Goal: Task Accomplishment & Management: Manage account settings

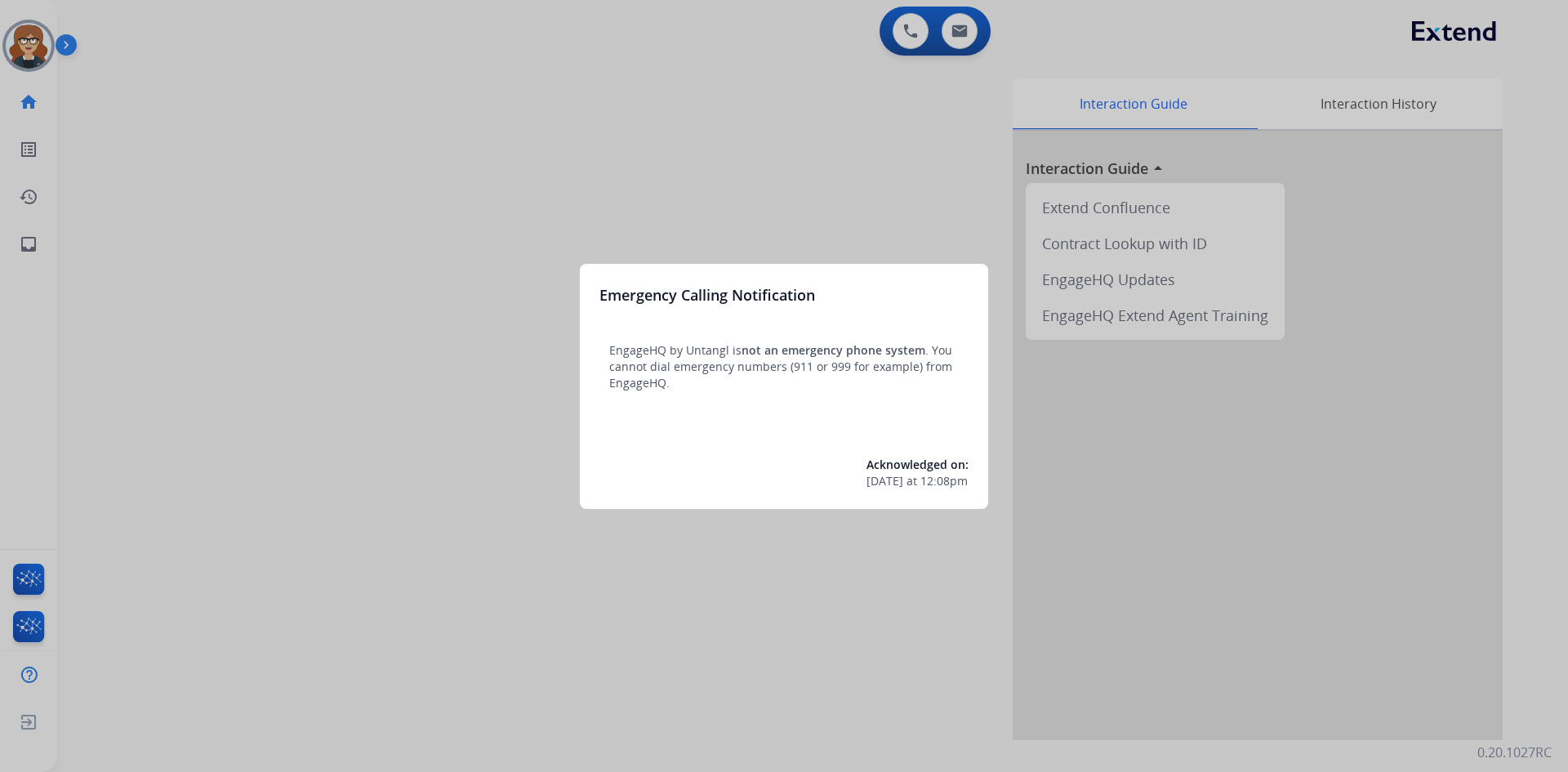
click at [283, 184] on div at bounding box center [784, 386] width 1568 height 772
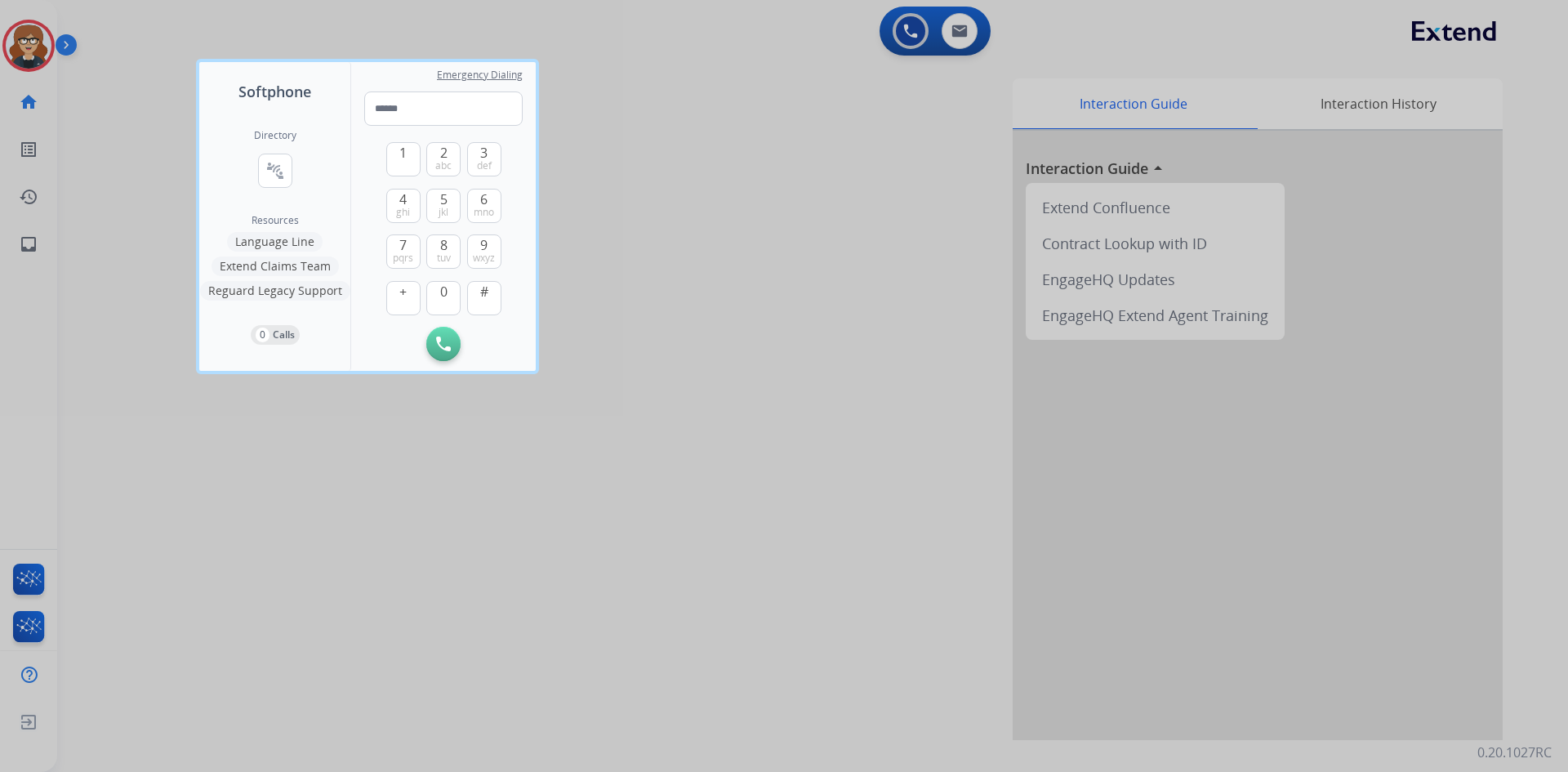
click at [28, 39] on div at bounding box center [784, 386] width 1568 height 772
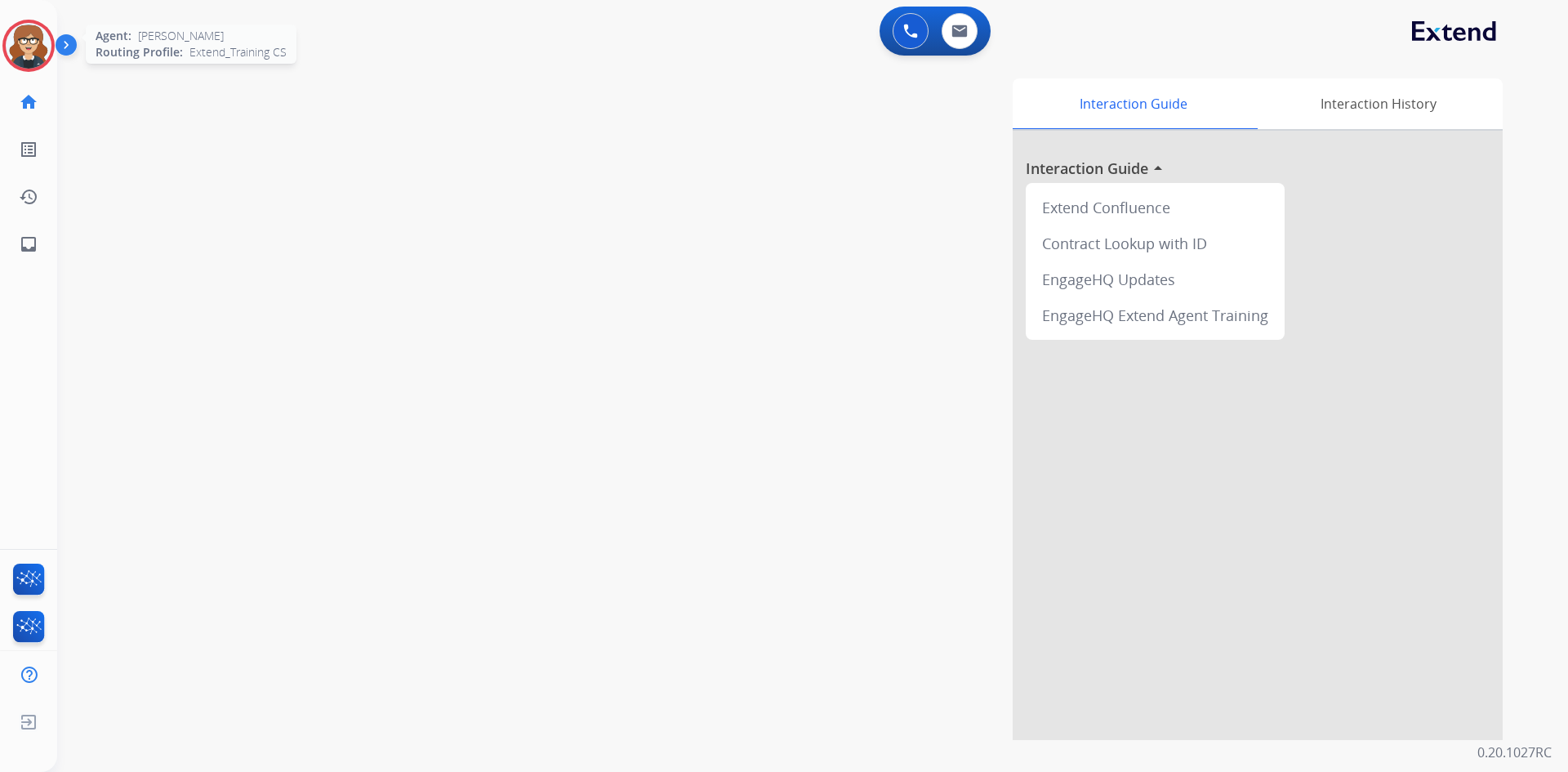
click at [25, 38] on img at bounding box center [28, 45] width 45 height 45
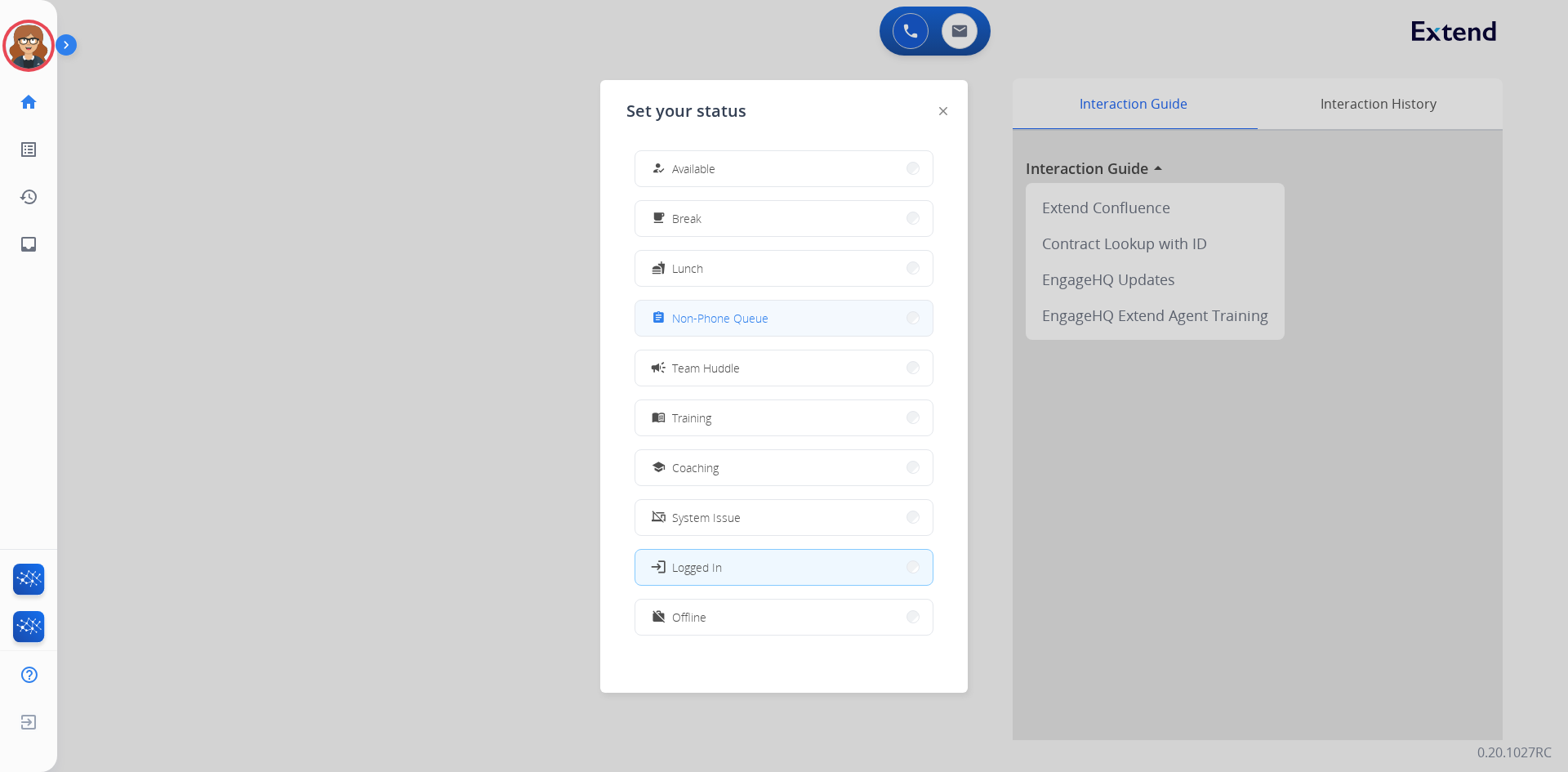
click at [717, 313] on span "Non-Phone Queue" at bounding box center [720, 318] width 96 height 17
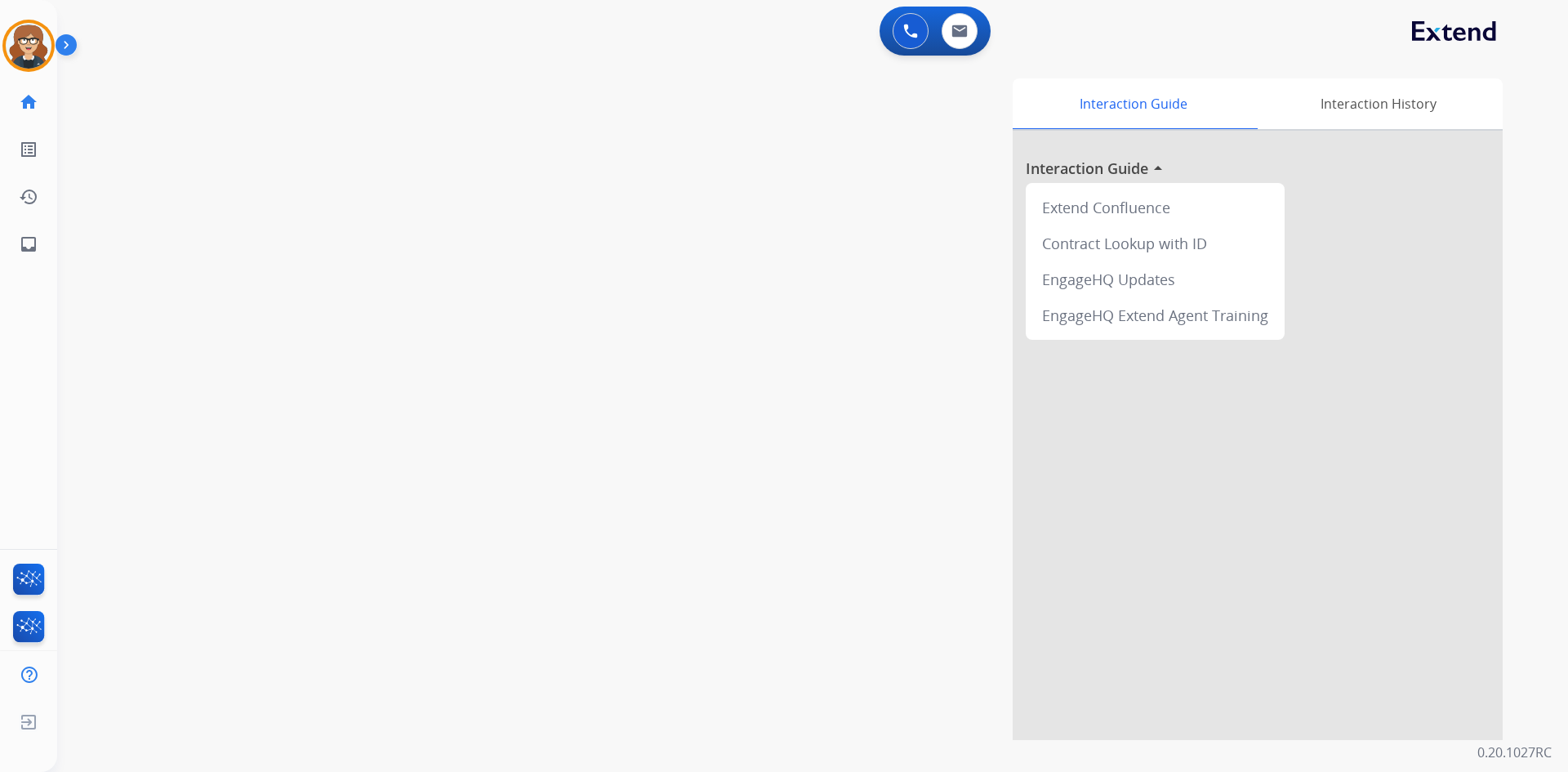
click at [299, 242] on div "swap_horiz Break voice bridge close_fullscreen Connect 3-Way Call merge_type Se…" at bounding box center [792, 399] width 1472 height 681
click at [25, 29] on img at bounding box center [28, 45] width 45 height 45
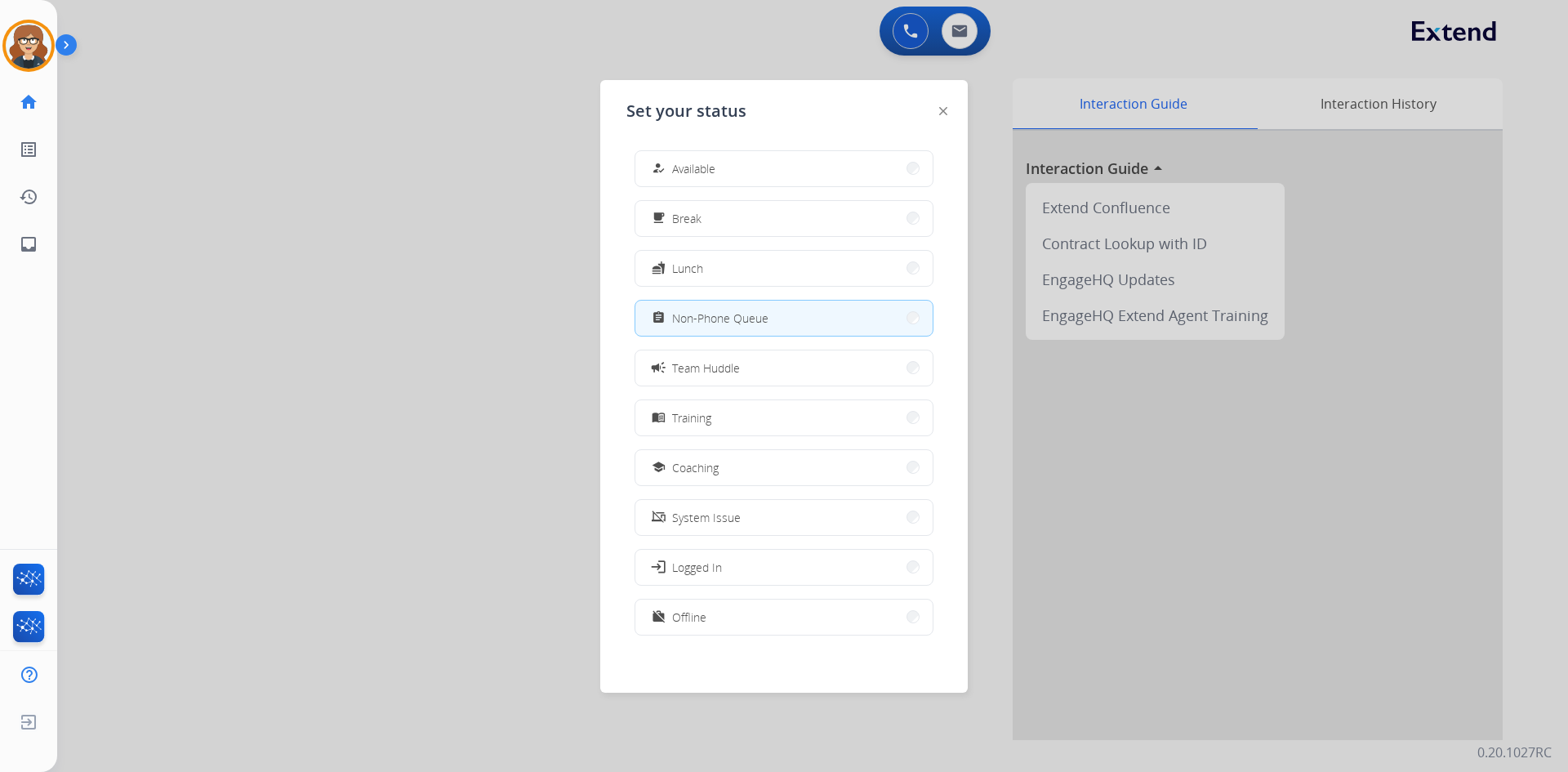
click at [313, 494] on div at bounding box center [784, 386] width 1568 height 772
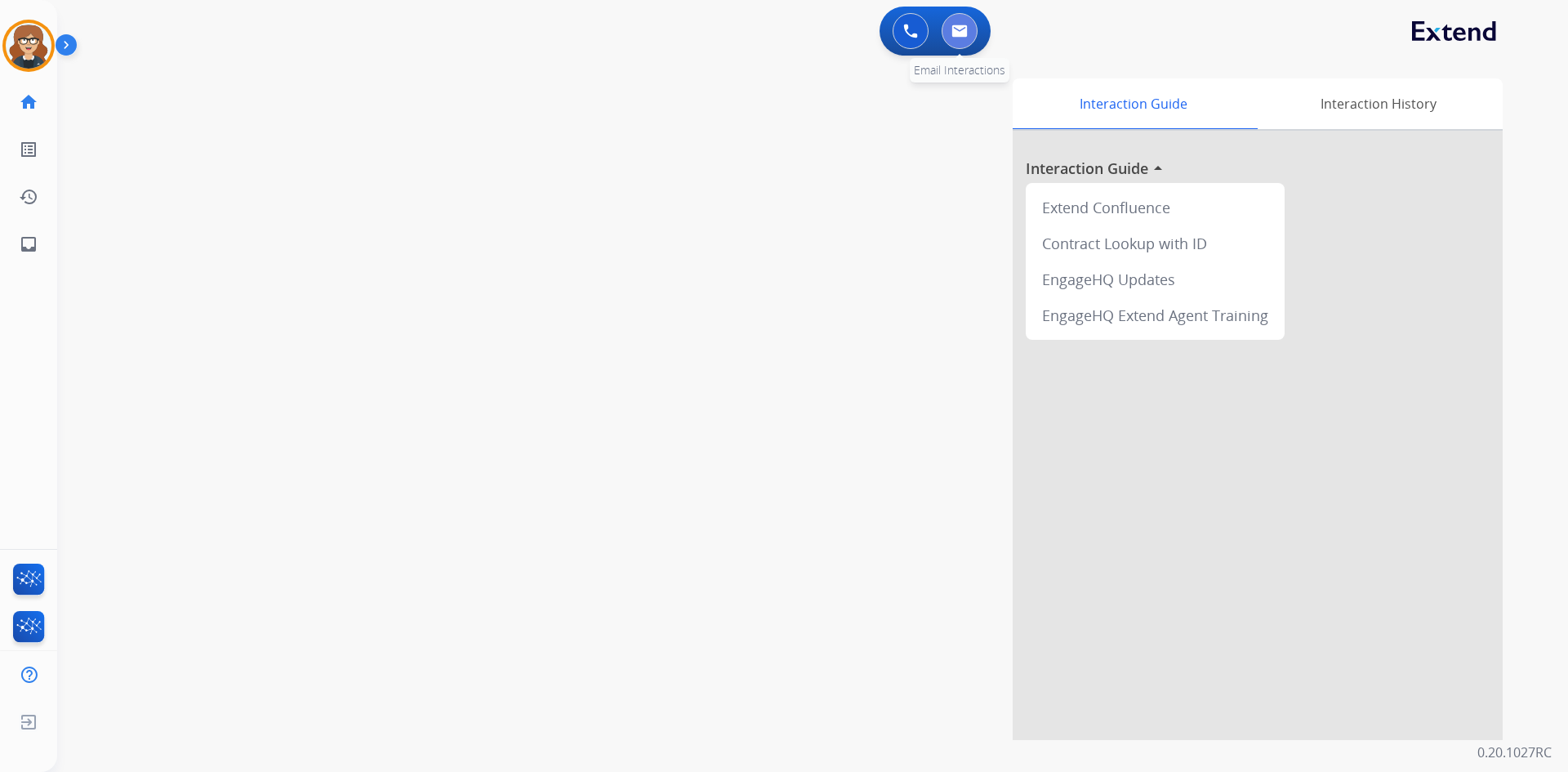
click at [951, 21] on button at bounding box center [960, 31] width 36 height 36
select select "**********"
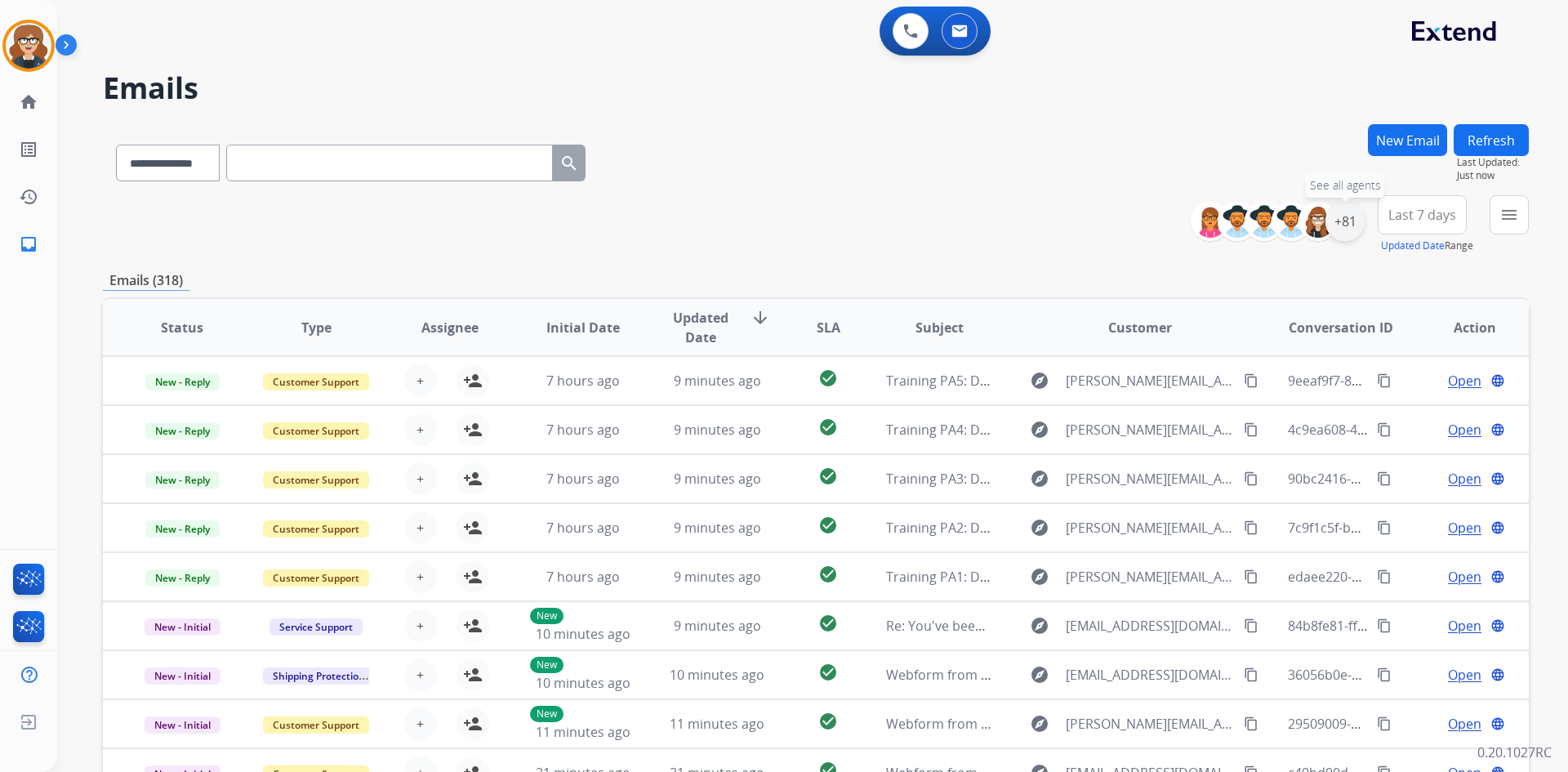
click at [1340, 227] on div "+81" at bounding box center [1345, 222] width 39 height 39
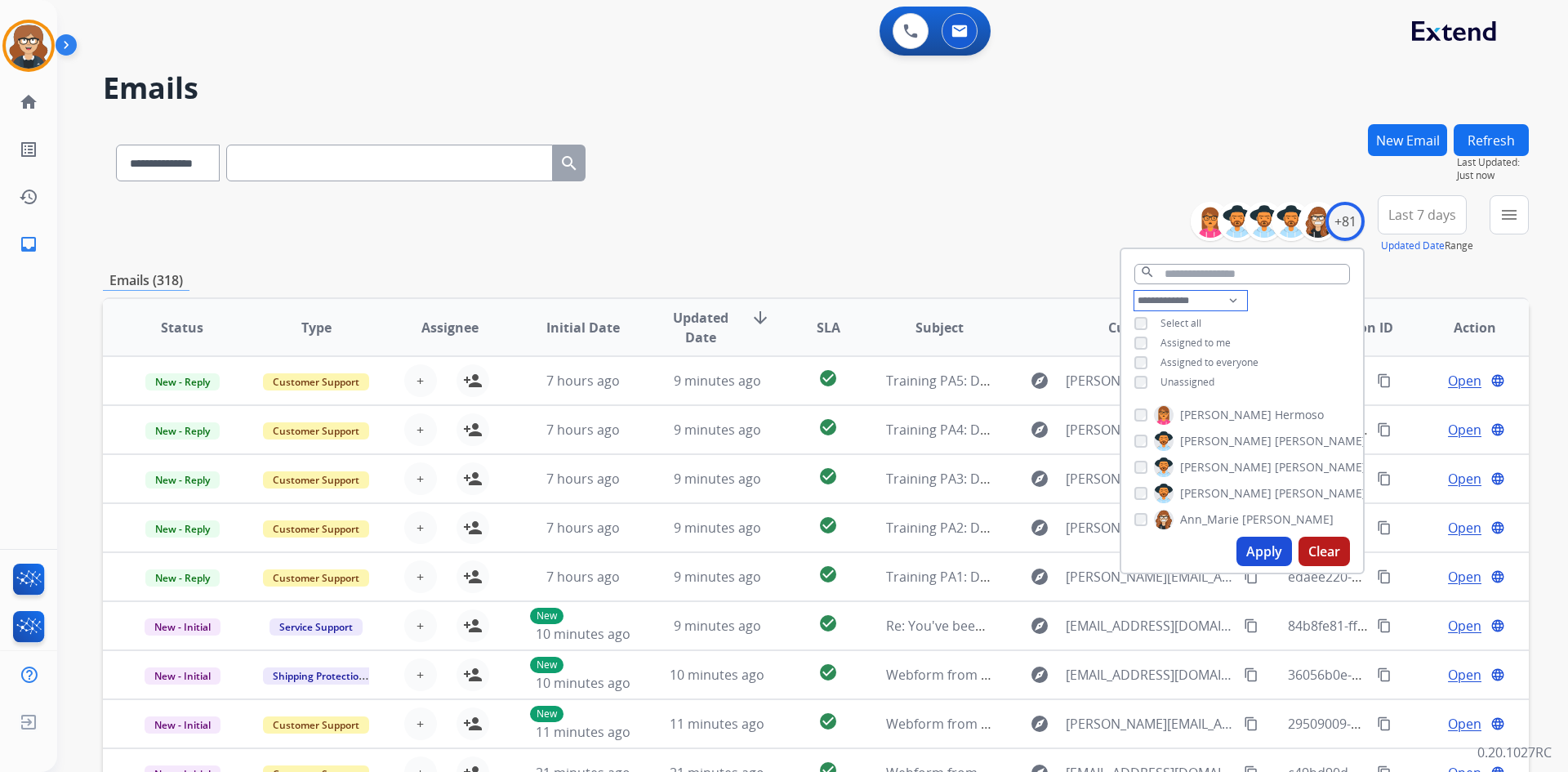
click at [1160, 294] on select "**********" at bounding box center [1190, 301] width 113 height 20
select select "**********"
click at [1134, 291] on select "**********" at bounding box center [1190, 301] width 113 height 20
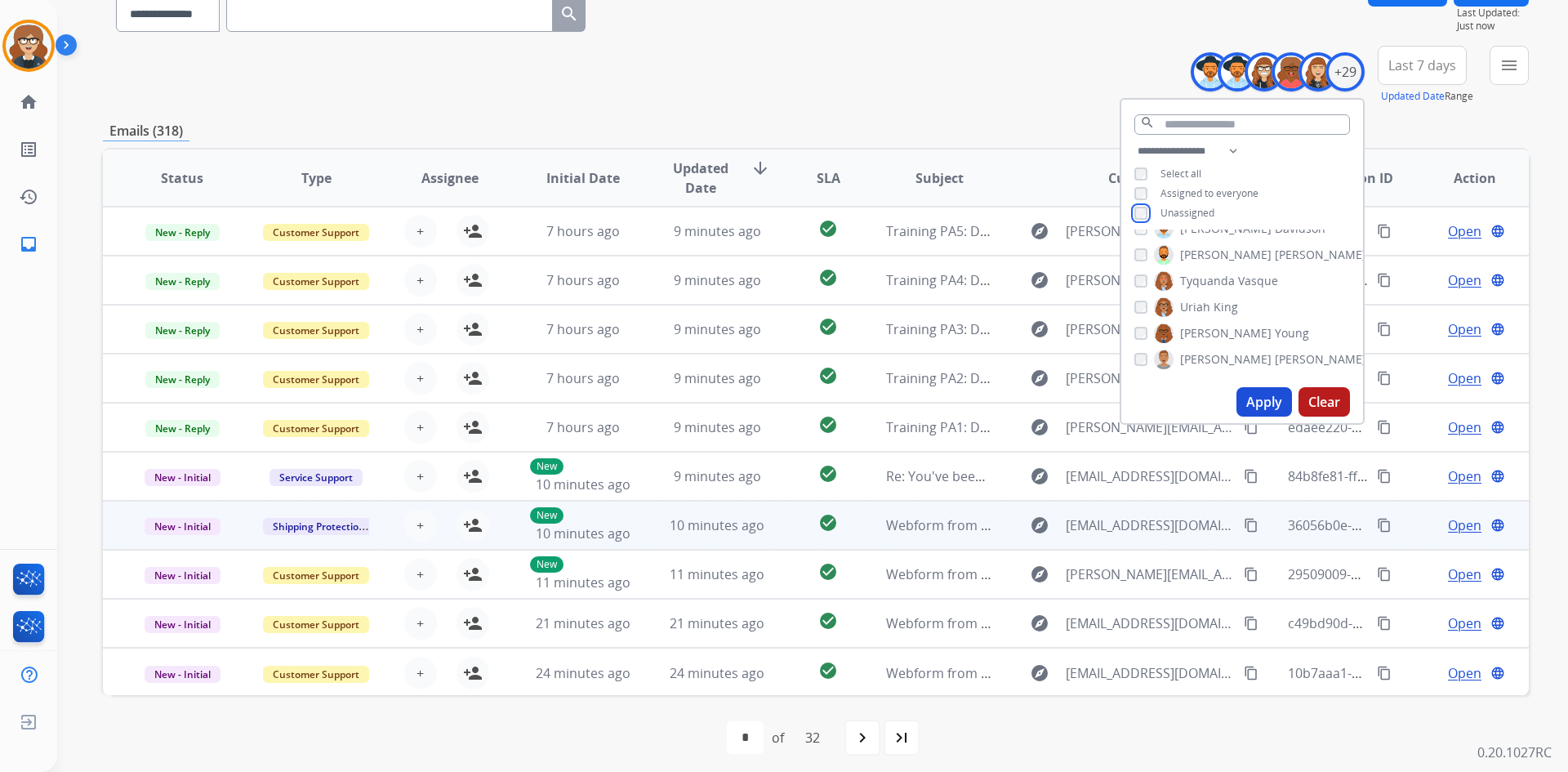
scroll to position [158, 0]
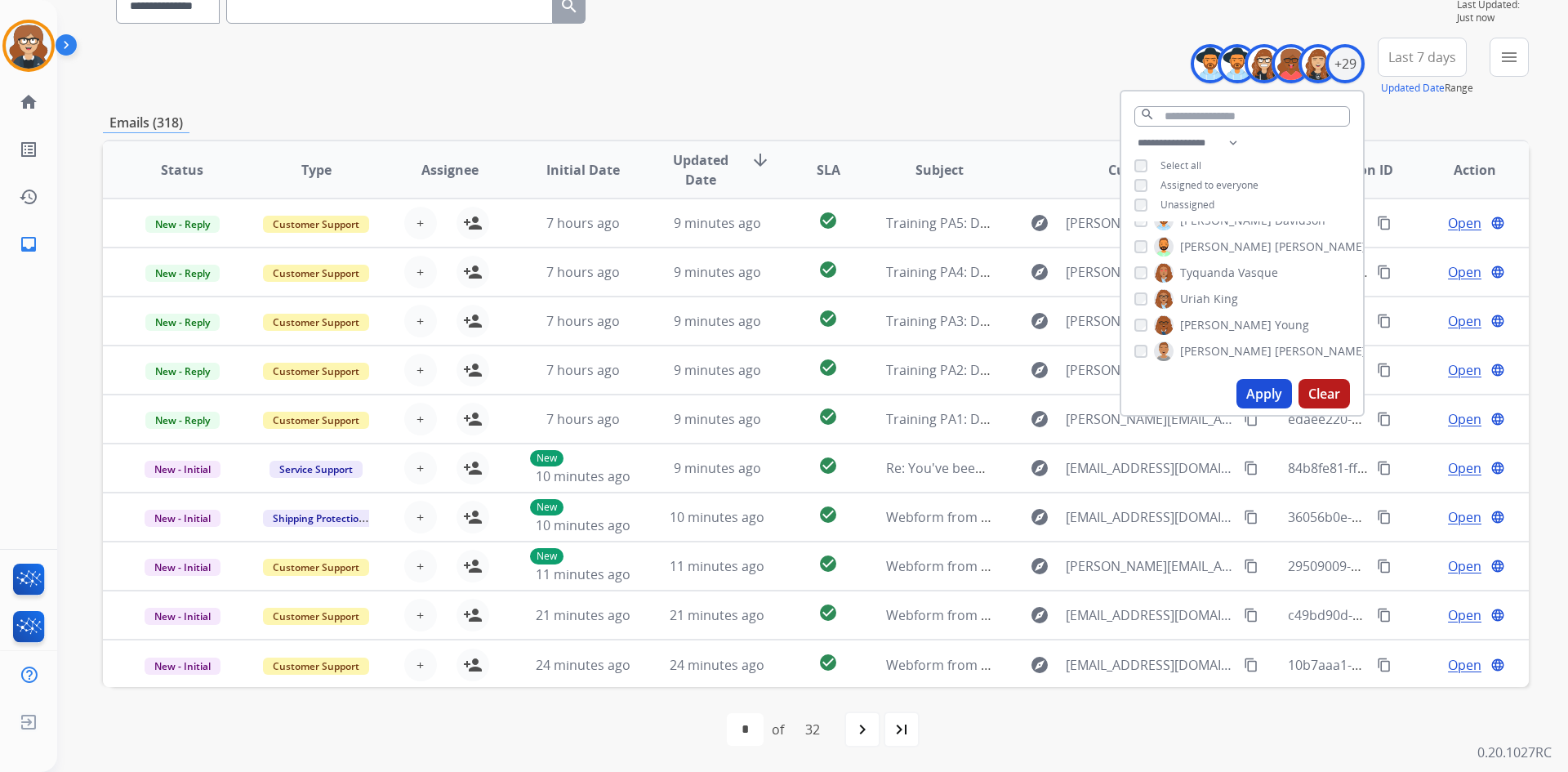
click at [1263, 390] on button "Apply" at bounding box center [1264, 394] width 55 height 29
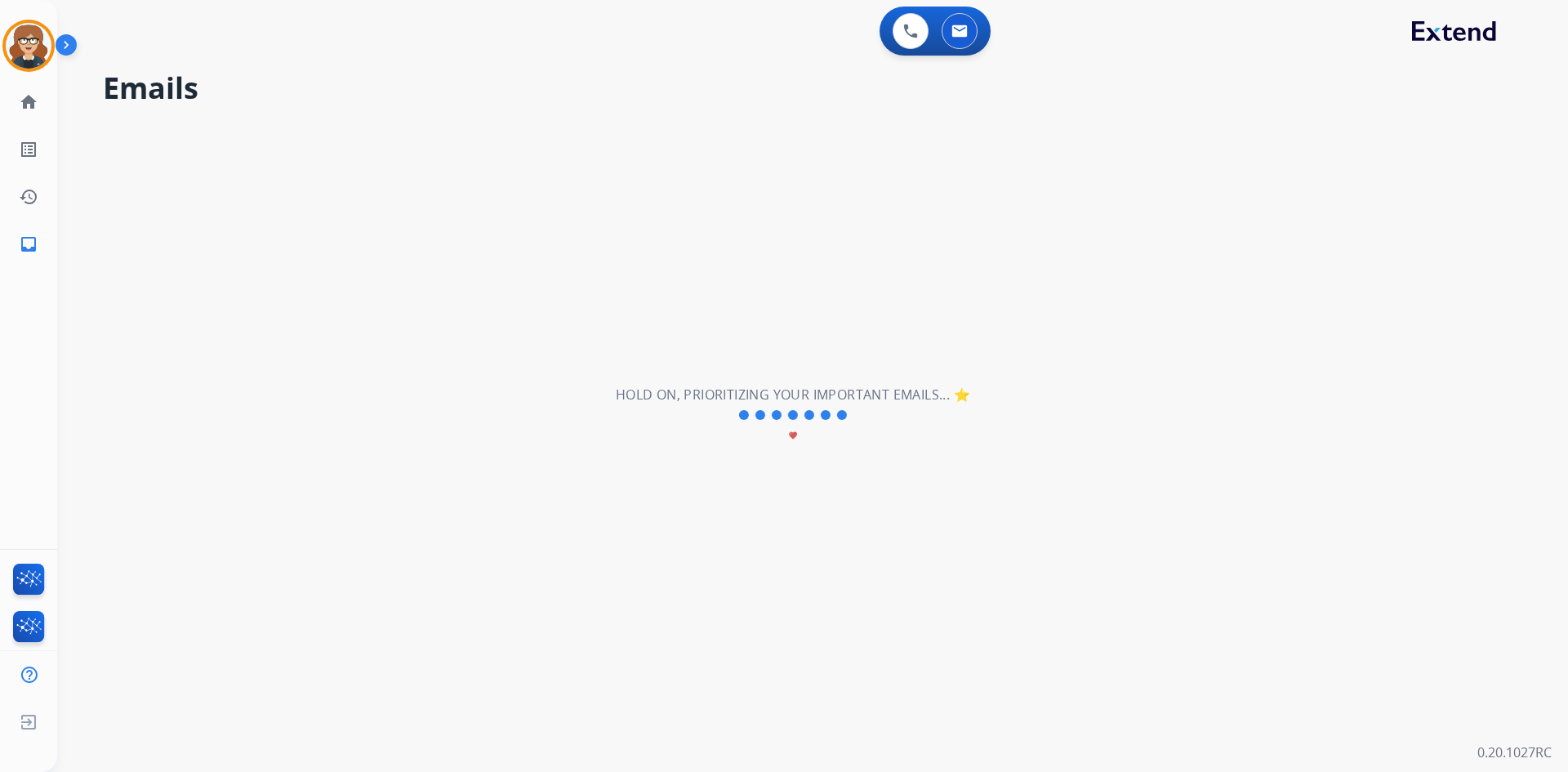
scroll to position [0, 0]
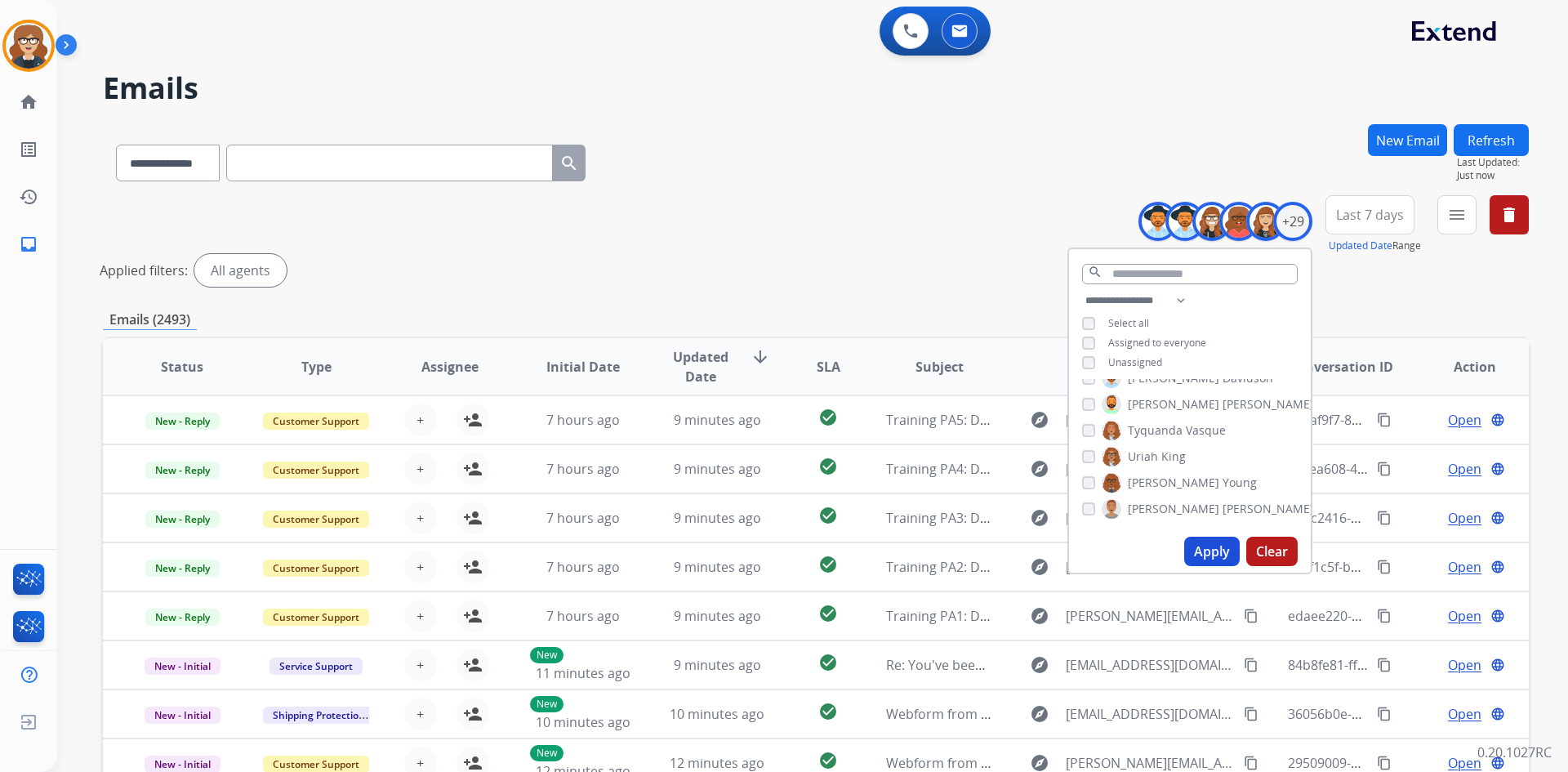
click at [1369, 292] on div "**********" at bounding box center [816, 244] width 1426 height 98
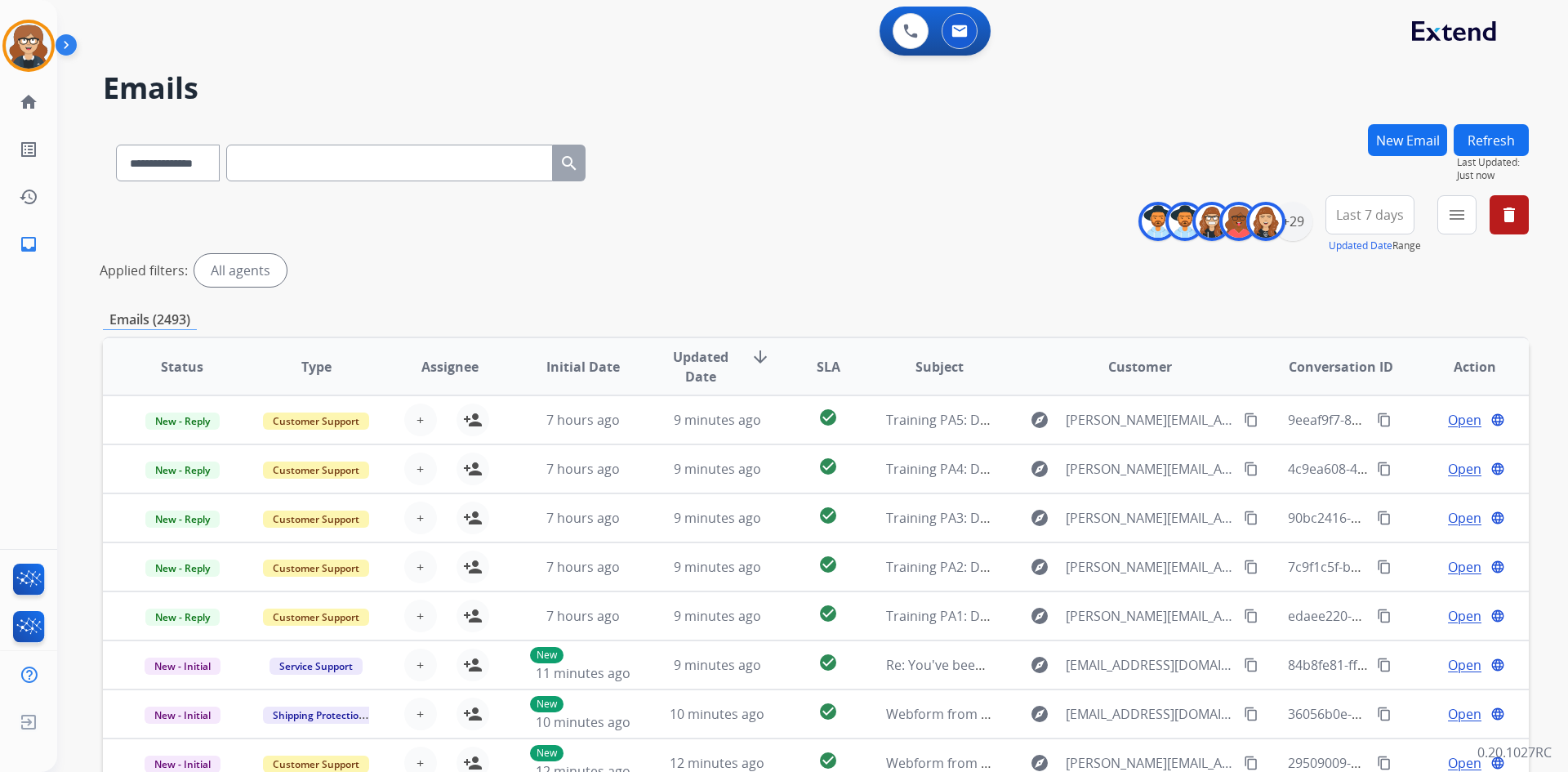
click at [1377, 218] on span "Last 7 days" at bounding box center [1370, 215] width 68 height 6
click at [1381, 418] on div "Last 90 days" at bounding box center [1365, 413] width 90 height 25
click at [1457, 305] on div "**********" at bounding box center [816, 546] width 1426 height 845
click at [1453, 226] on button "menu Filters" at bounding box center [1458, 215] width 39 height 39
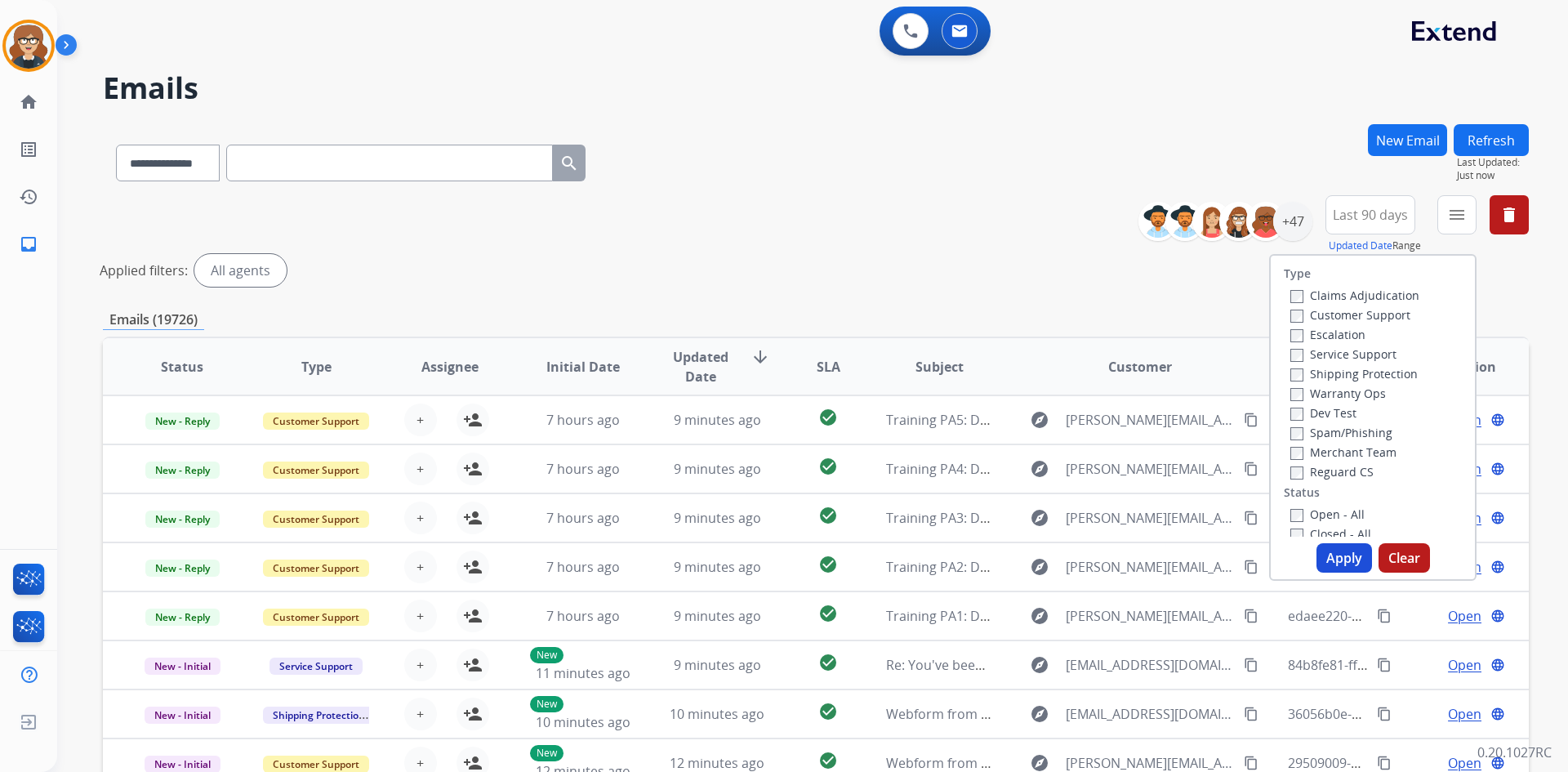
click at [1320, 318] on label "Customer Support" at bounding box center [1351, 314] width 120 height 15
click at [1320, 394] on label "Warranty Ops" at bounding box center [1338, 393] width 95 height 15
click at [1340, 558] on button "Apply" at bounding box center [1345, 557] width 55 height 29
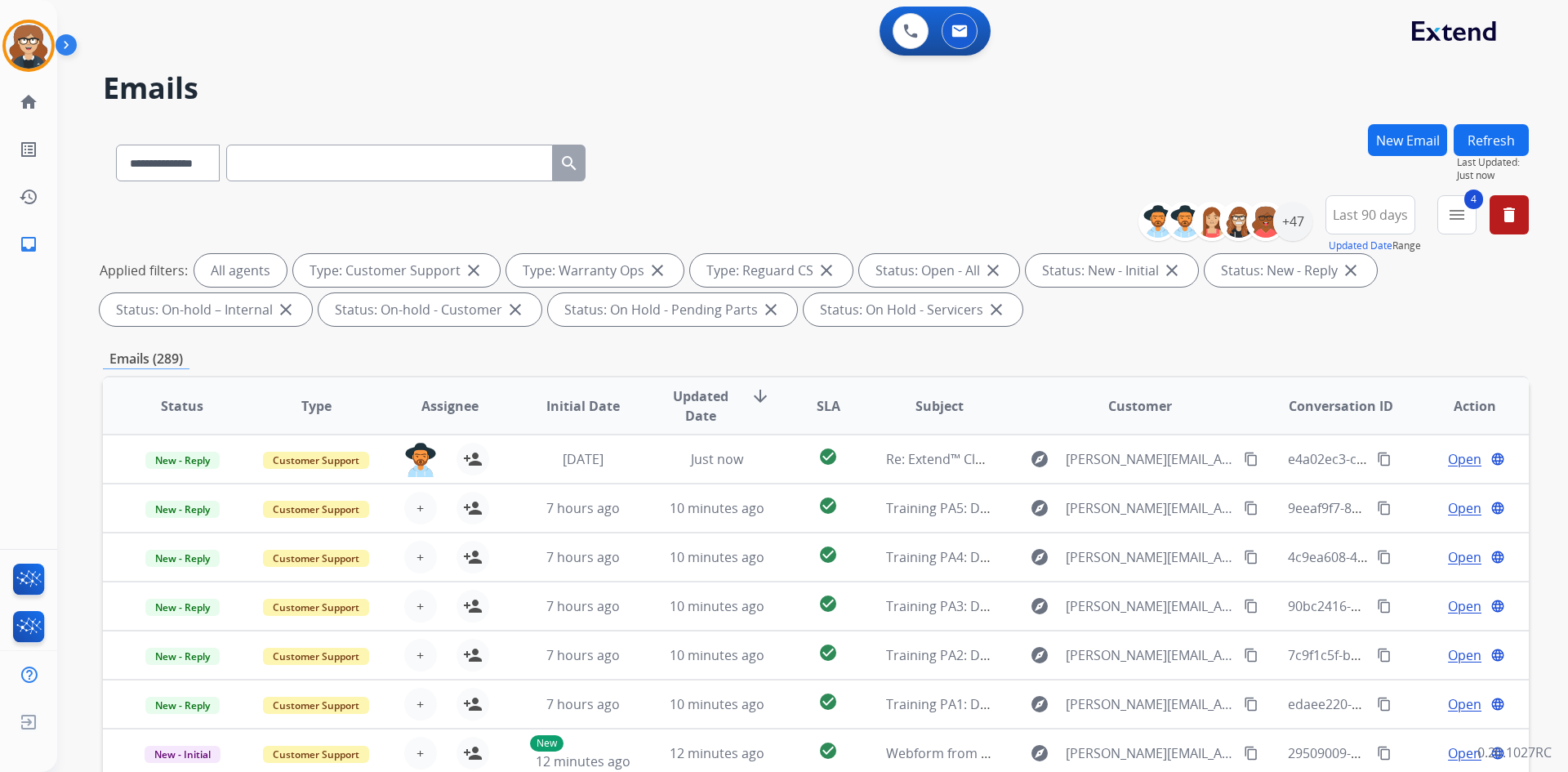
click at [451, 406] on span "Assignee" at bounding box center [450, 406] width 57 height 20
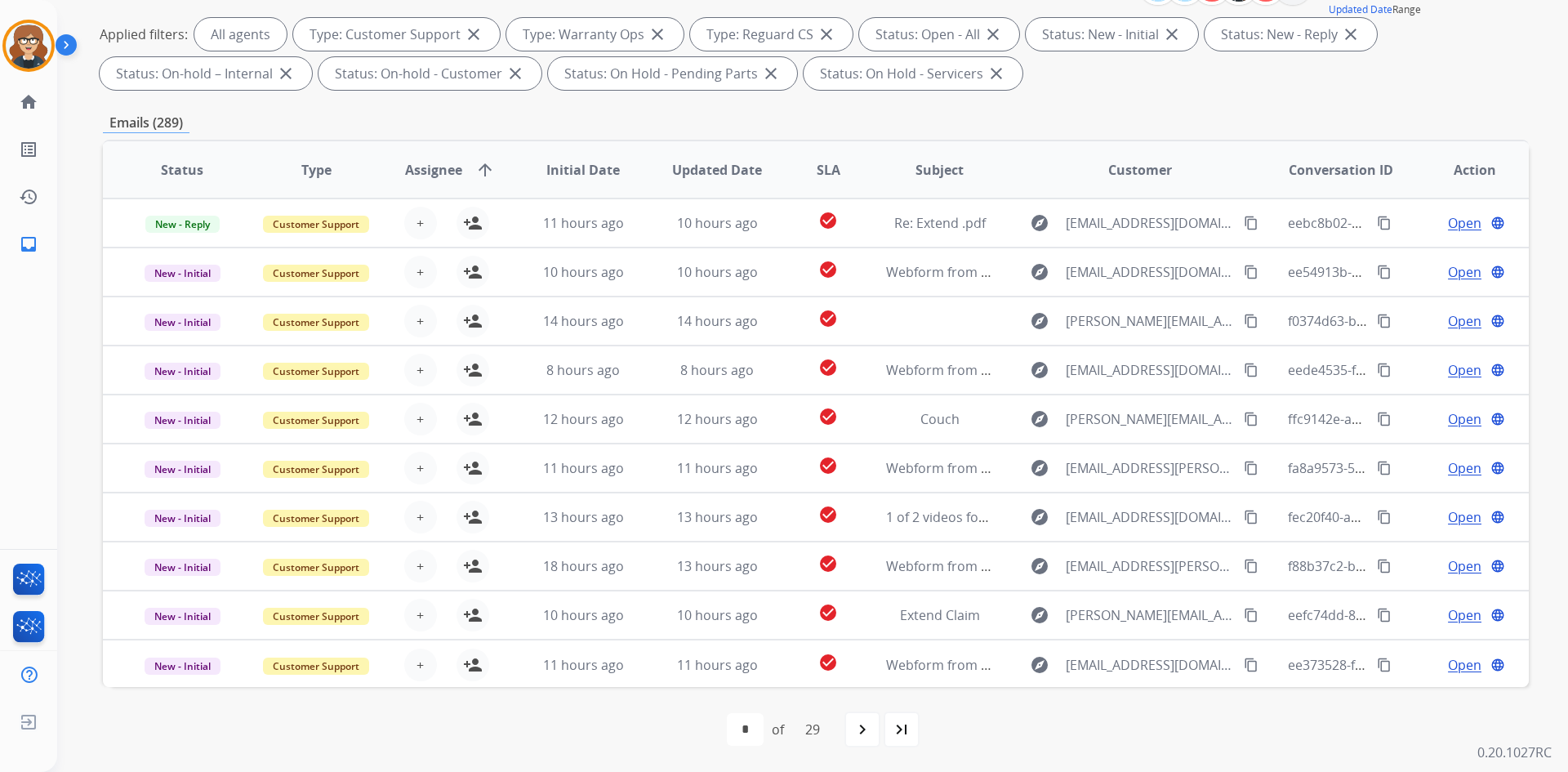
click at [930, 168] on span "Subject" at bounding box center [939, 170] width 48 height 20
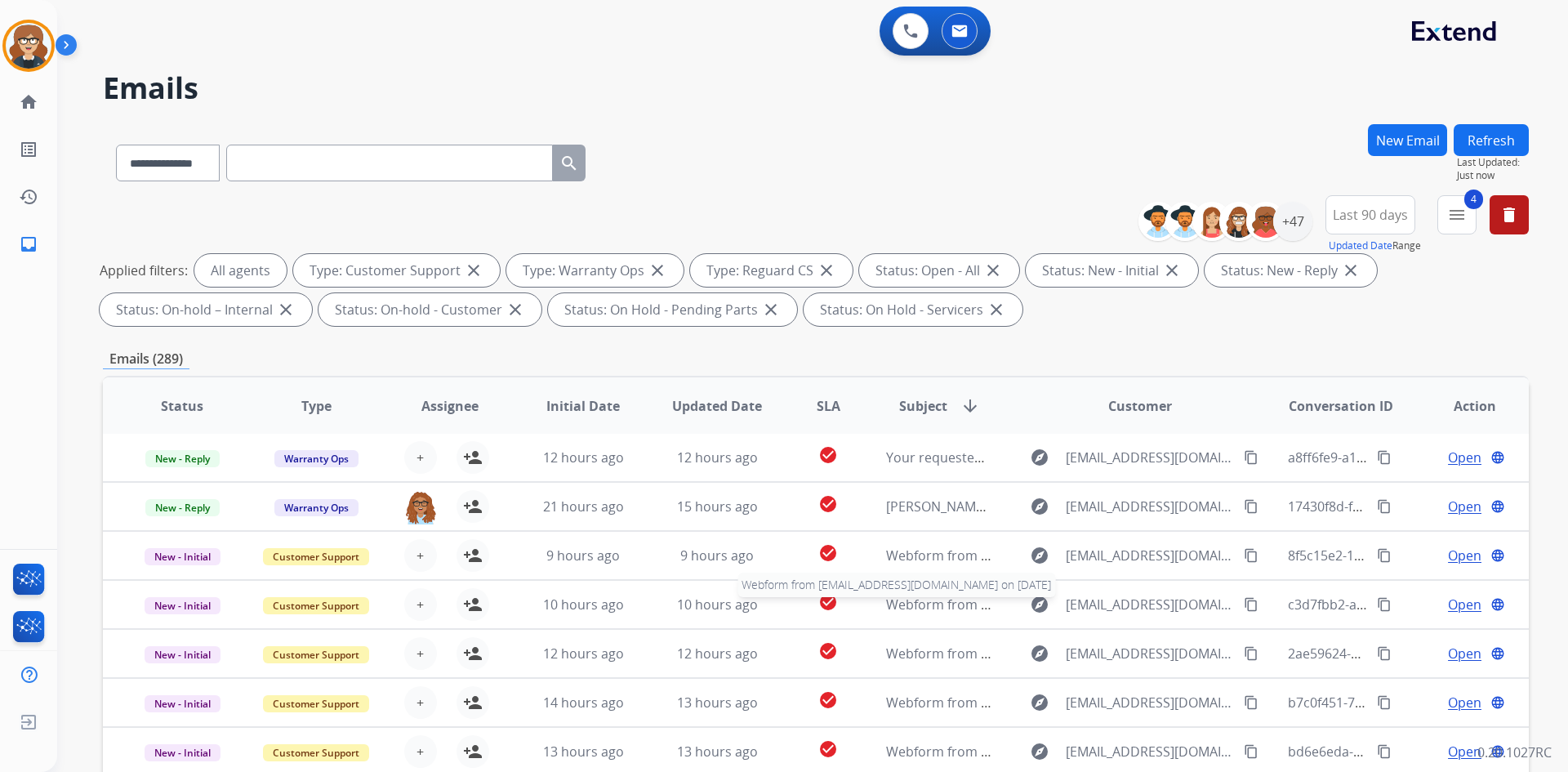
scroll to position [236, 0]
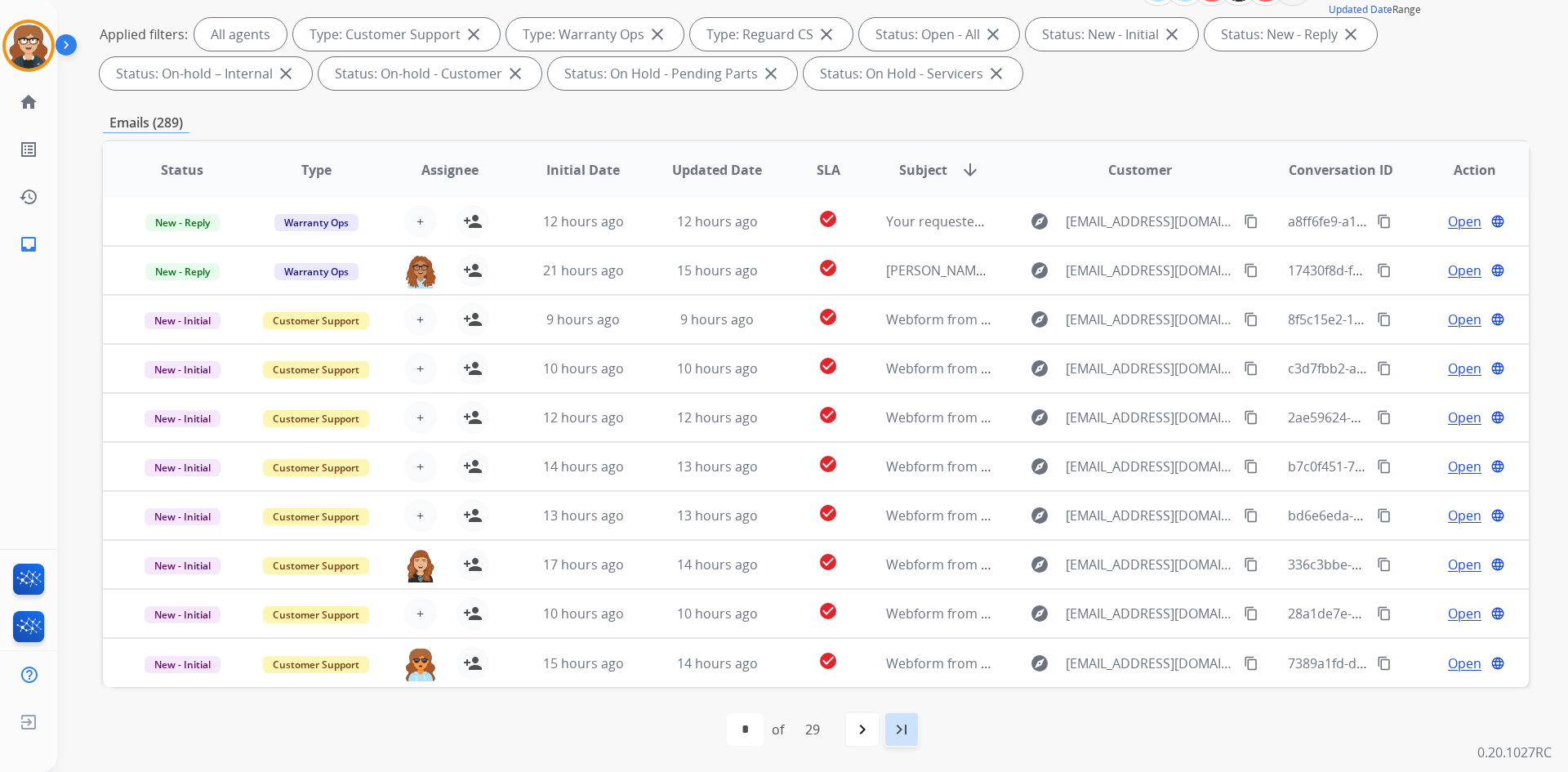
click at [912, 728] on mat-icon "last_page" at bounding box center [902, 729] width 20 height 20
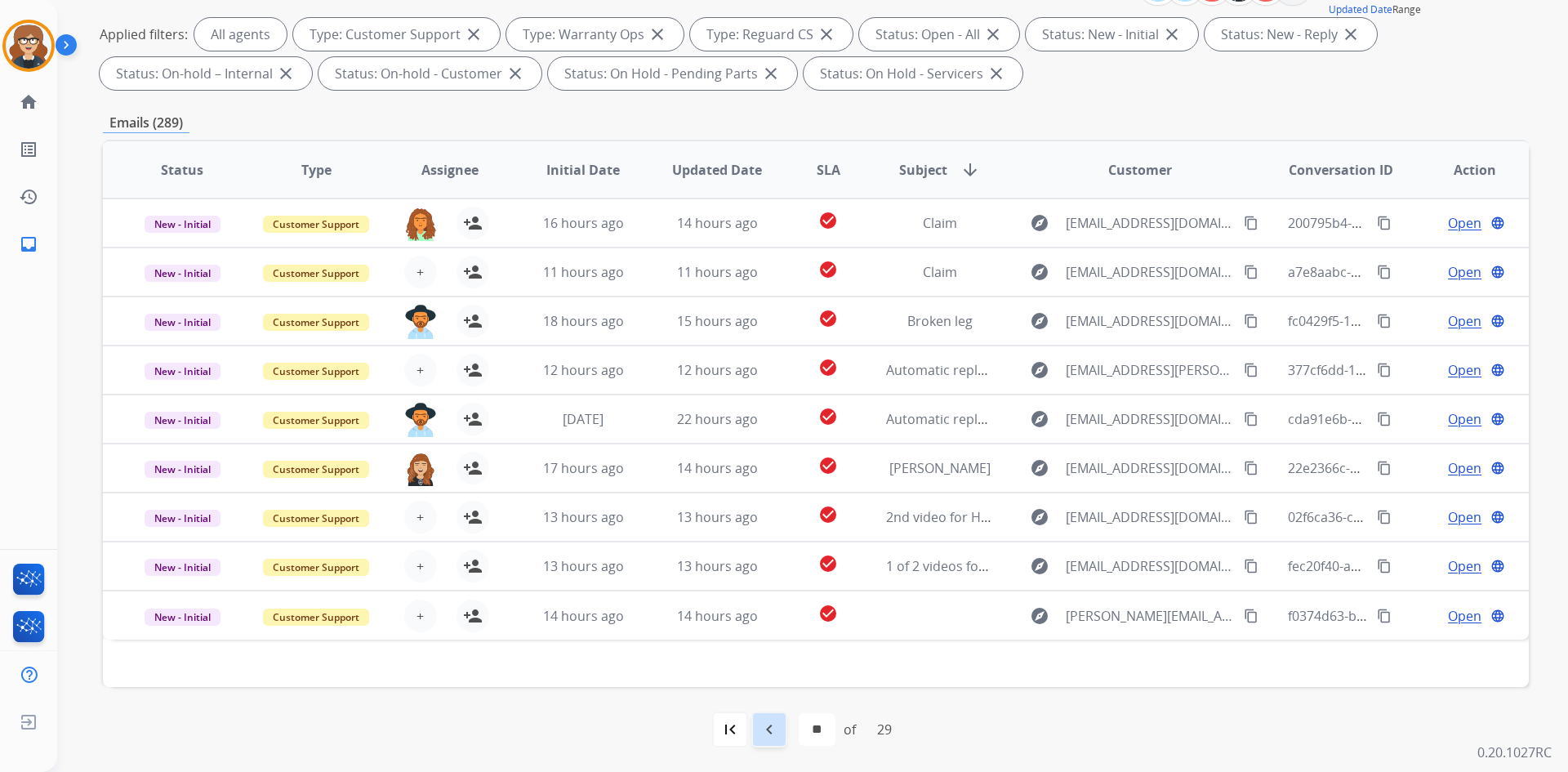
click at [775, 729] on mat-icon "navigate_before" at bounding box center [769, 729] width 20 height 20
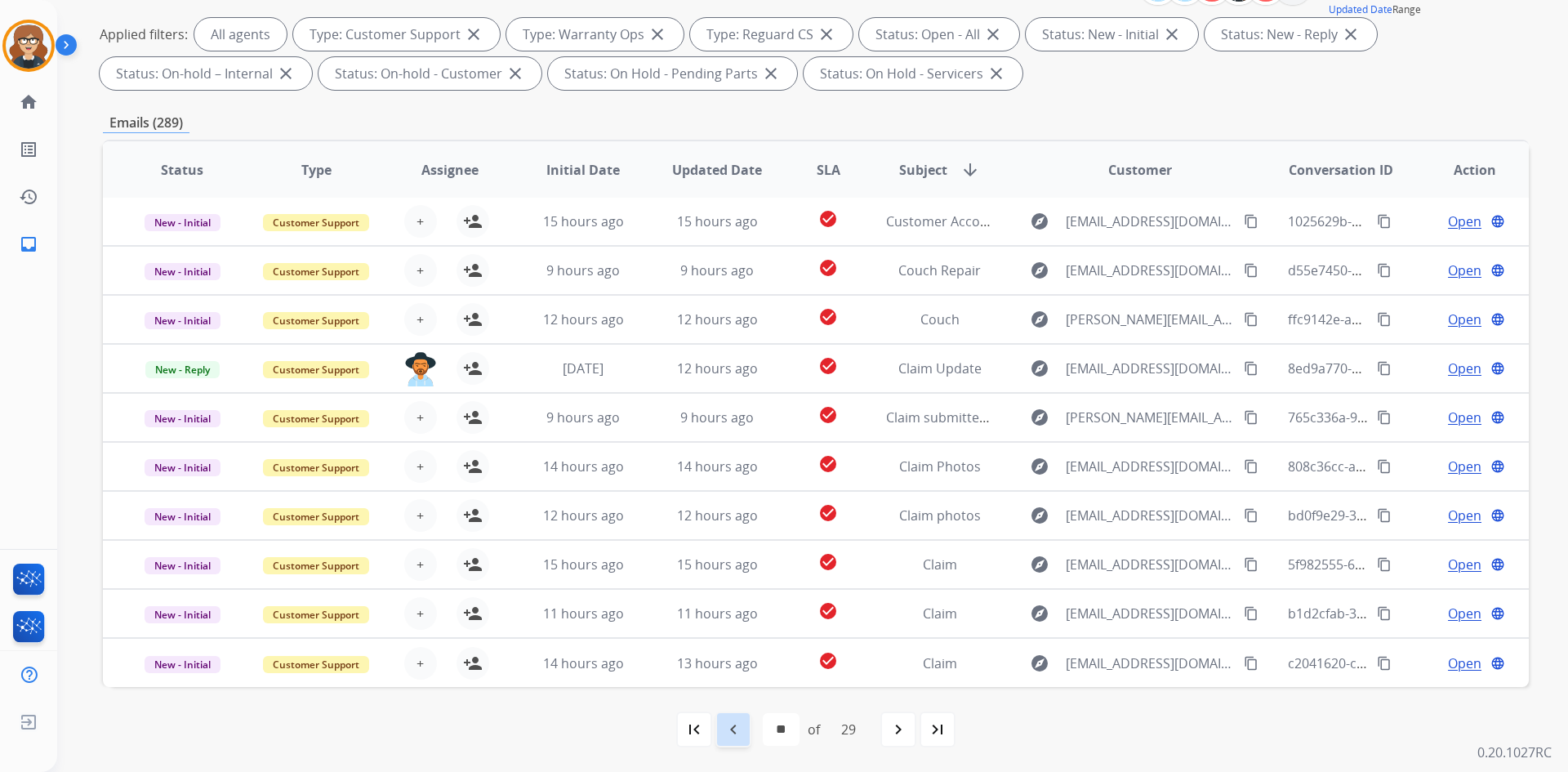
click at [729, 733] on mat-icon "navigate_before" at bounding box center [734, 729] width 20 height 20
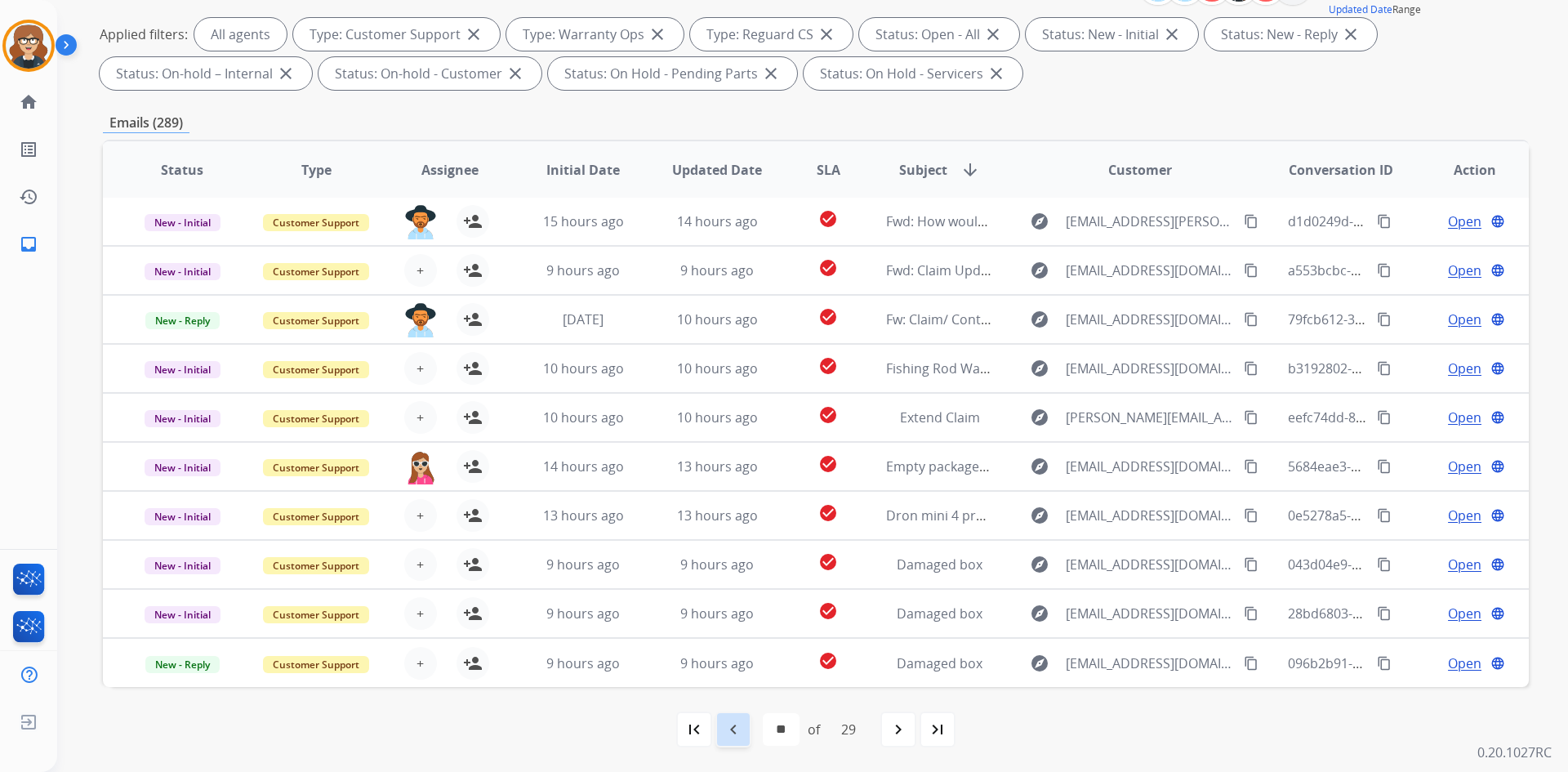
click at [734, 729] on mat-icon "navigate_before" at bounding box center [734, 729] width 20 height 20
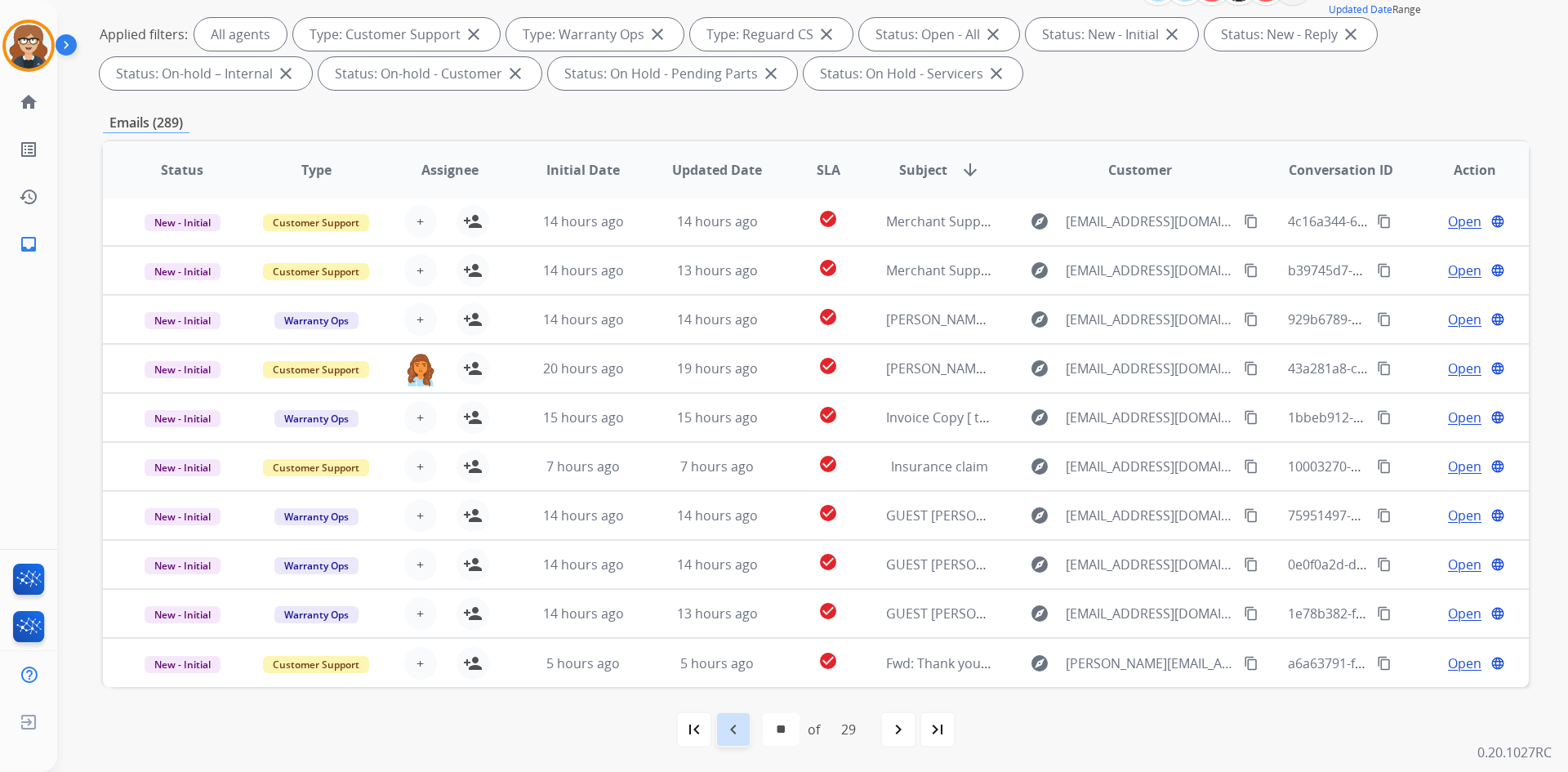
click at [739, 729] on mat-icon "navigate_before" at bounding box center [734, 729] width 20 height 20
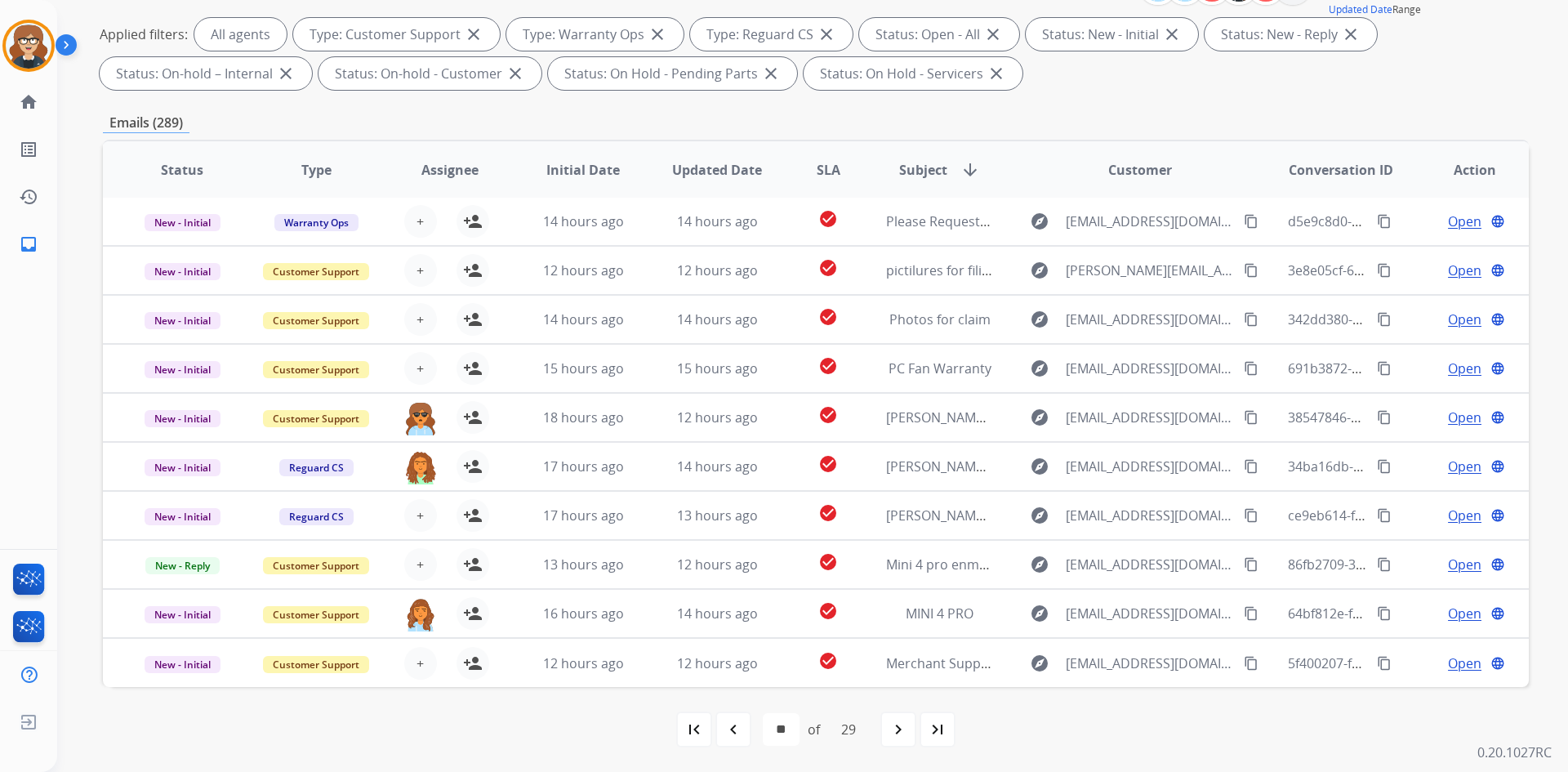
click at [685, 729] on mat-icon "first_page" at bounding box center [695, 729] width 20 height 20
select select "*"
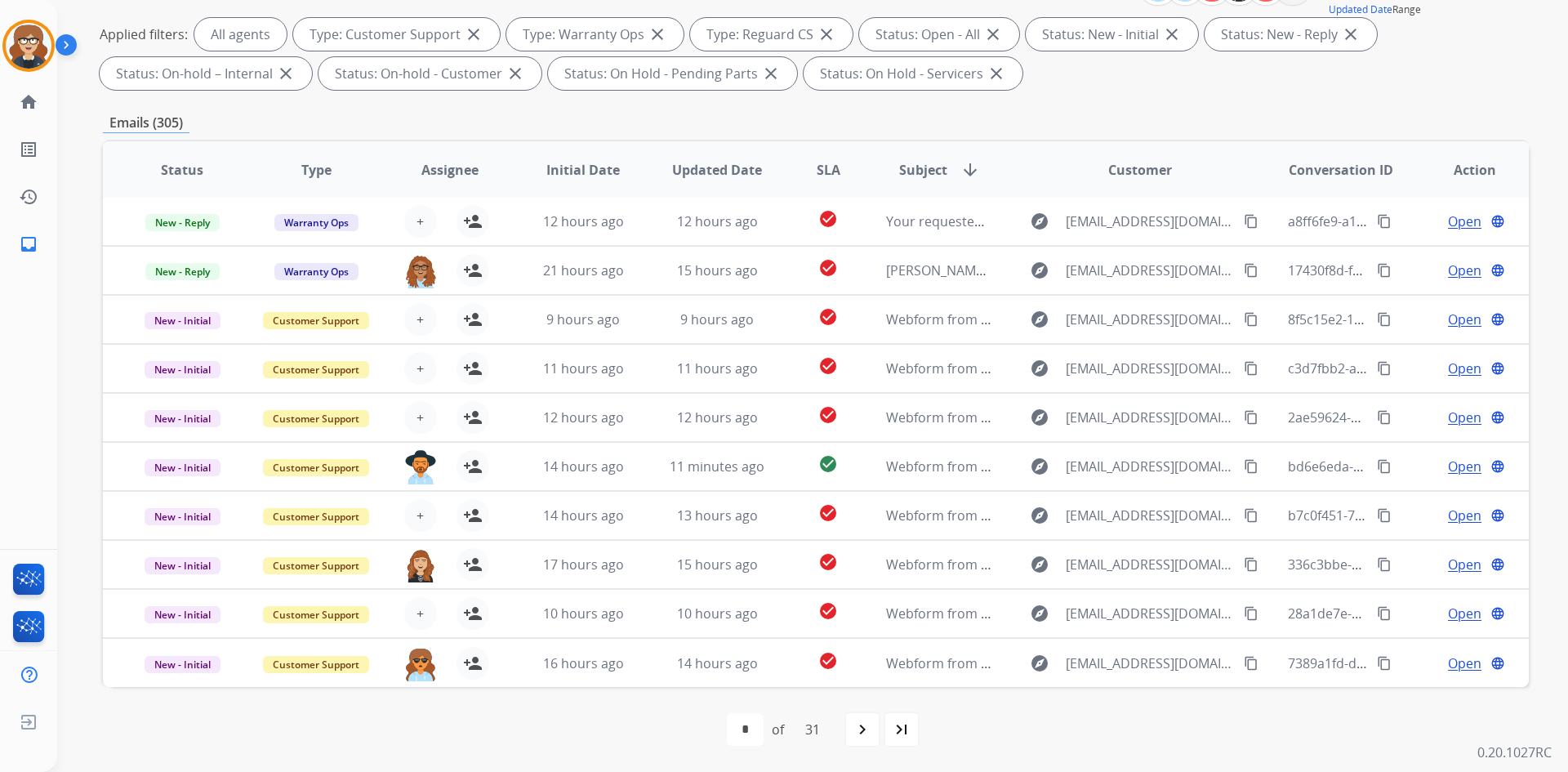
drag, startPoint x: 450, startPoint y: 165, endPoint x: 470, endPoint y: 302, distance: 138.5
click at [450, 165] on span "Assignee" at bounding box center [450, 170] width 57 height 20
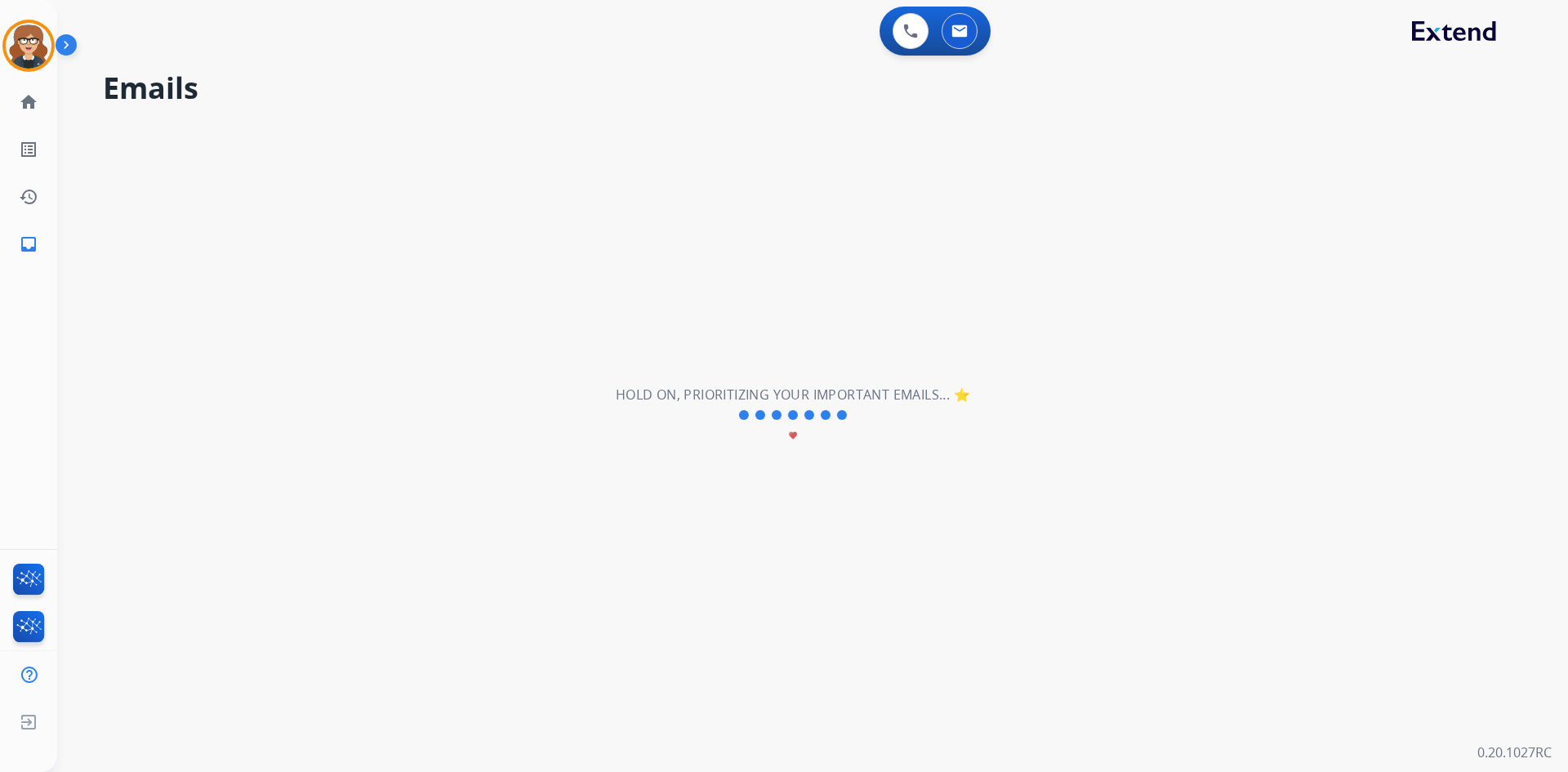
scroll to position [0, 0]
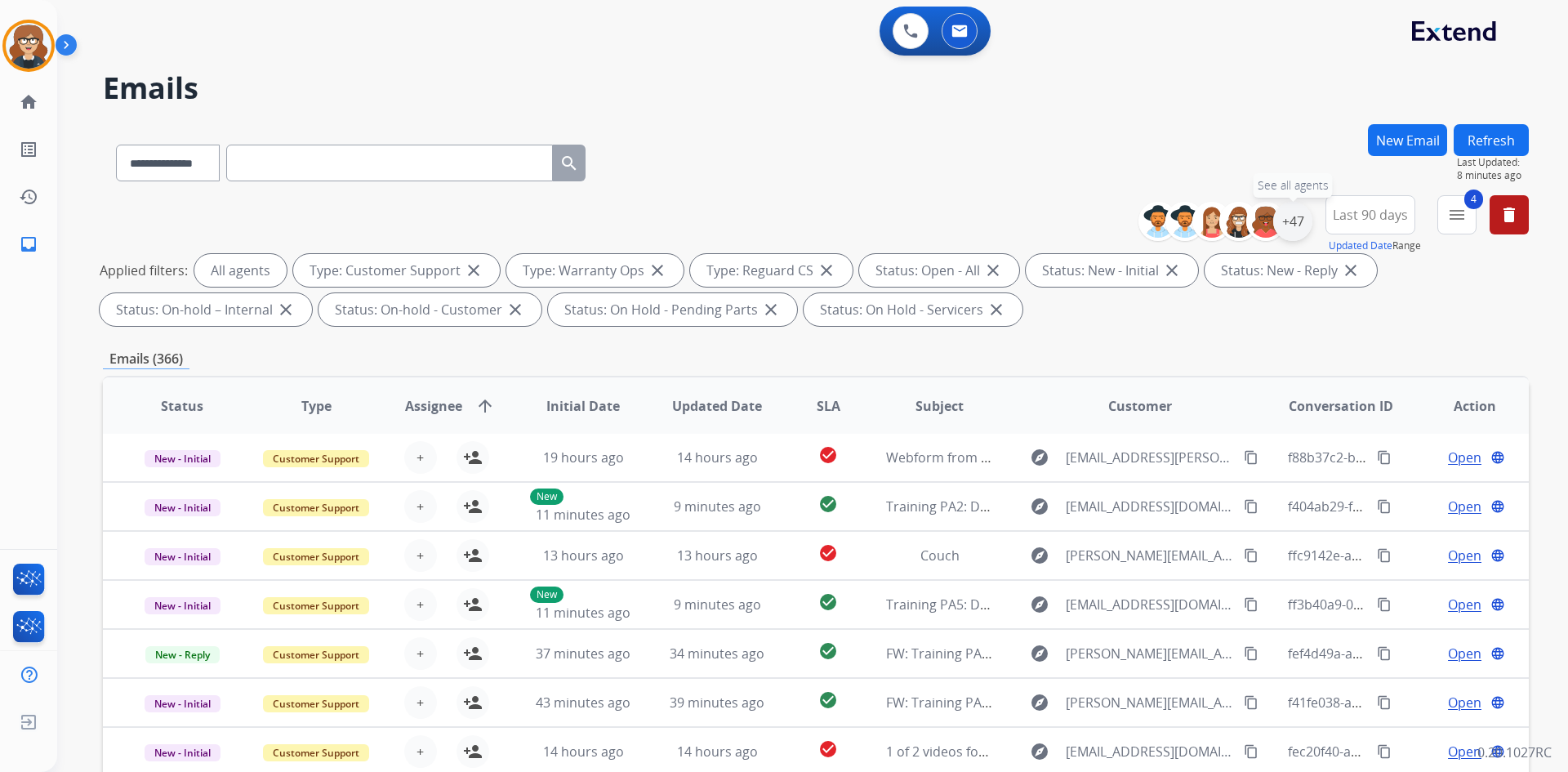
click at [1293, 227] on div "+47" at bounding box center [1293, 222] width 39 height 39
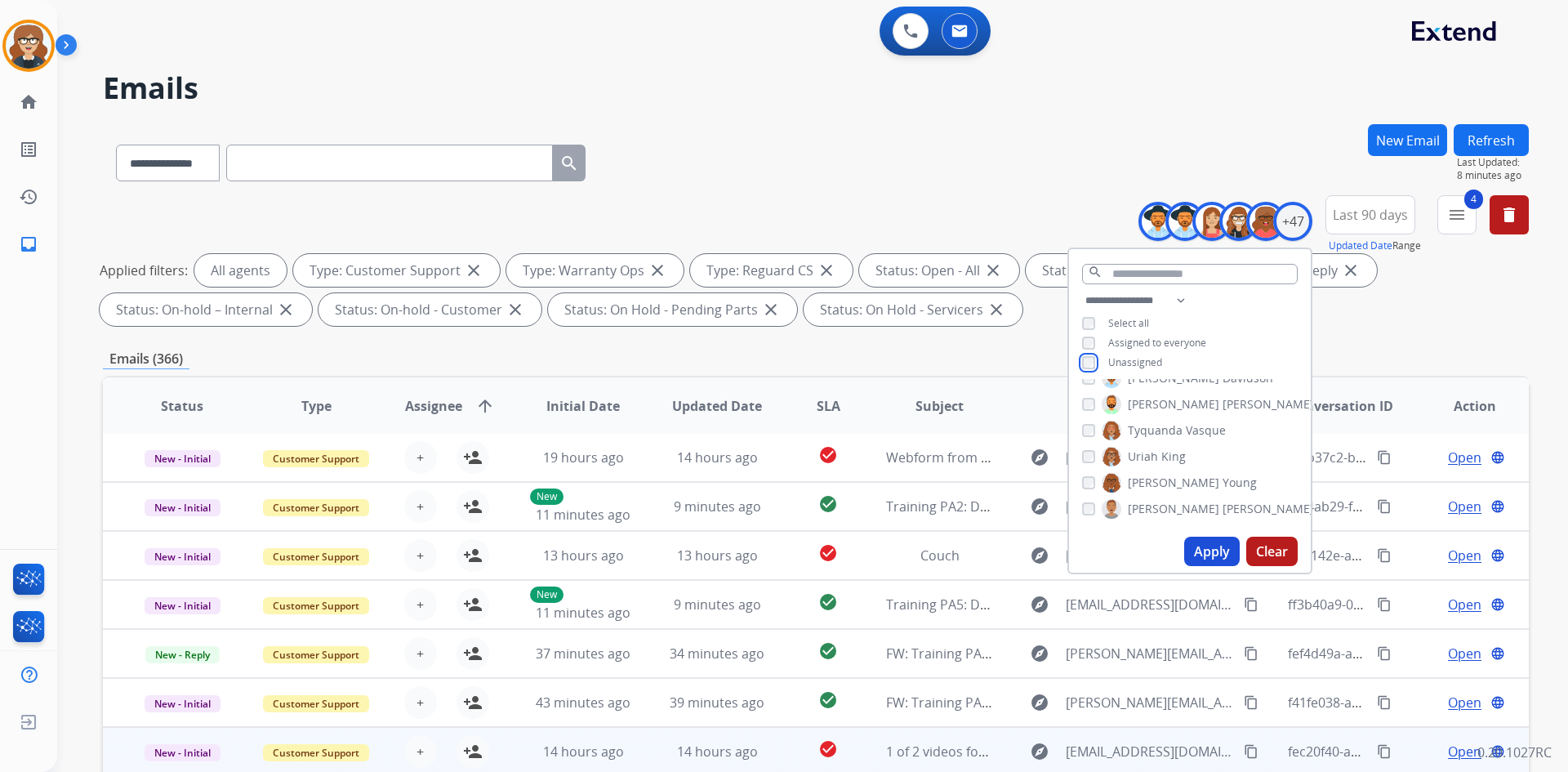
scroll to position [236, 0]
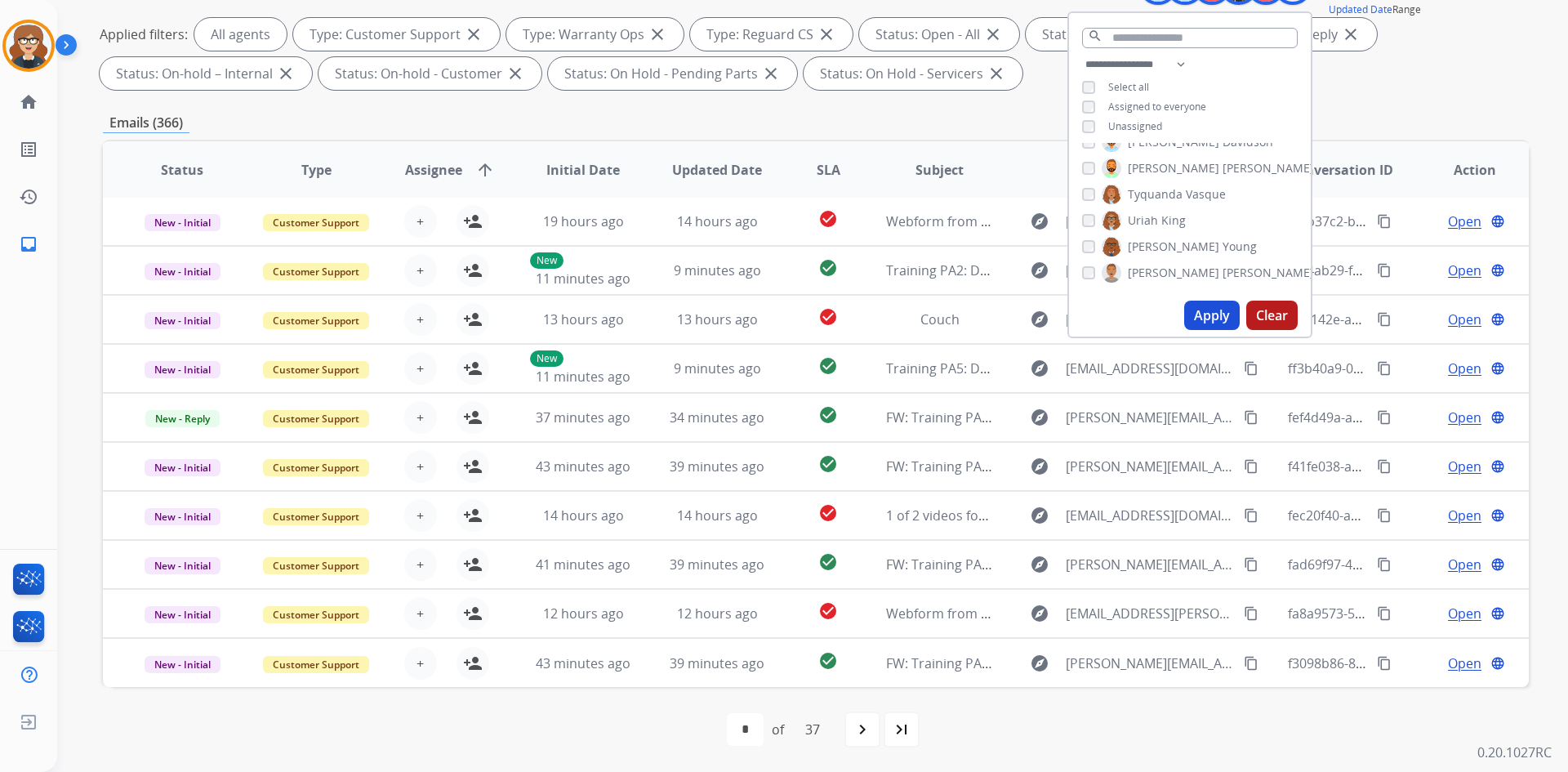
click at [1210, 312] on button "Apply" at bounding box center [1212, 315] width 55 height 29
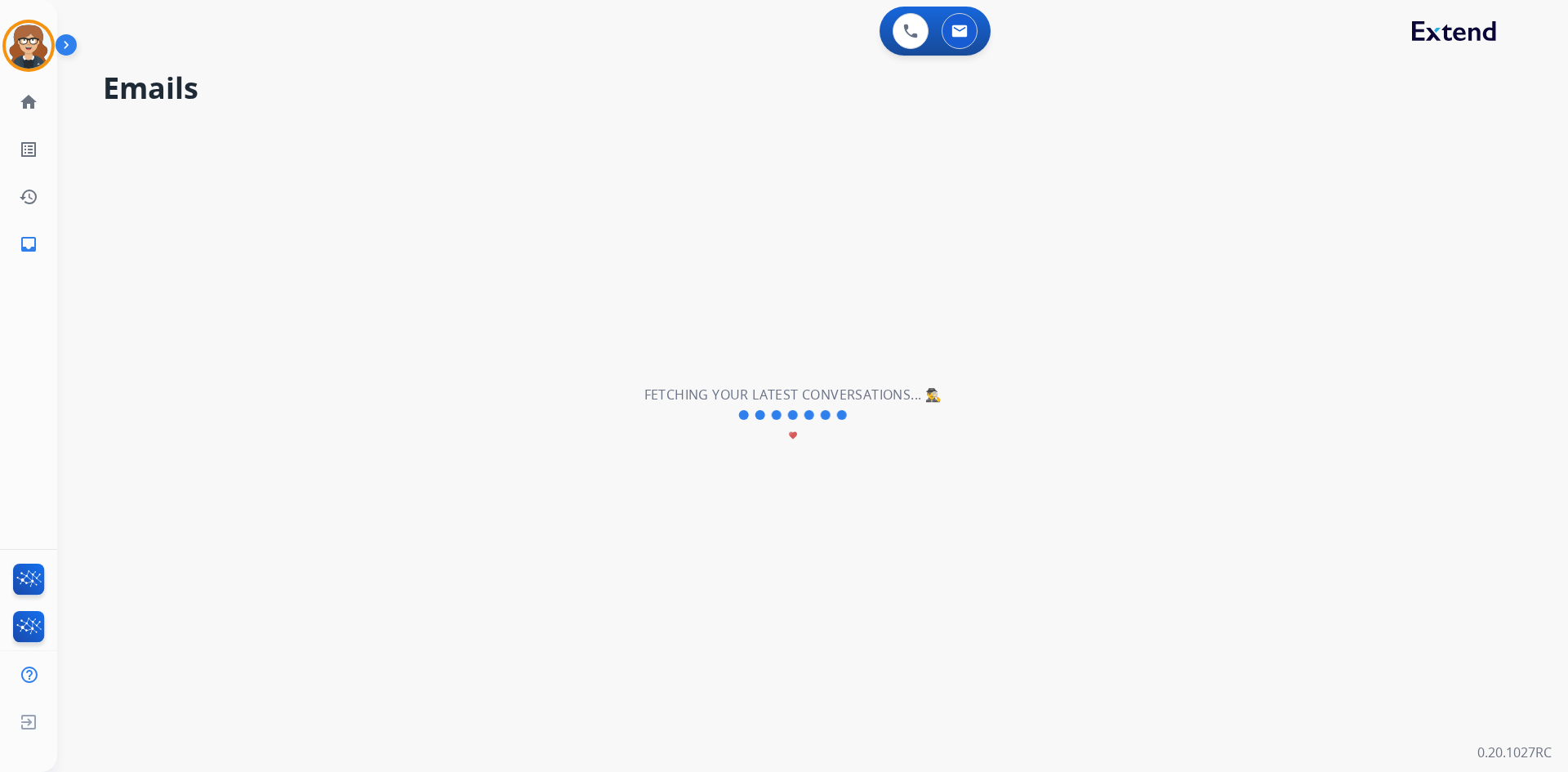
scroll to position [0, 0]
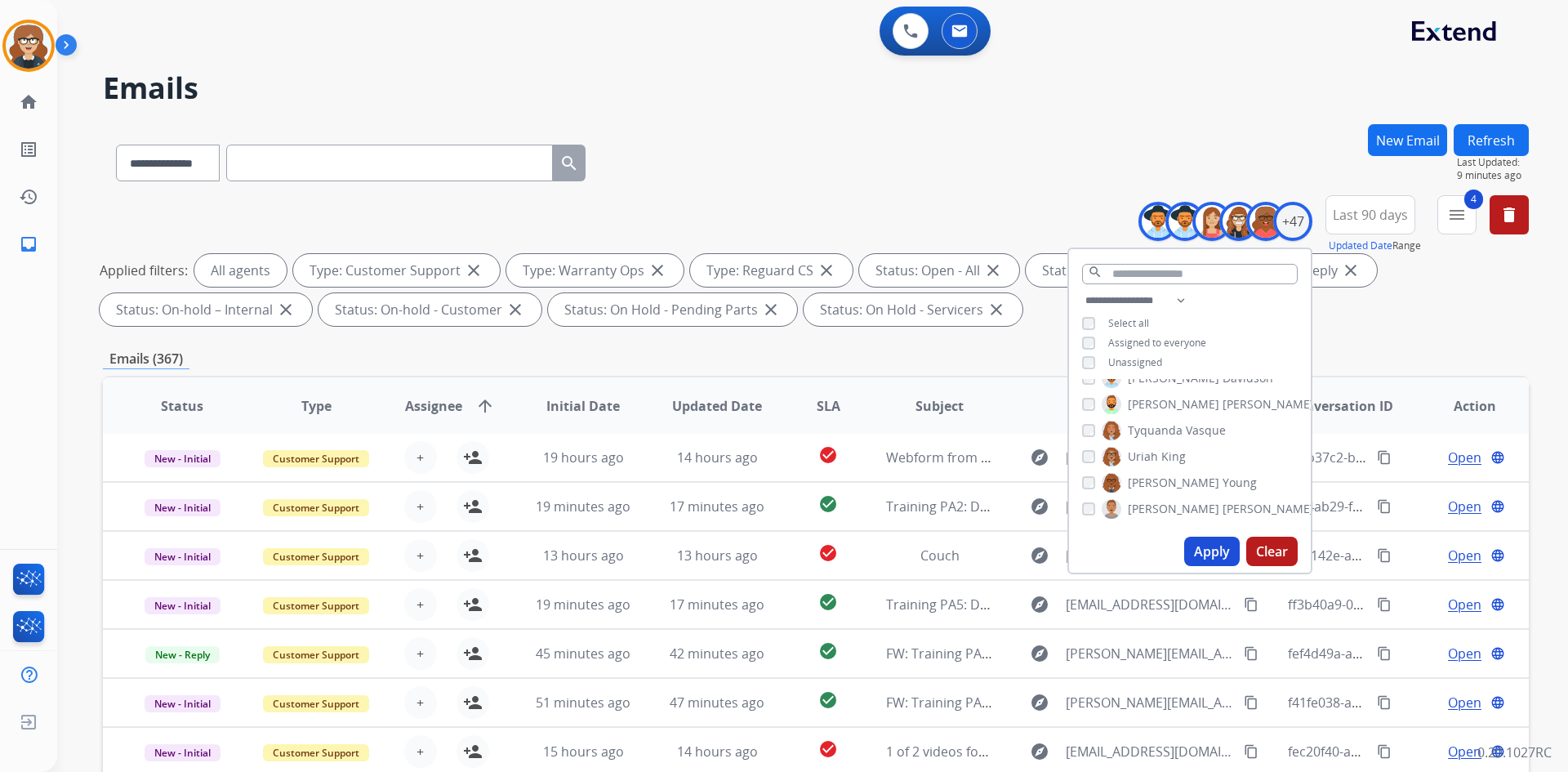
drag, startPoint x: 1210, startPoint y: 549, endPoint x: 1250, endPoint y: 500, distance: 63.3
click at [1210, 549] on button "Apply" at bounding box center [1212, 551] width 55 height 29
click at [1463, 212] on mat-icon "menu" at bounding box center [1458, 215] width 20 height 20
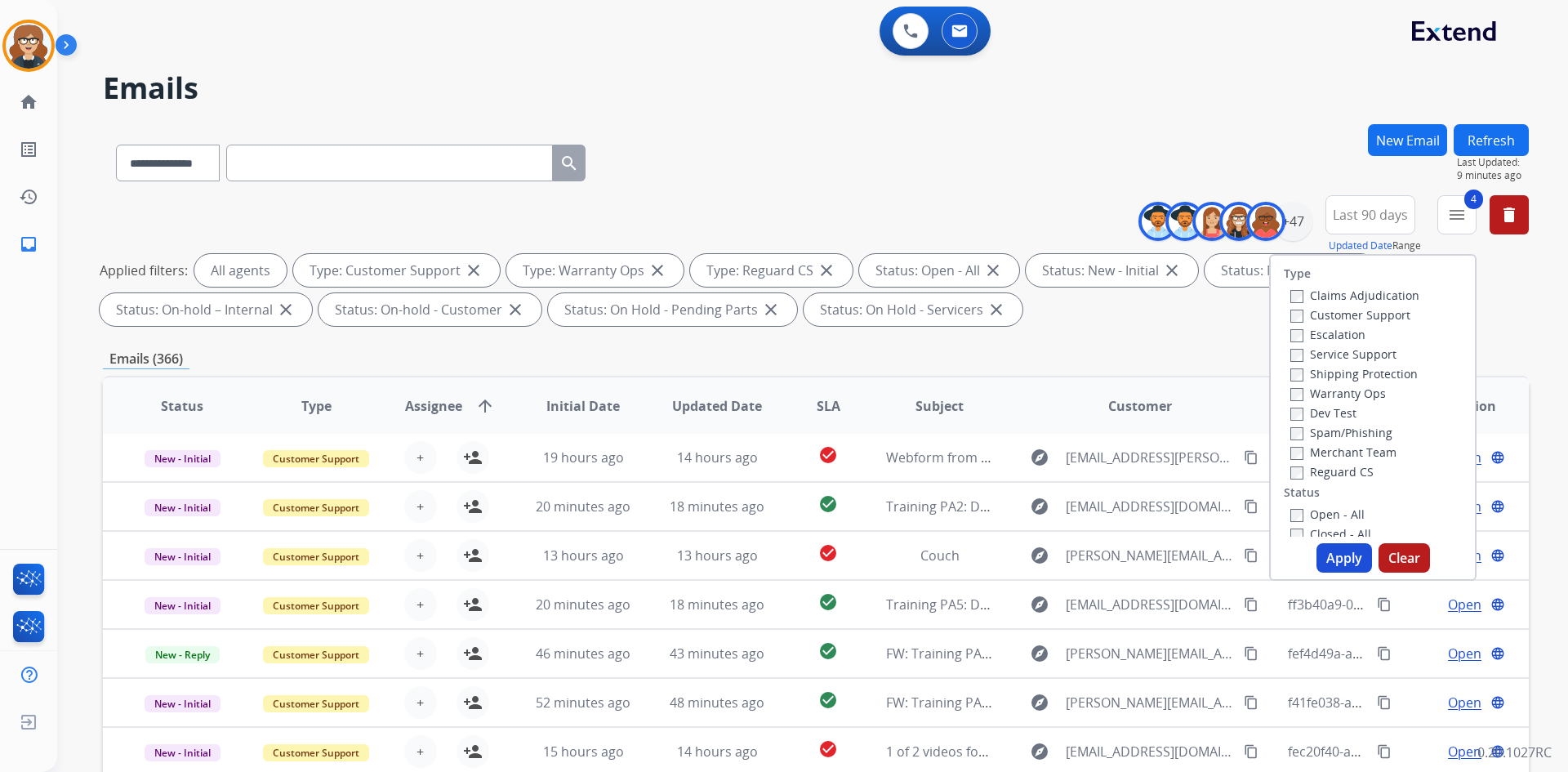
click at [1336, 549] on button "Apply" at bounding box center [1345, 557] width 55 height 29
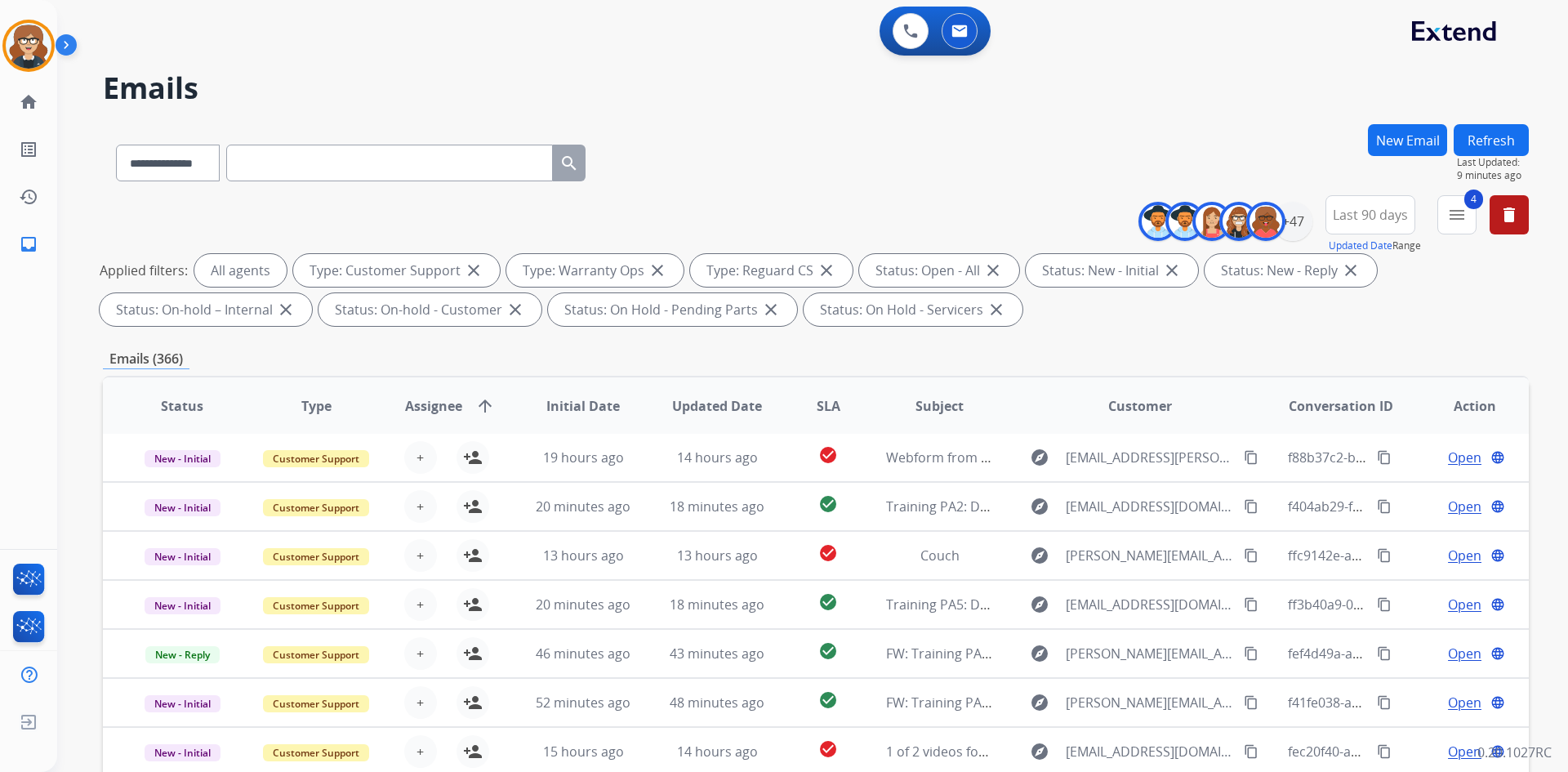
click at [434, 402] on span "Assignee" at bounding box center [434, 406] width 57 height 20
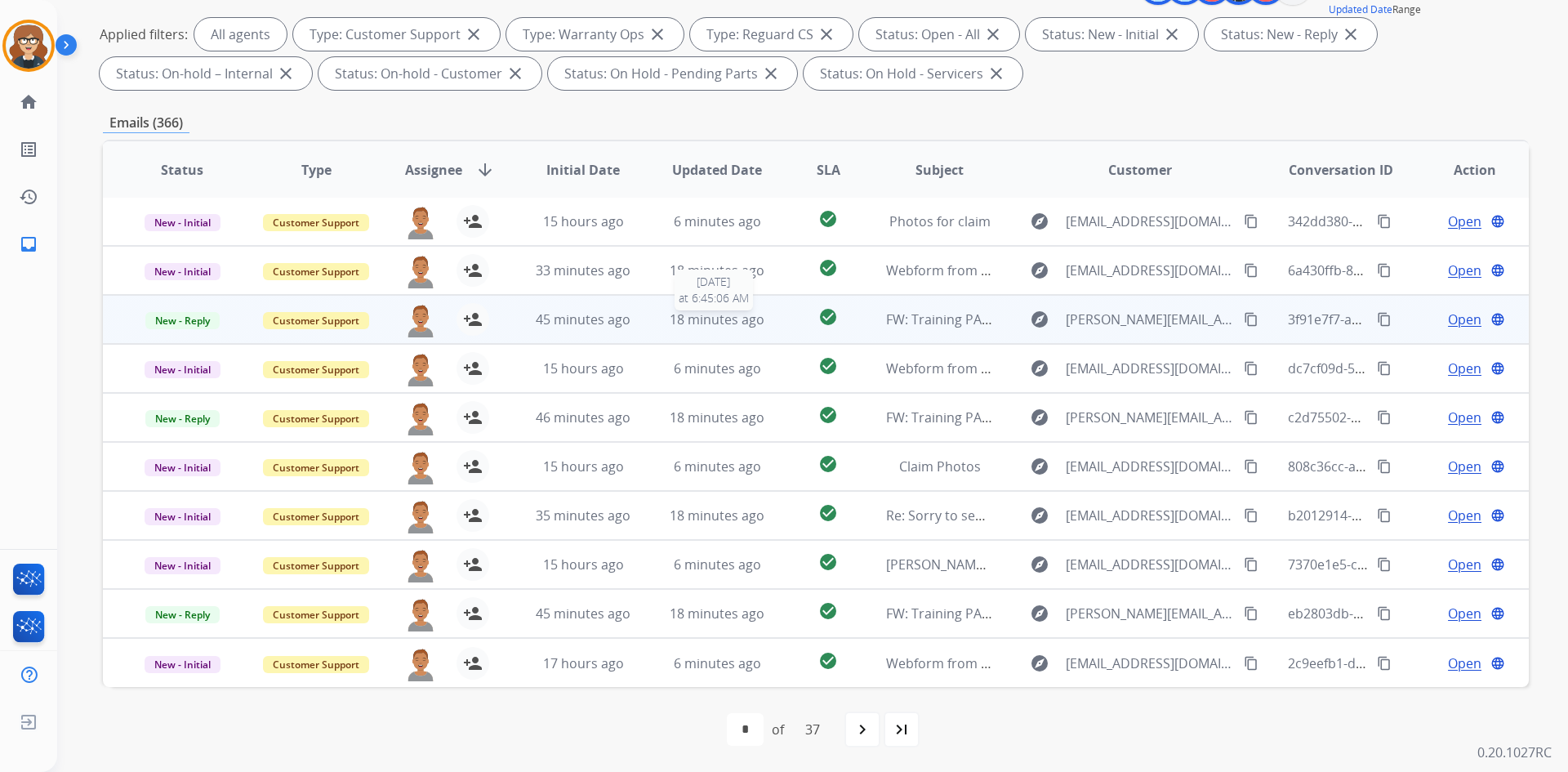
click at [675, 323] on span "18 minutes ago" at bounding box center [717, 320] width 94 height 18
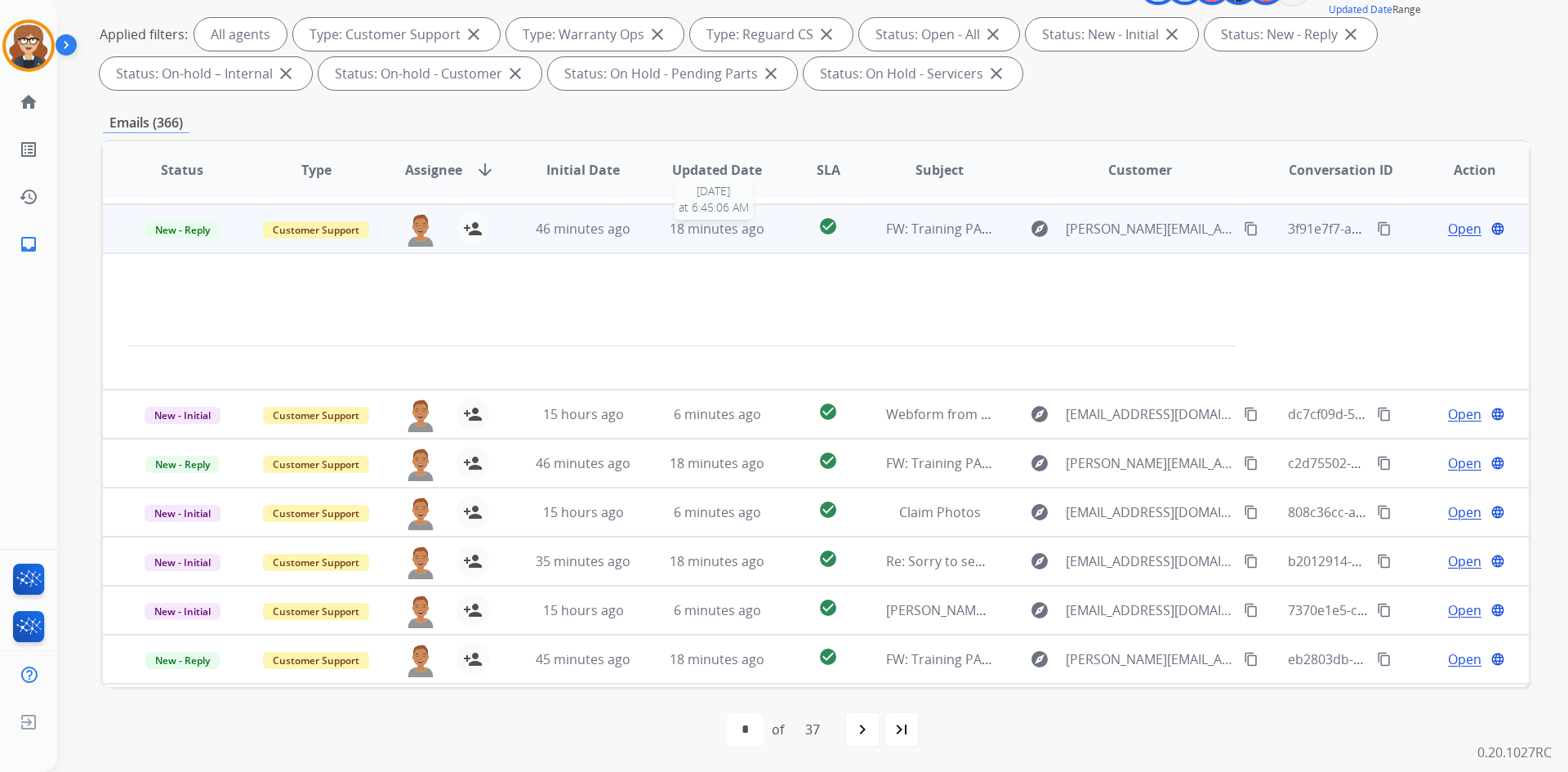
scroll to position [98, 0]
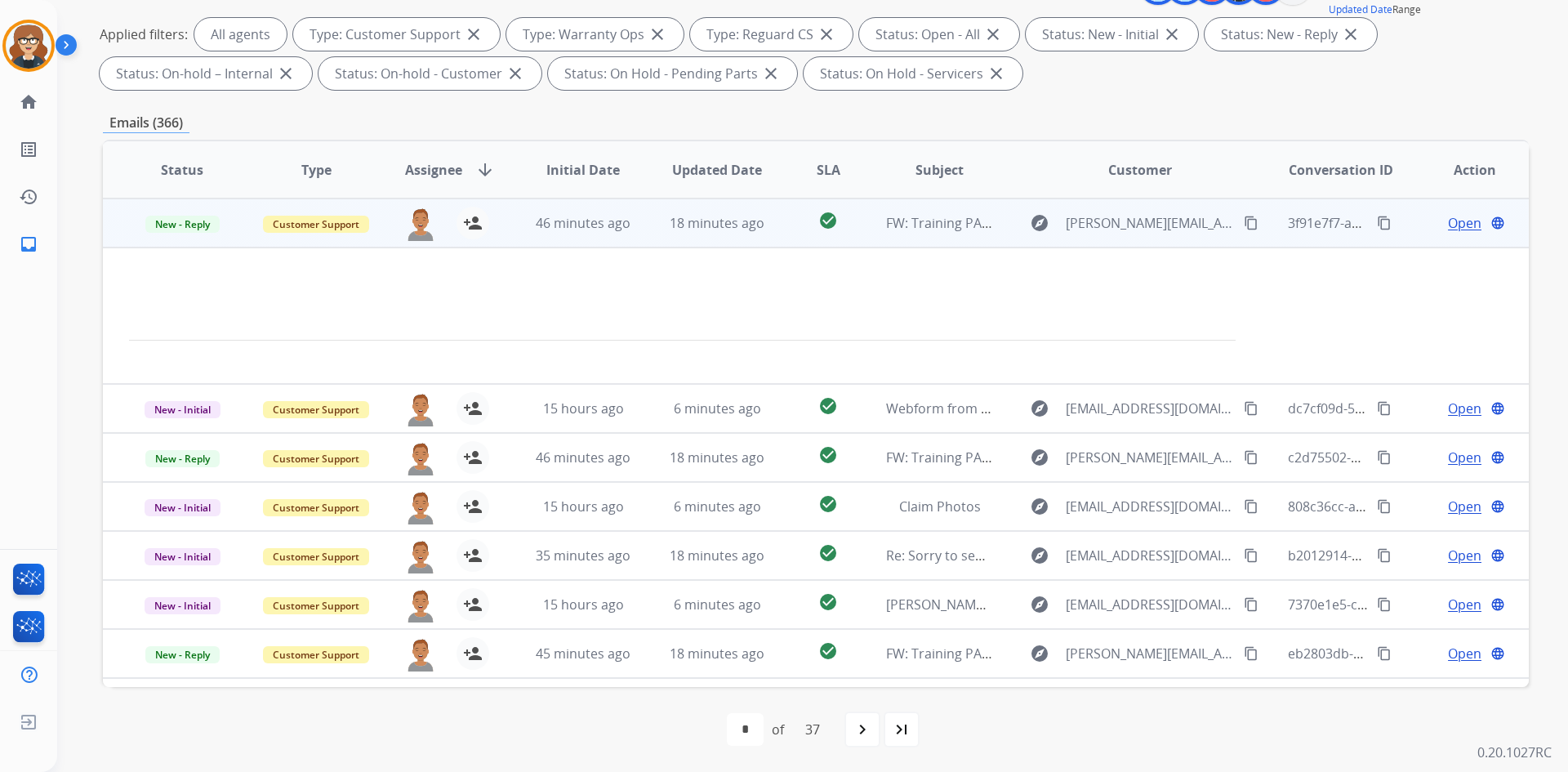
click at [1449, 225] on span "Open" at bounding box center [1466, 223] width 34 height 20
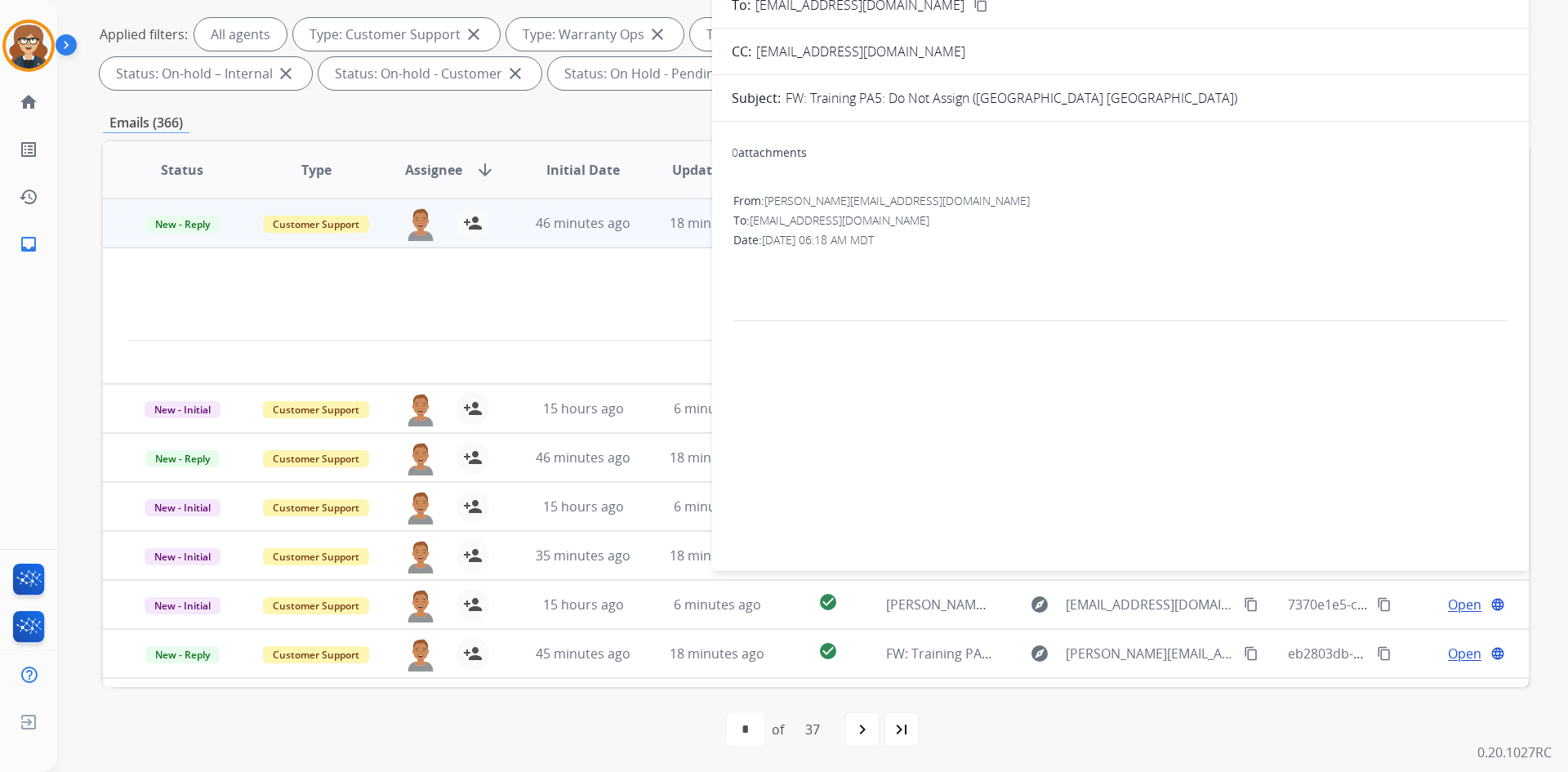
scroll to position [0, 0]
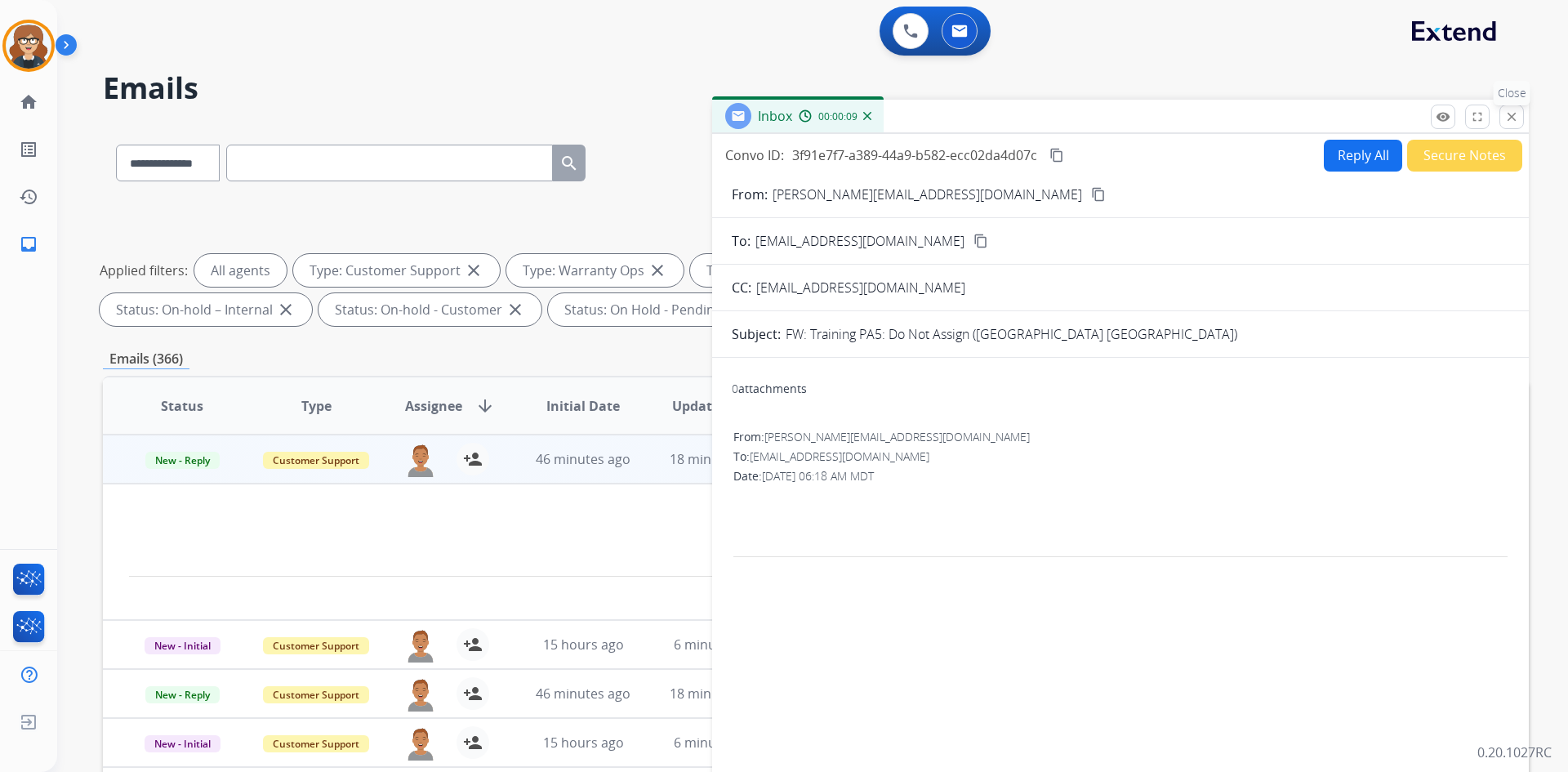
click at [1505, 119] on mat-icon "close" at bounding box center [1512, 117] width 15 height 15
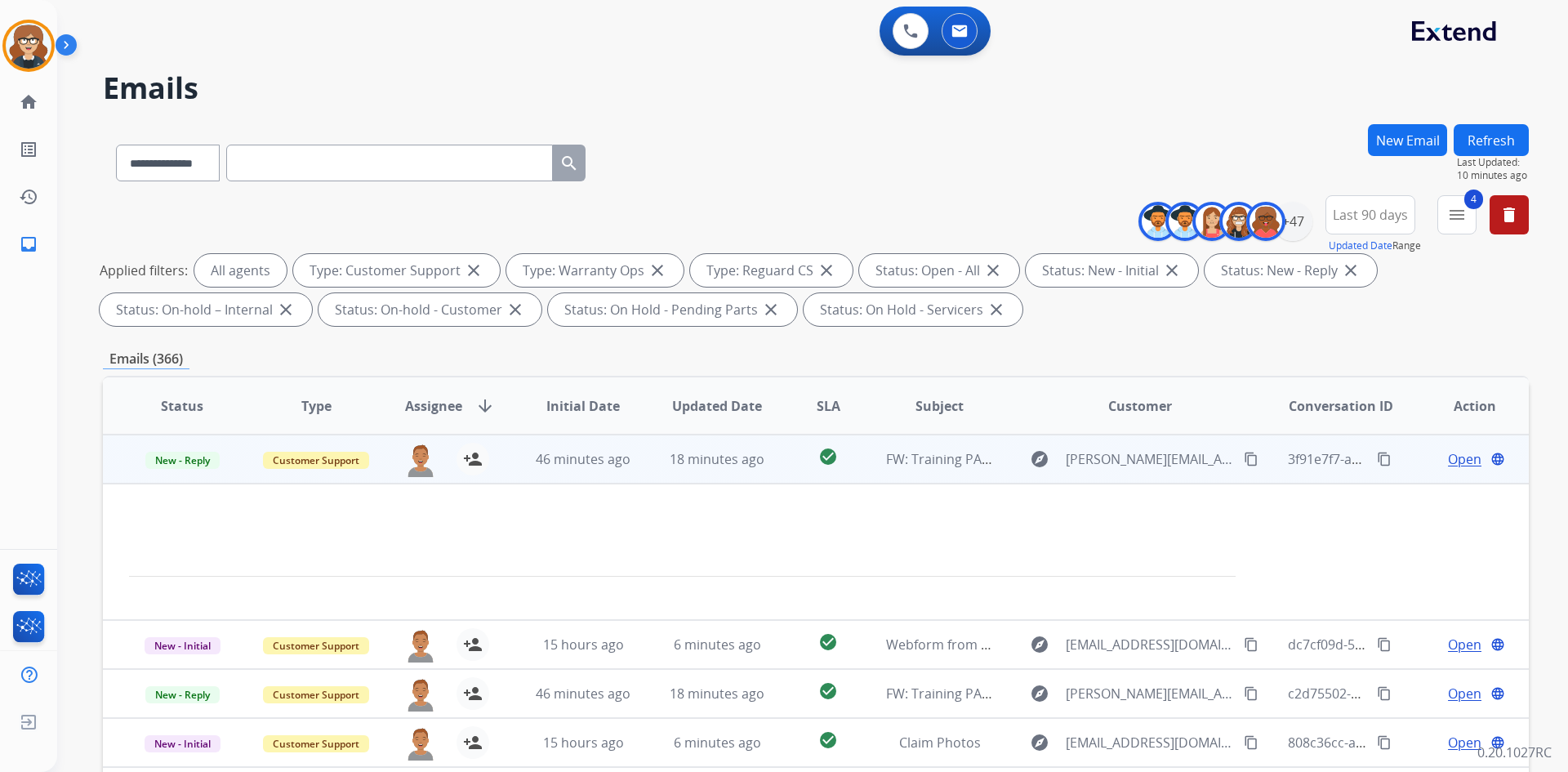
click at [1449, 459] on span "Open" at bounding box center [1466, 459] width 34 height 20
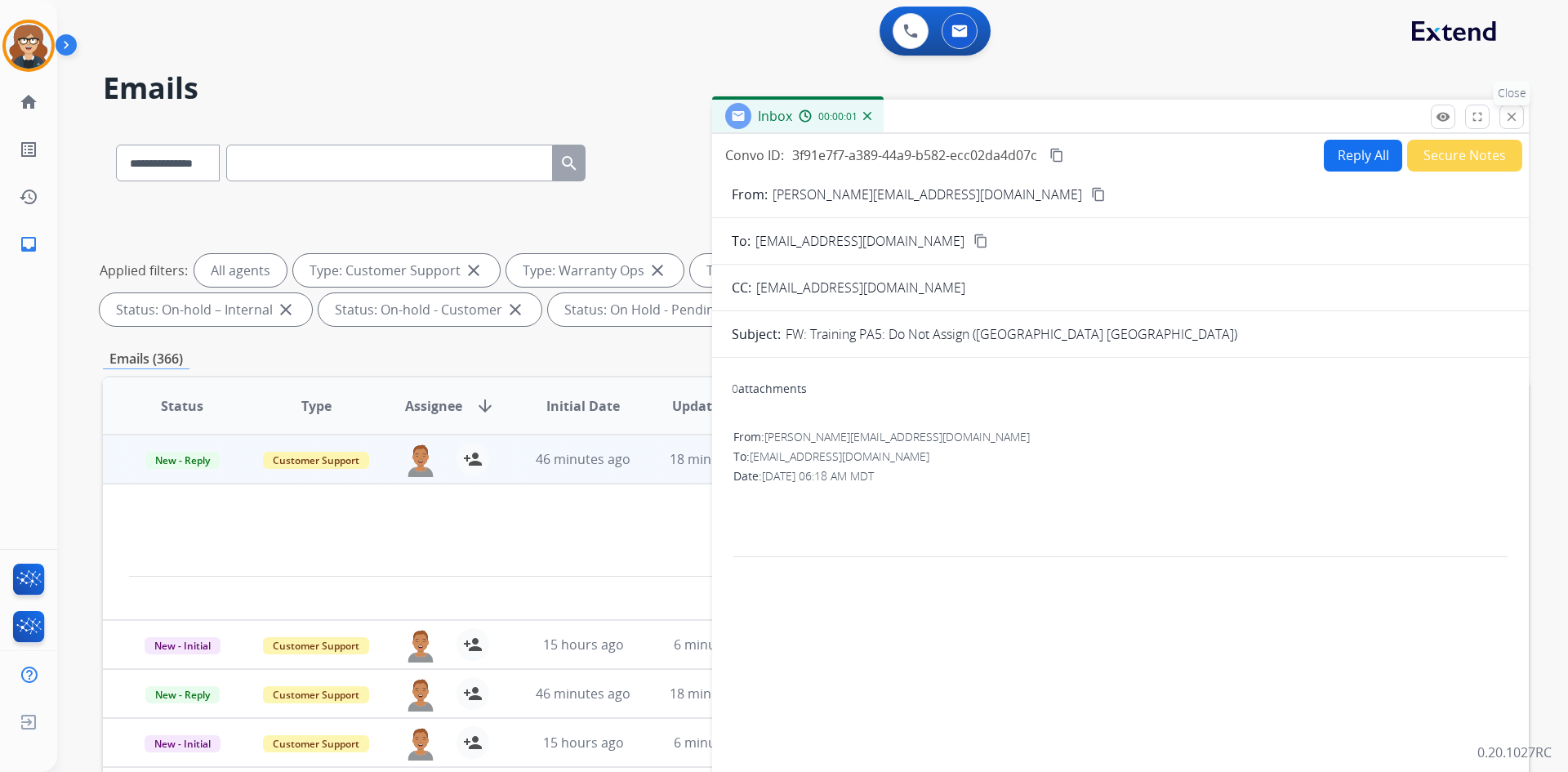
click at [1515, 120] on mat-icon "close" at bounding box center [1512, 117] width 15 height 15
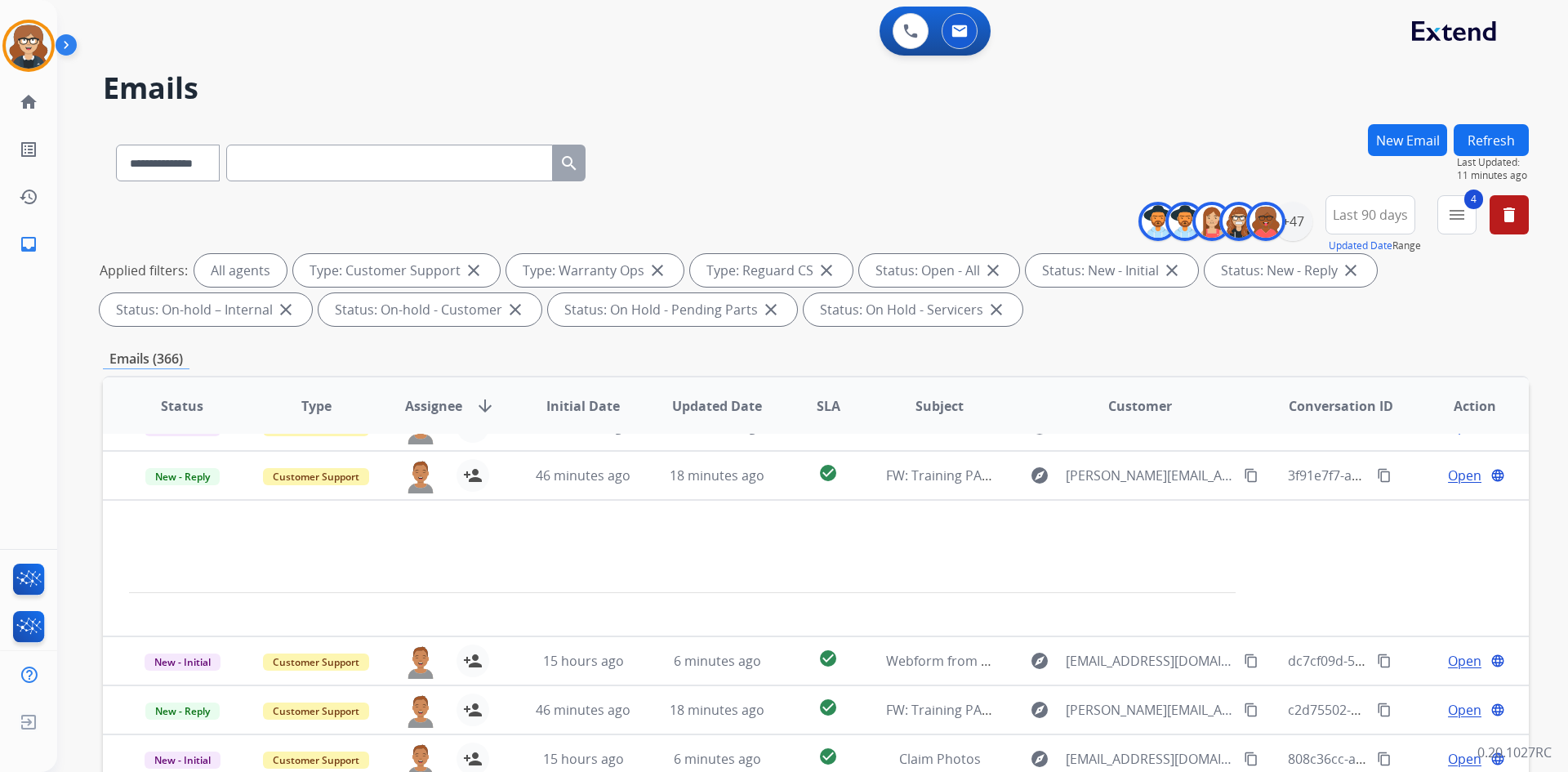
scroll to position [64, 0]
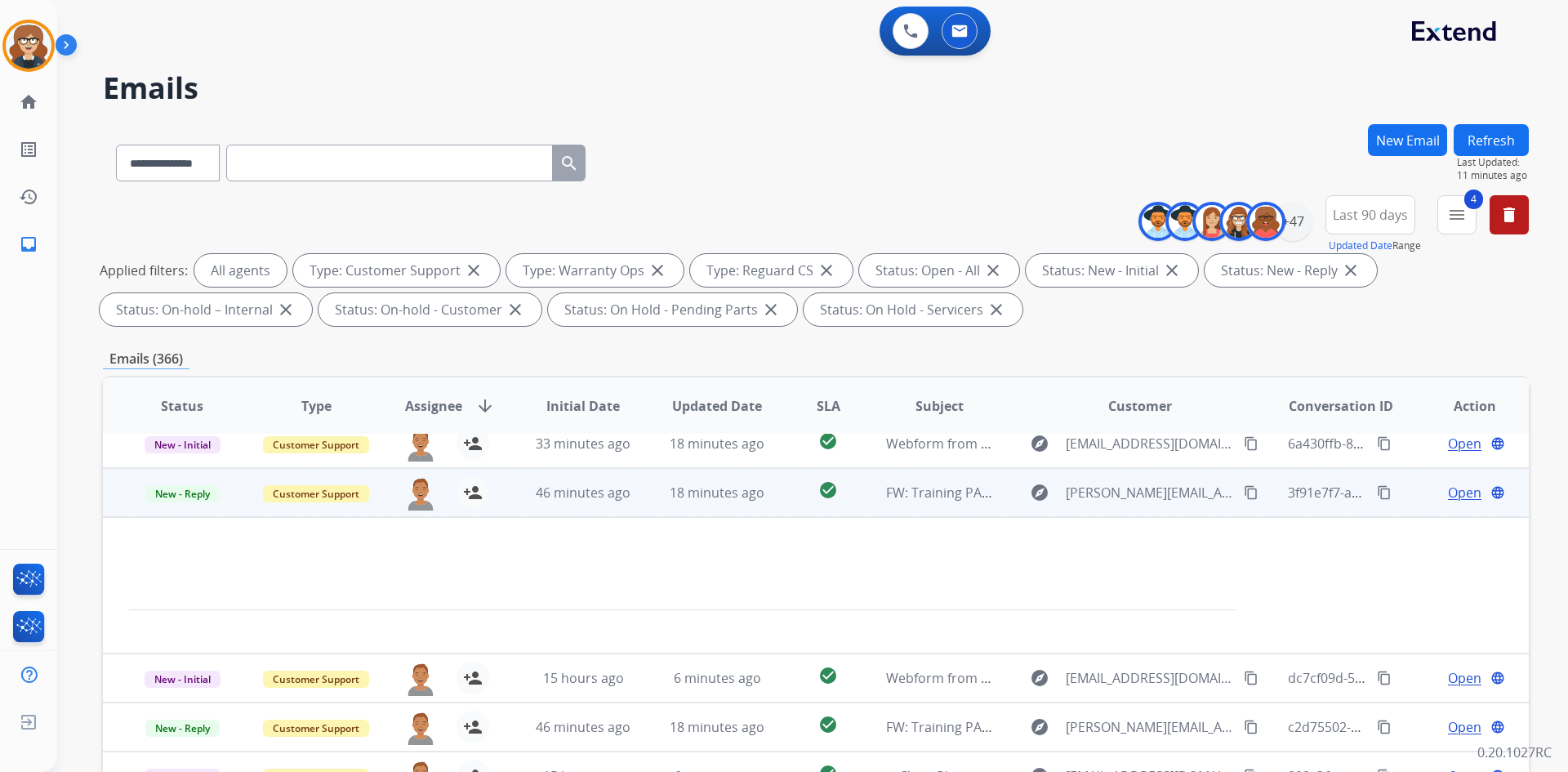
click at [1462, 487] on span "Open" at bounding box center [1466, 492] width 34 height 20
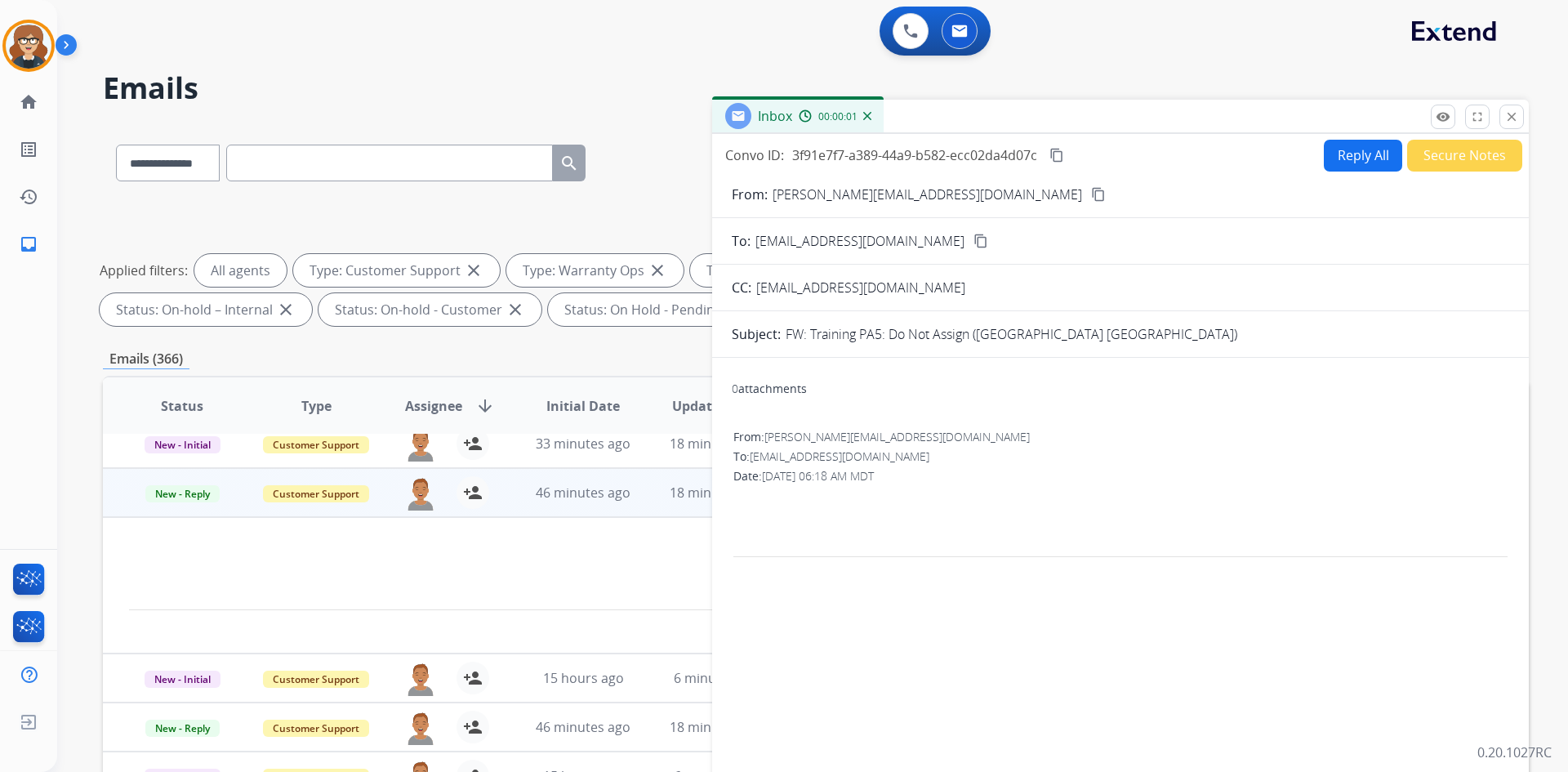
drag, startPoint x: 1308, startPoint y: 55, endPoint x: 1288, endPoint y: 134, distance: 81.5
click at [1307, 55] on div "0 Voice Interactions 0 Email Interactions" at bounding box center [802, 32] width 1452 height 53
click at [1507, 123] on mat-icon "close" at bounding box center [1512, 117] width 15 height 15
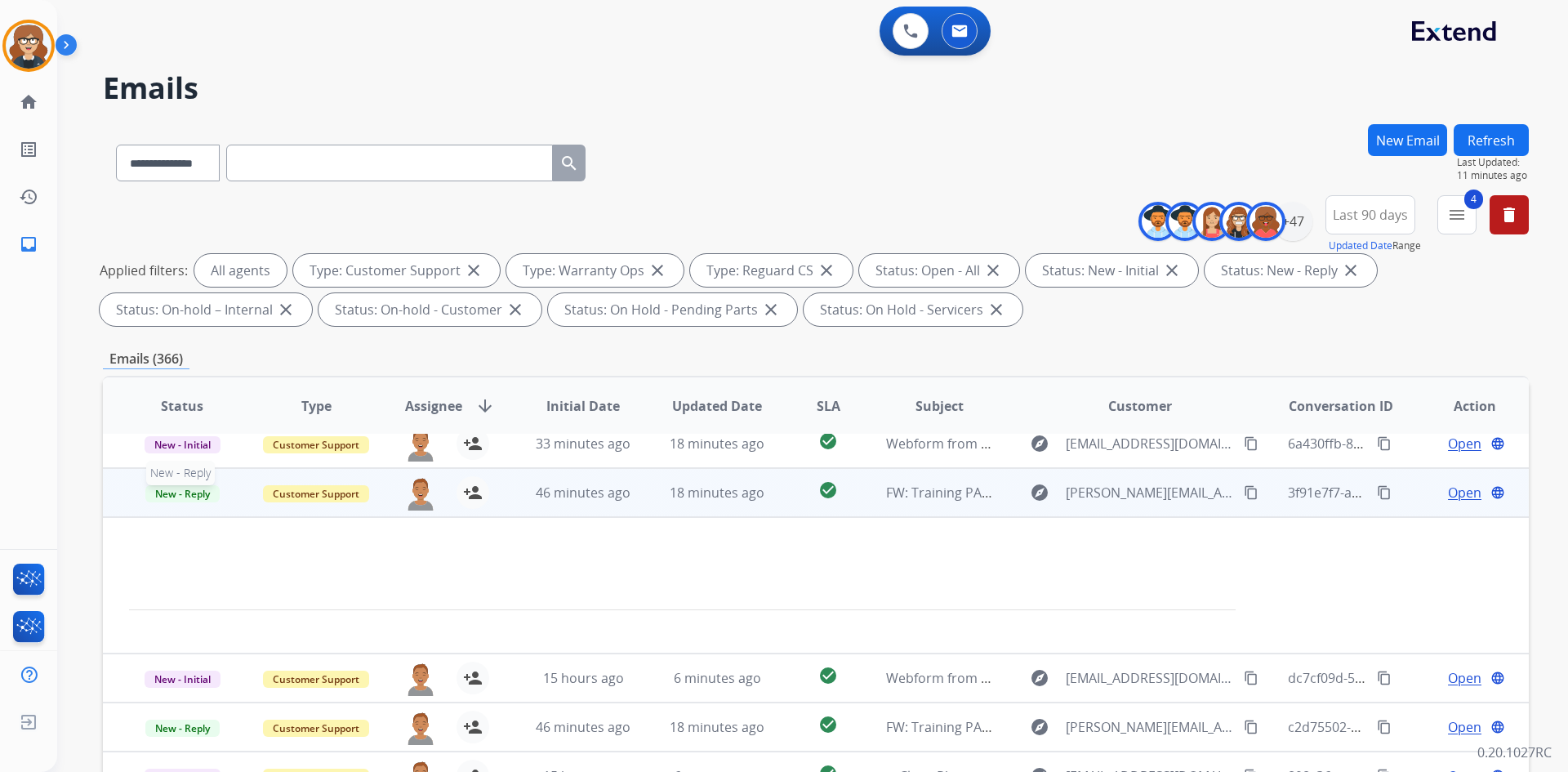
click at [220, 495] on p "New - Reply" at bounding box center [183, 492] width 107 height 20
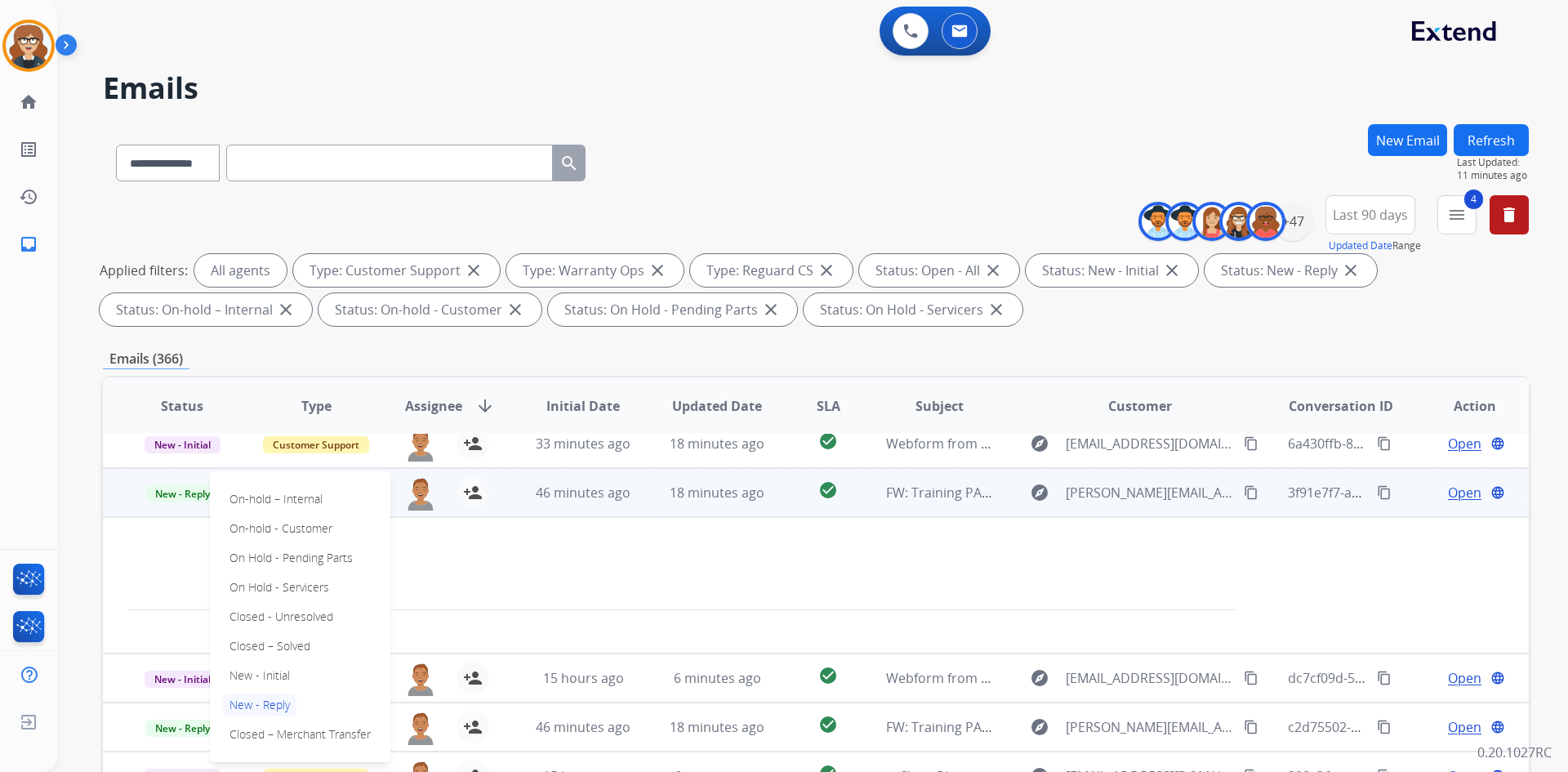
click at [582, 619] on app-office-email-preview at bounding box center [682, 585] width 1107 height 83
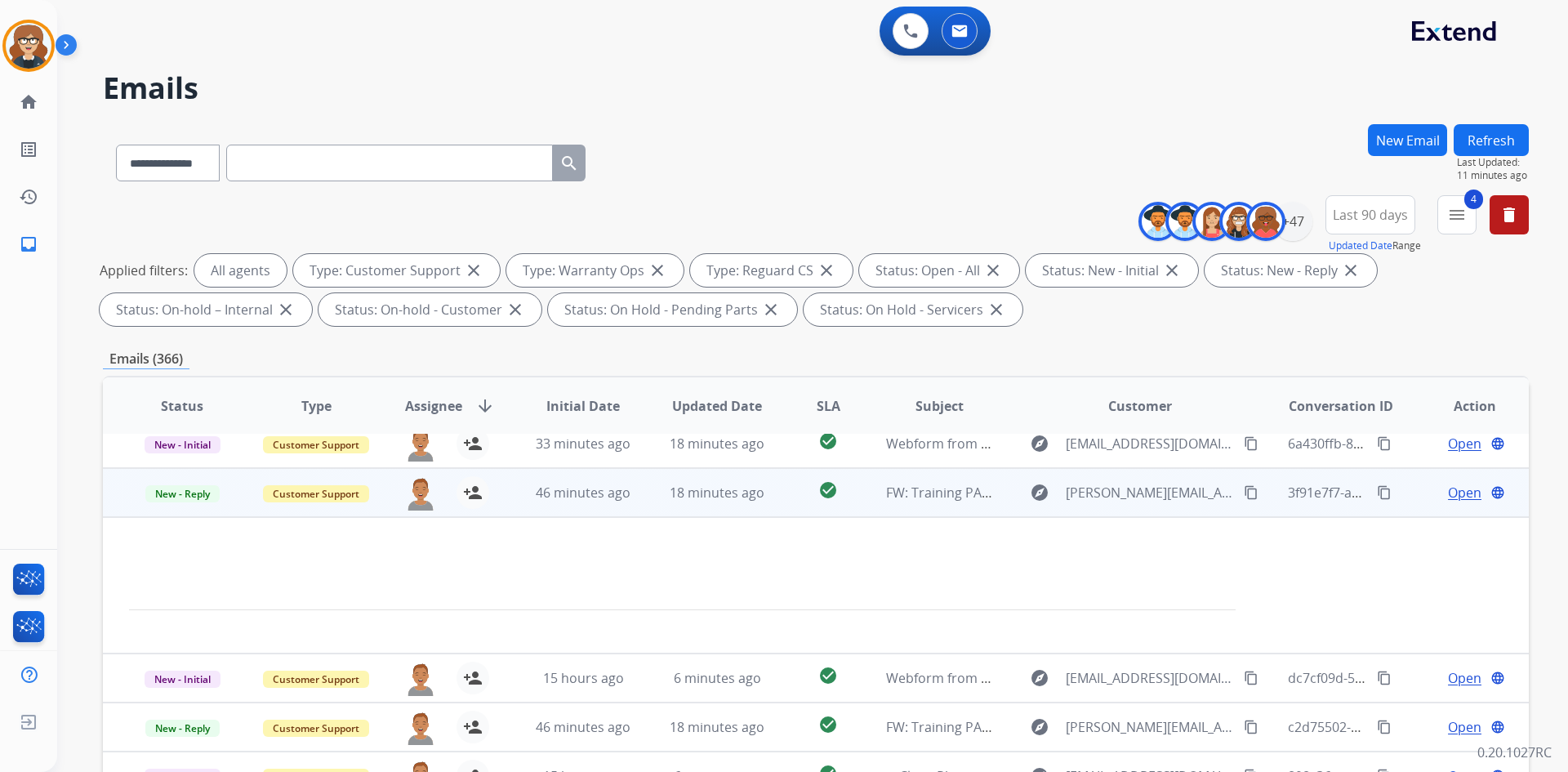
click at [565, 519] on td at bounding box center [683, 585] width 1159 height 136
click at [570, 505] on td "46 minutes ago" at bounding box center [571, 492] width 134 height 49
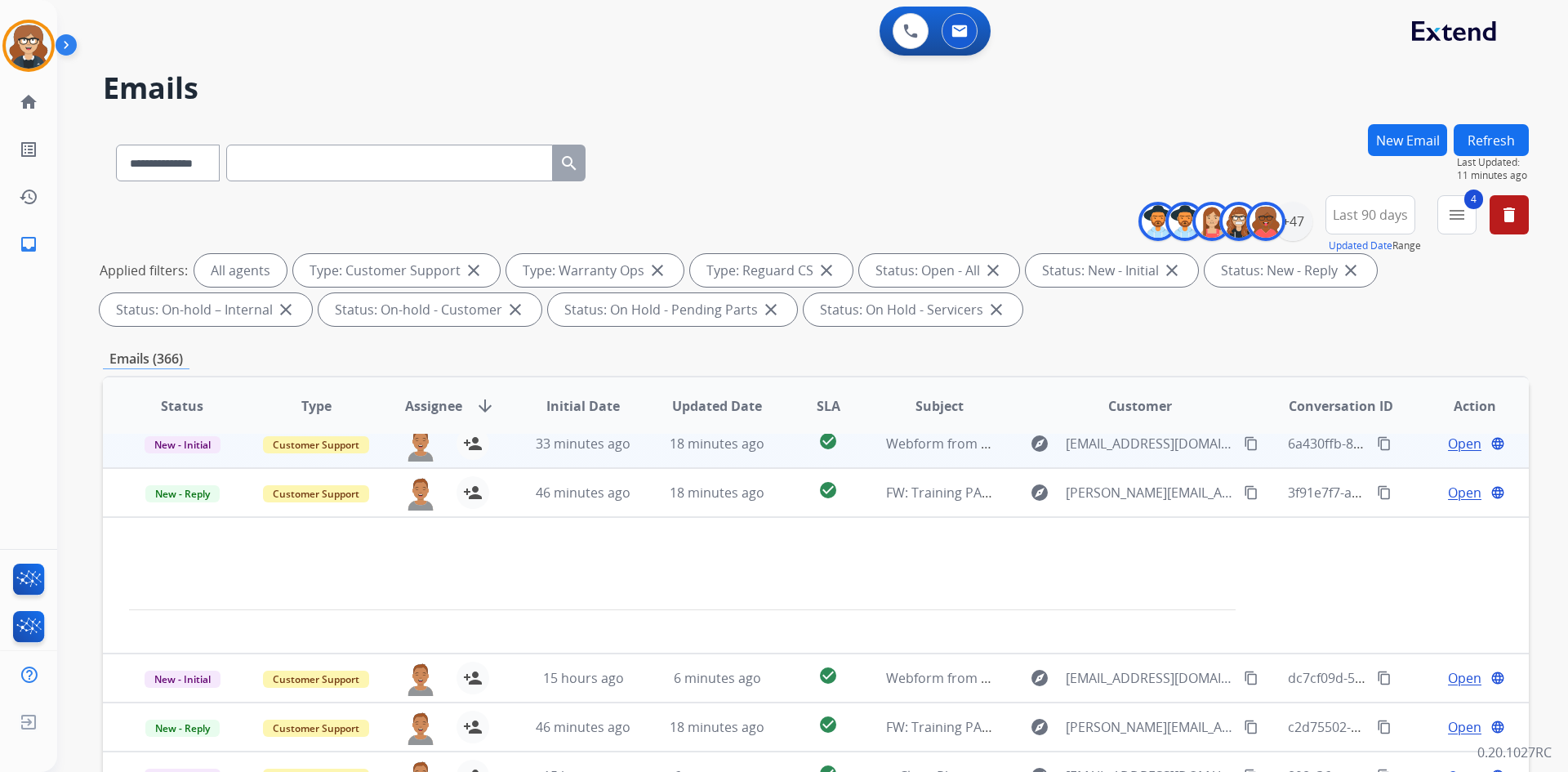
scroll to position [2, 0]
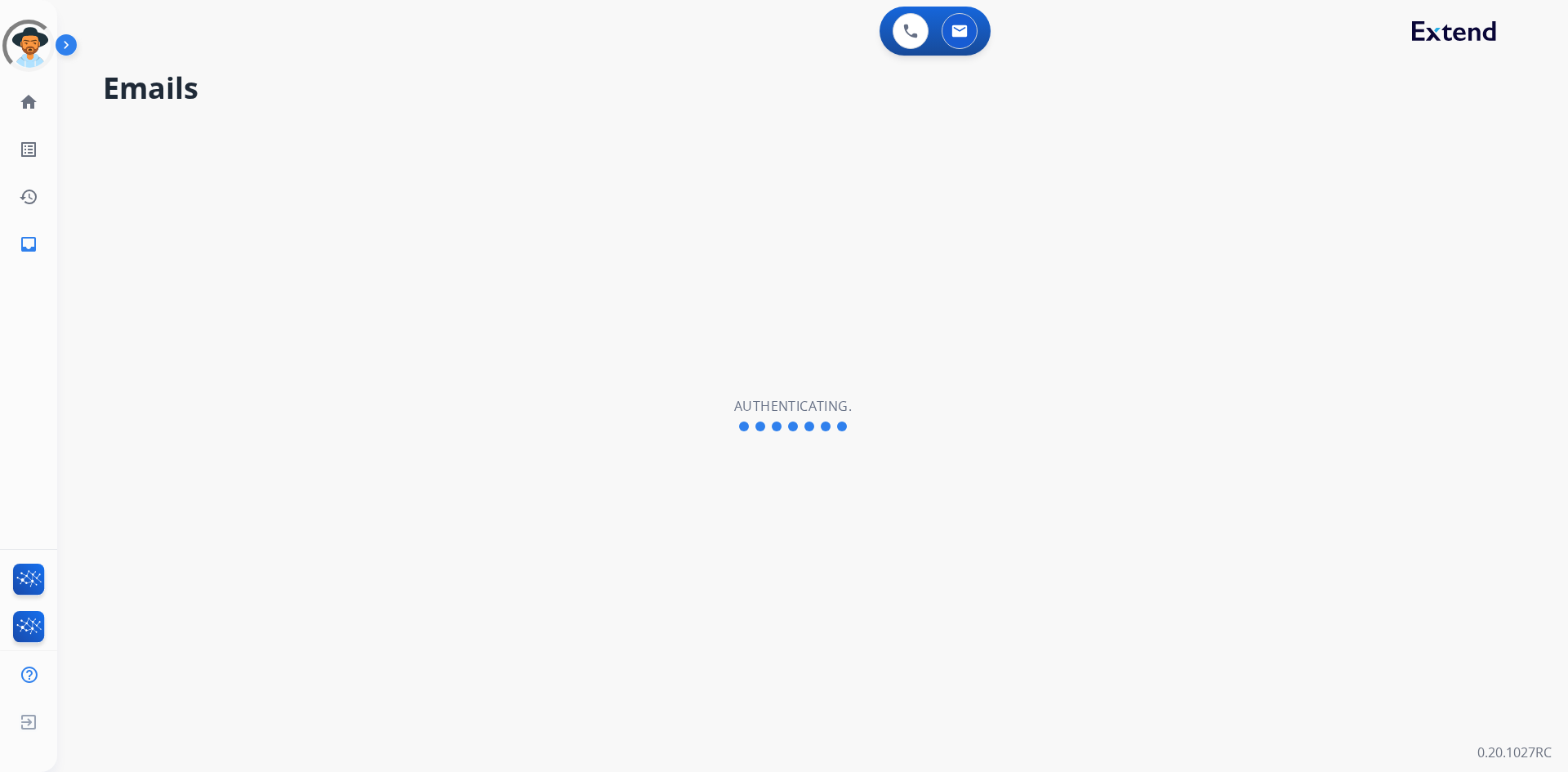
select select "**********"
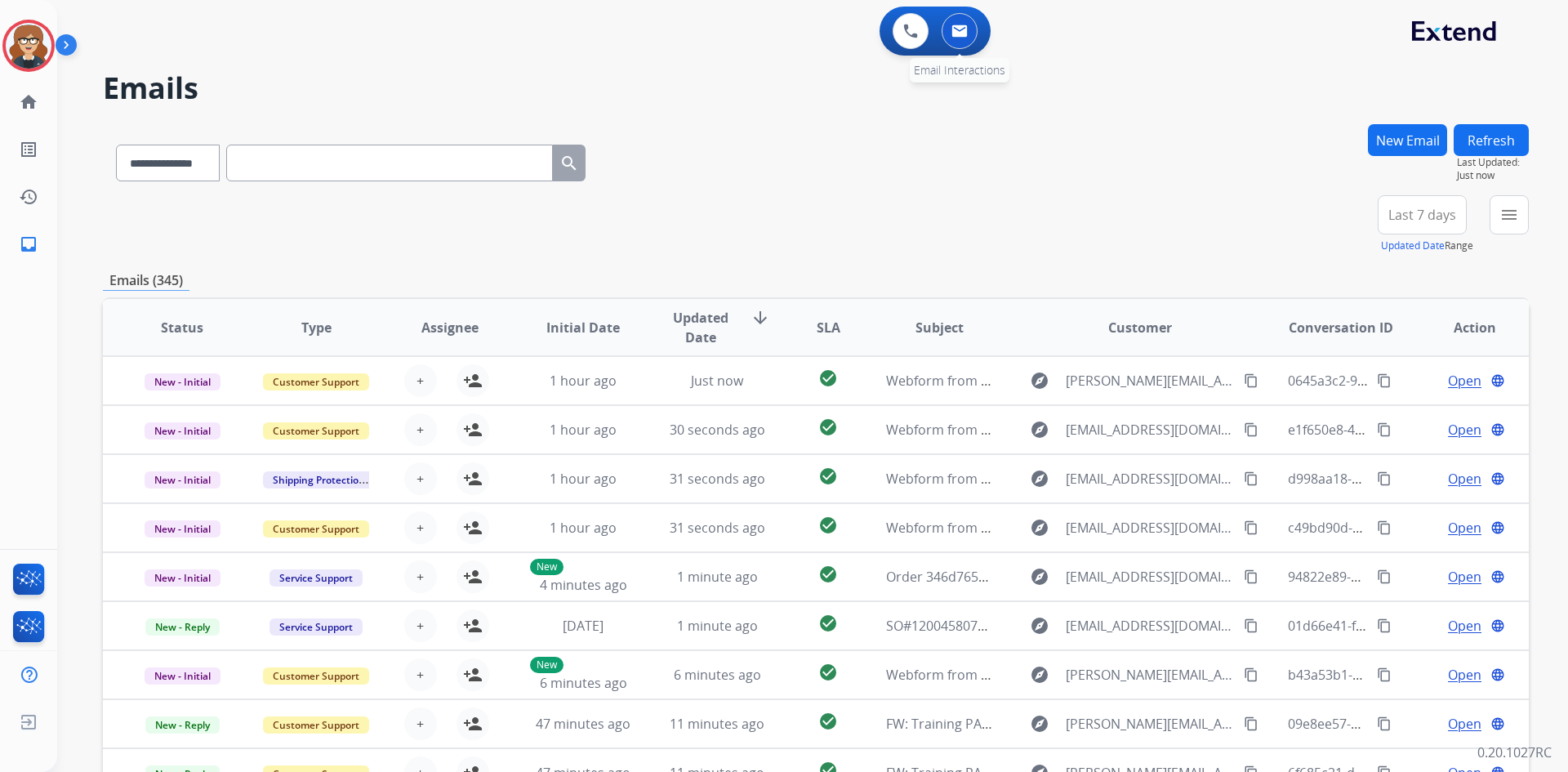
click at [968, 24] on button at bounding box center [960, 31] width 36 height 36
click at [1334, 223] on div "+81" at bounding box center [1345, 222] width 39 height 39
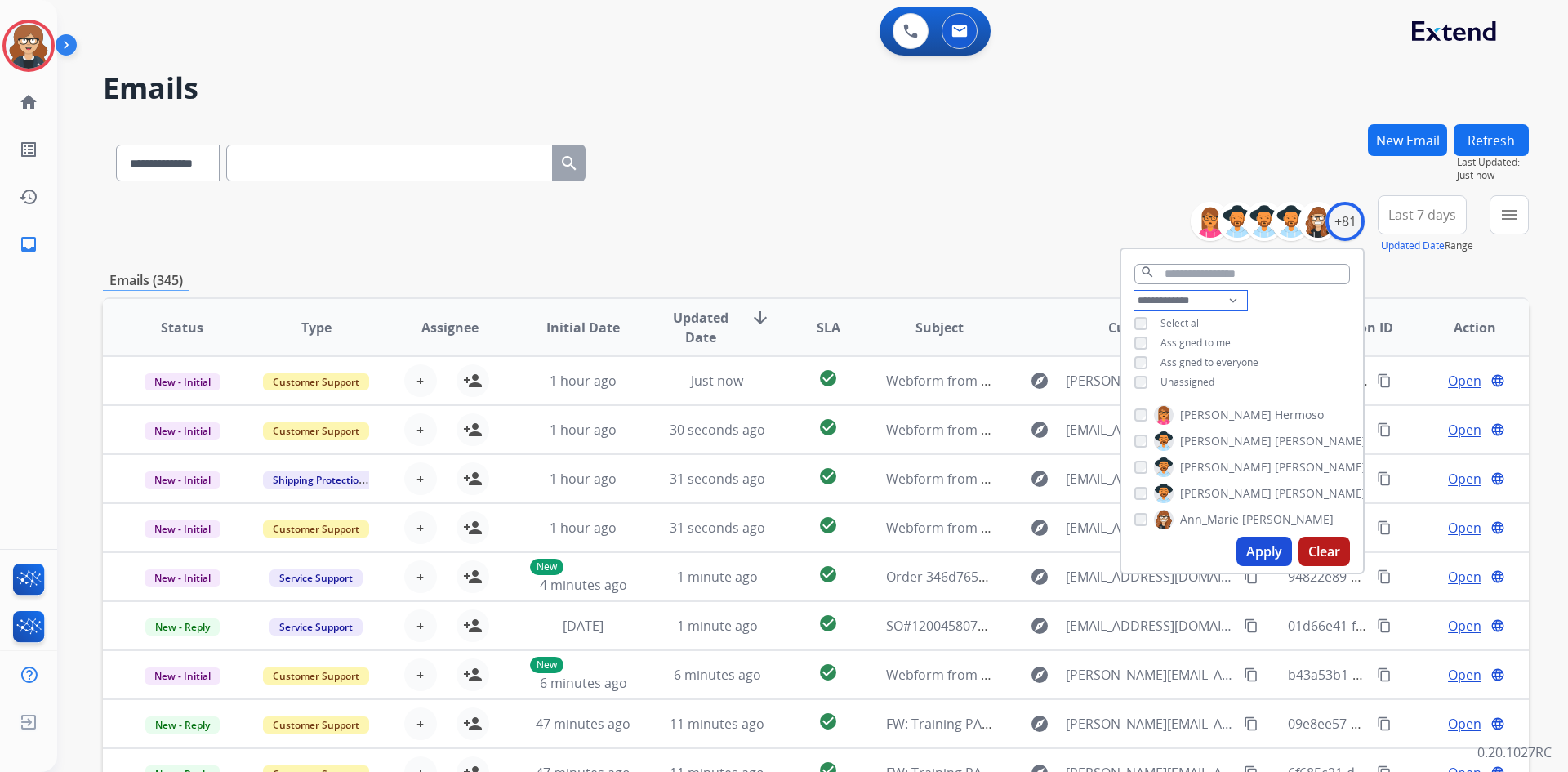
click at [1230, 302] on select "**********" at bounding box center [1190, 301] width 113 height 20
select select "**********"
click at [1134, 291] on select "**********" at bounding box center [1190, 301] width 113 height 20
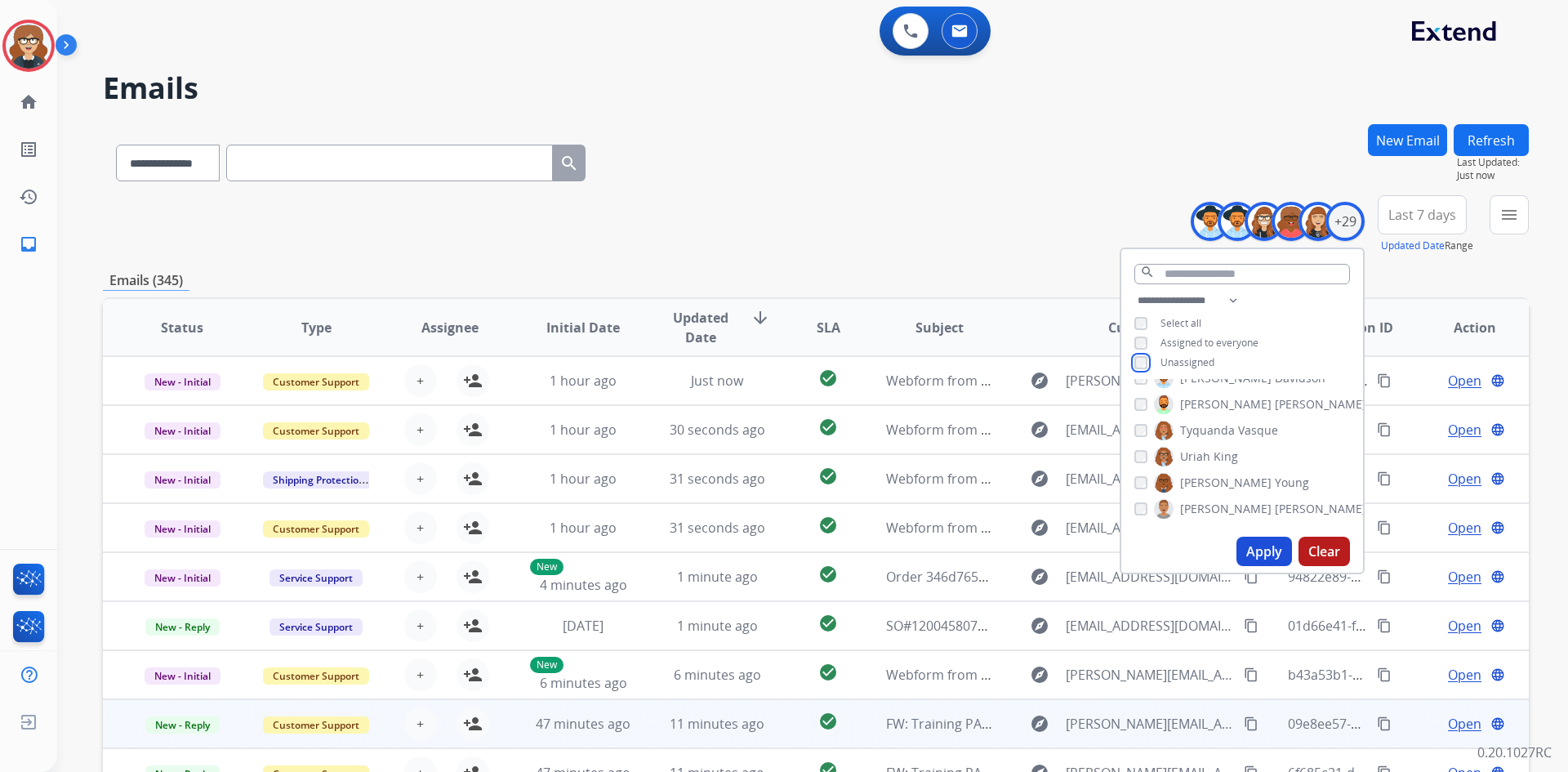
scroll to position [158, 0]
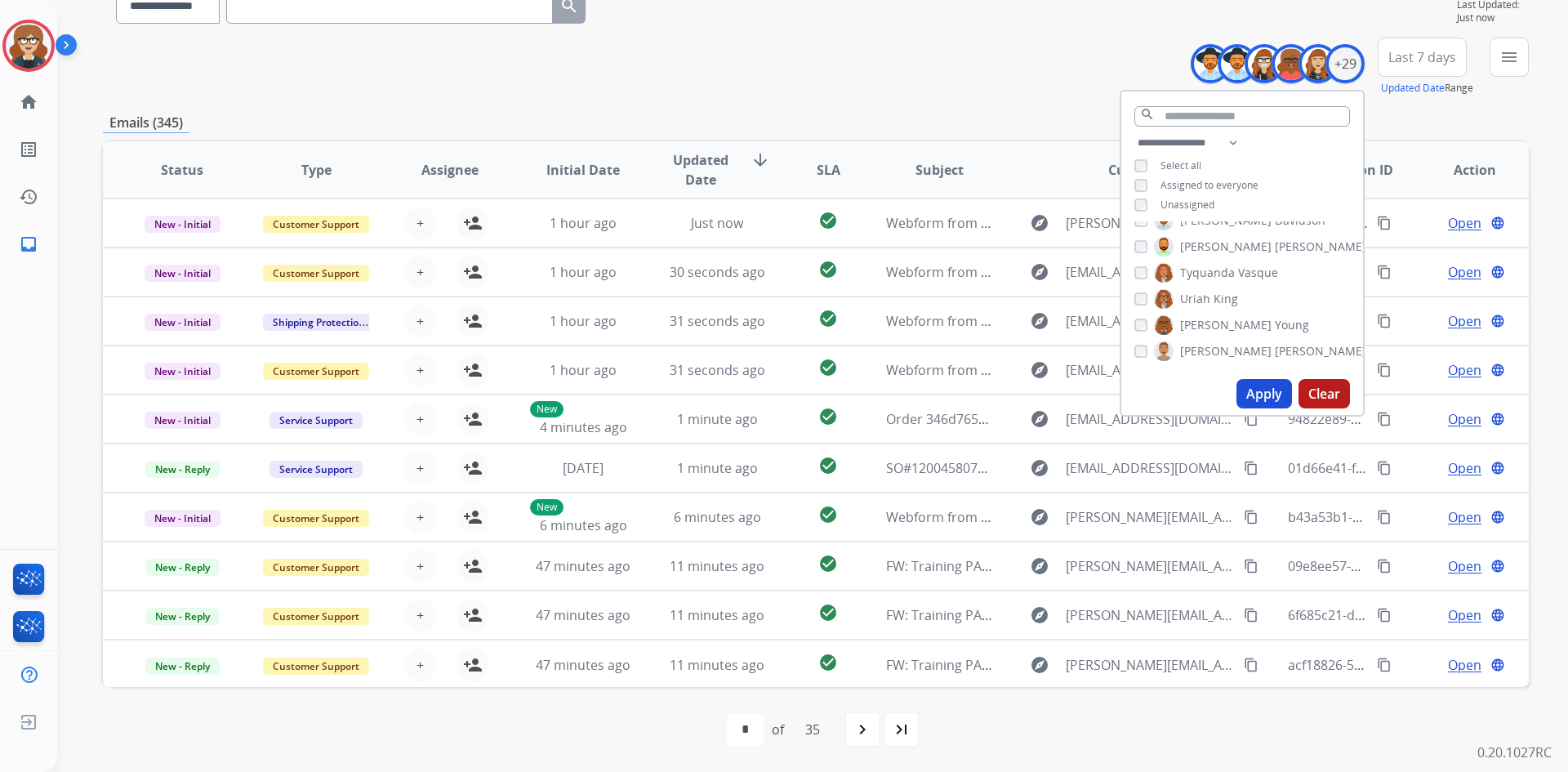
click at [1262, 392] on button "Apply" at bounding box center [1264, 394] width 55 height 29
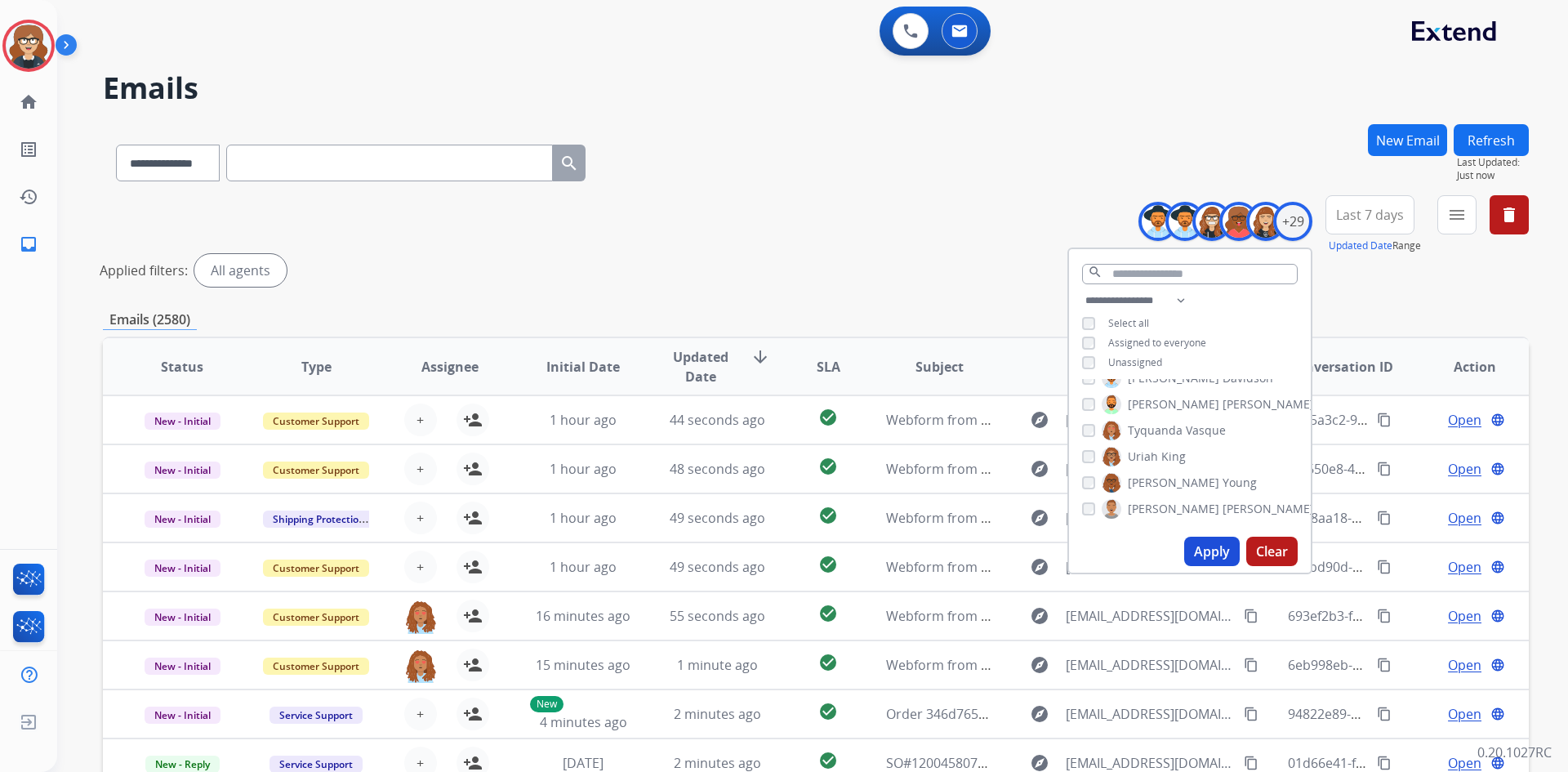
scroll to position [292, 0]
click at [1393, 298] on div "**********" at bounding box center [816, 546] width 1426 height 845
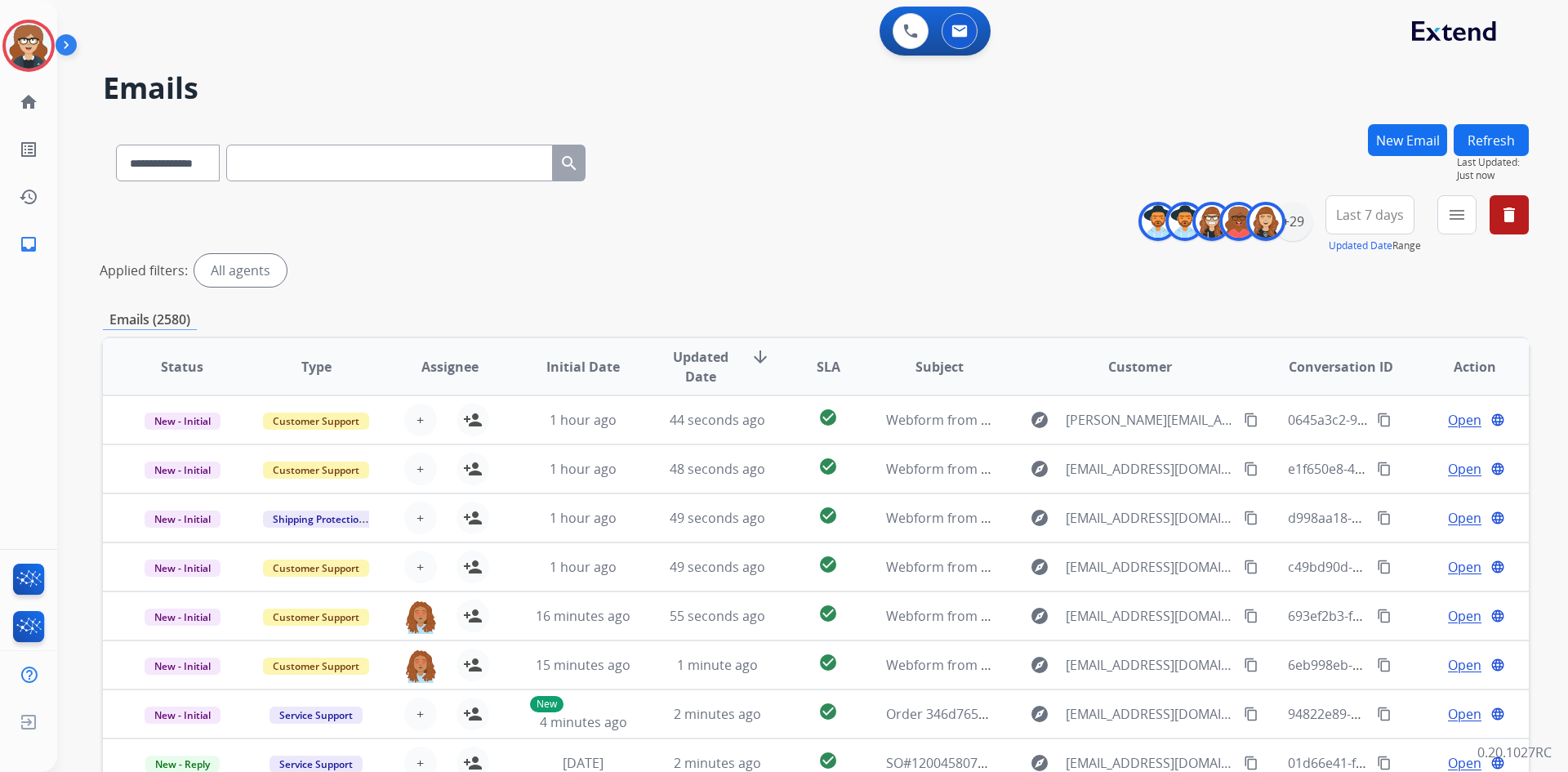
click at [1361, 227] on button "Last 7 days" at bounding box center [1370, 215] width 89 height 39
click at [1369, 409] on div "Last 90 days" at bounding box center [1365, 413] width 90 height 25
click at [1449, 216] on mat-icon "menu" at bounding box center [1458, 215] width 20 height 20
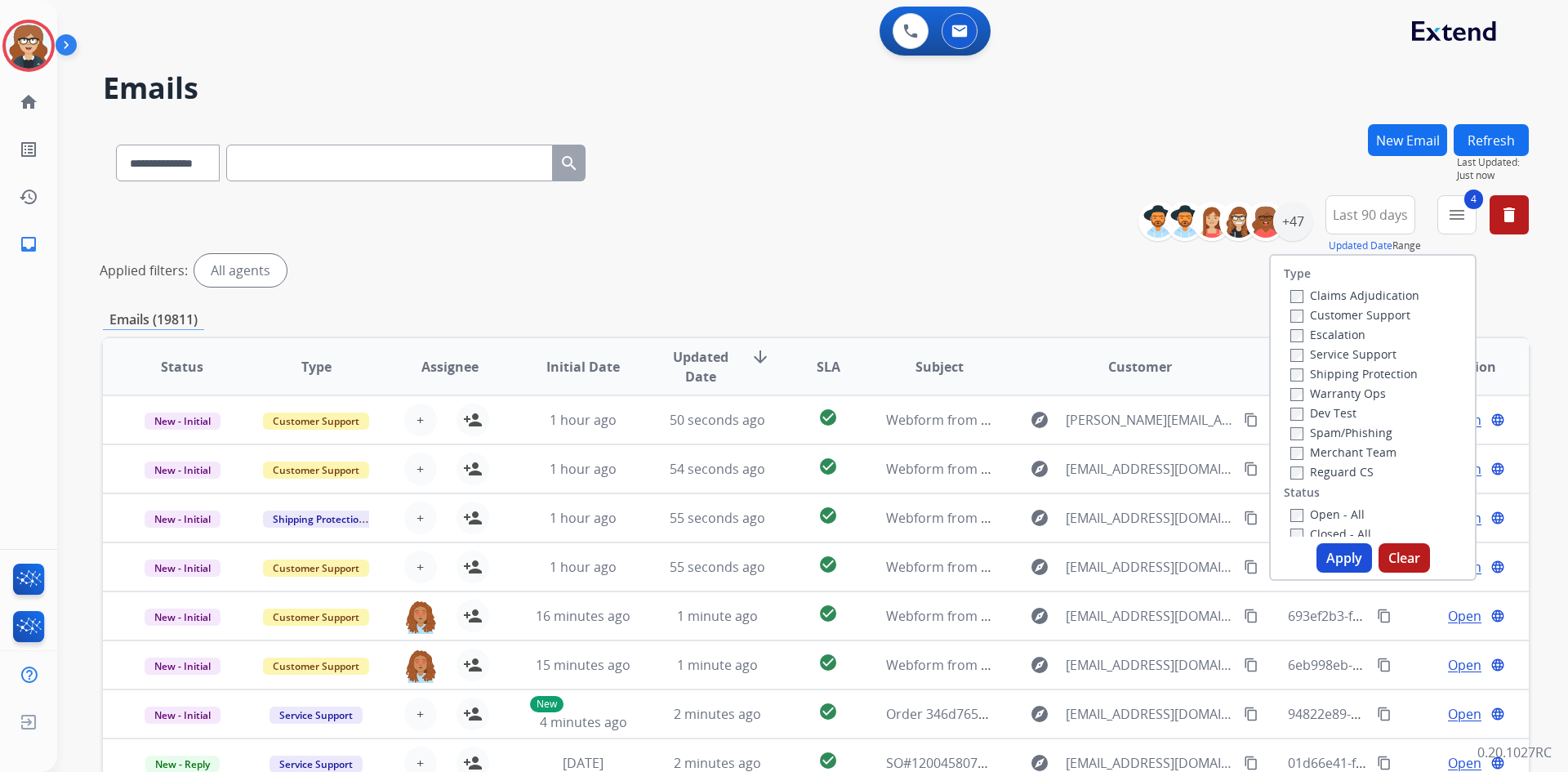
click at [1338, 549] on button "Apply" at bounding box center [1345, 557] width 55 height 29
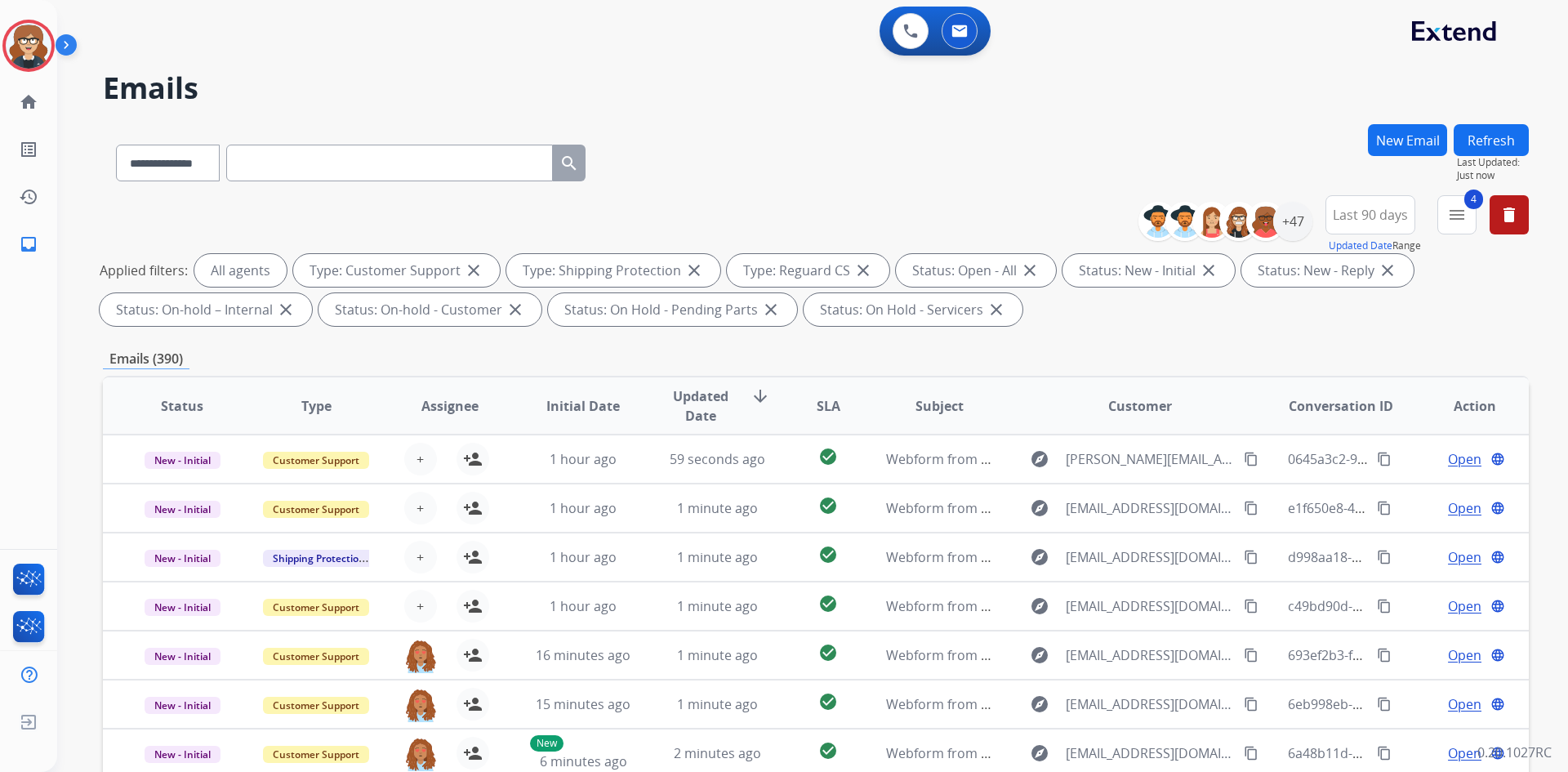
click at [446, 410] on span "Assignee" at bounding box center [450, 406] width 57 height 20
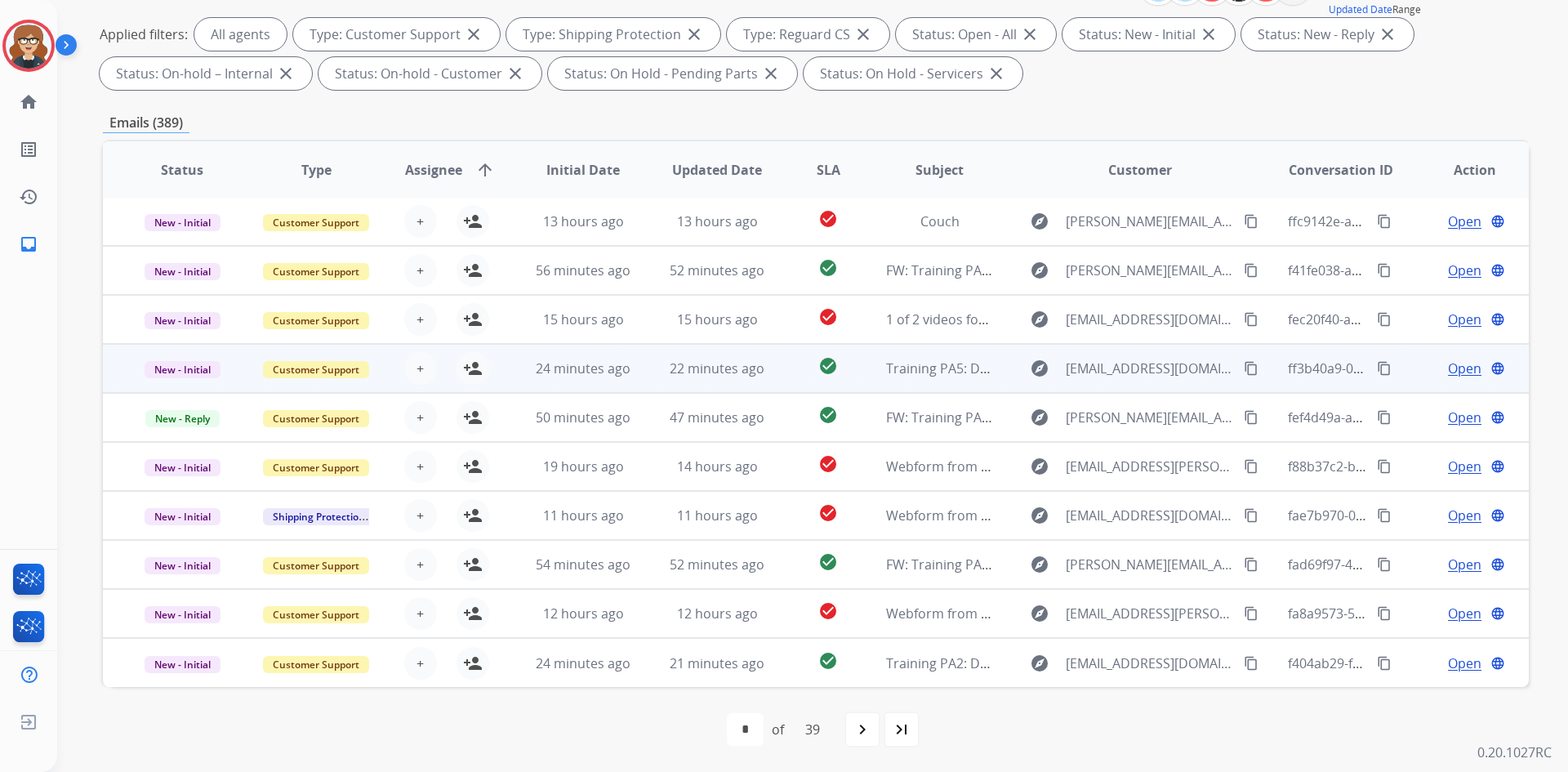
scroll to position [0, 0]
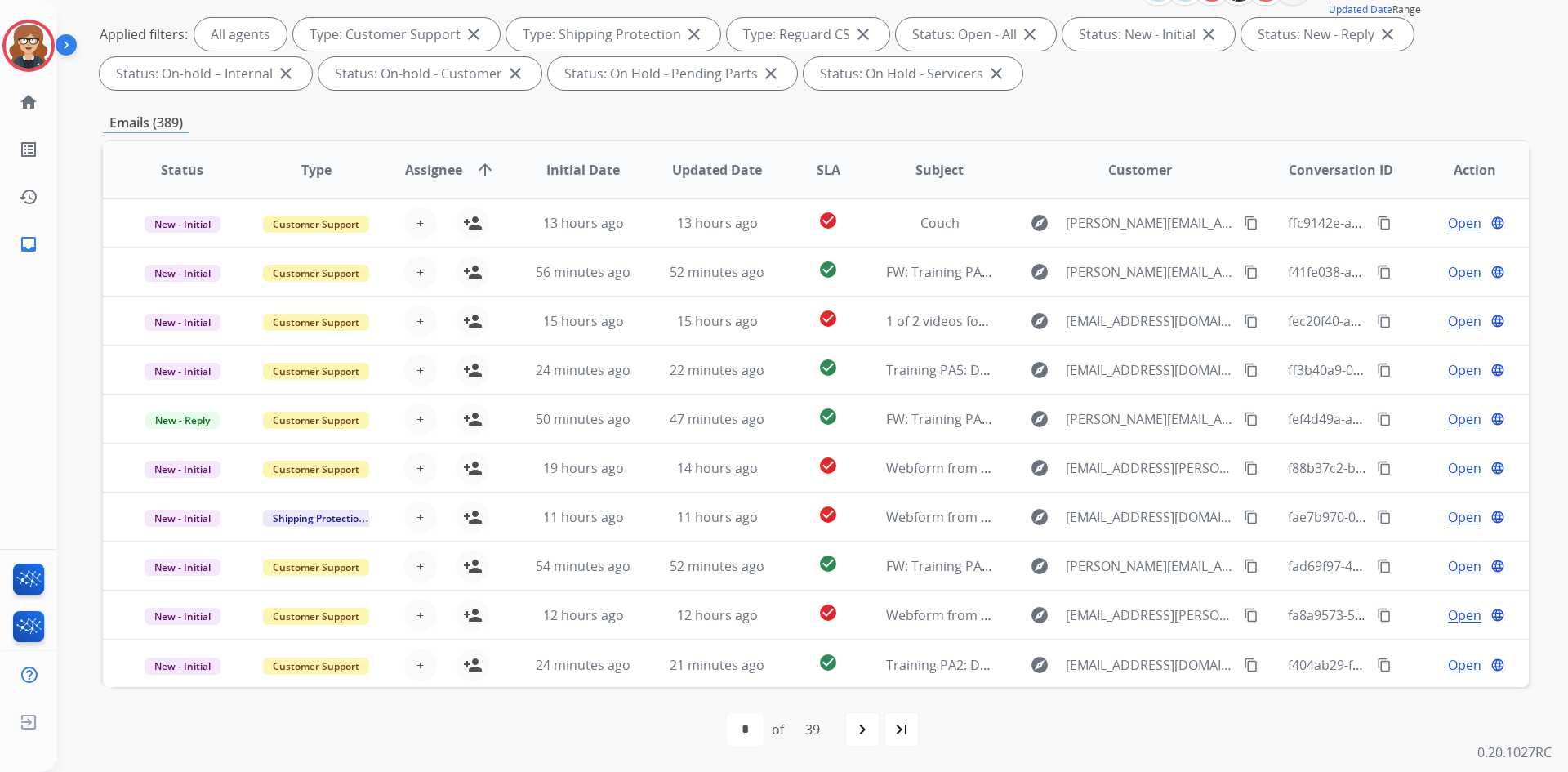
click at [451, 167] on span "Assignee" at bounding box center [434, 170] width 57 height 20
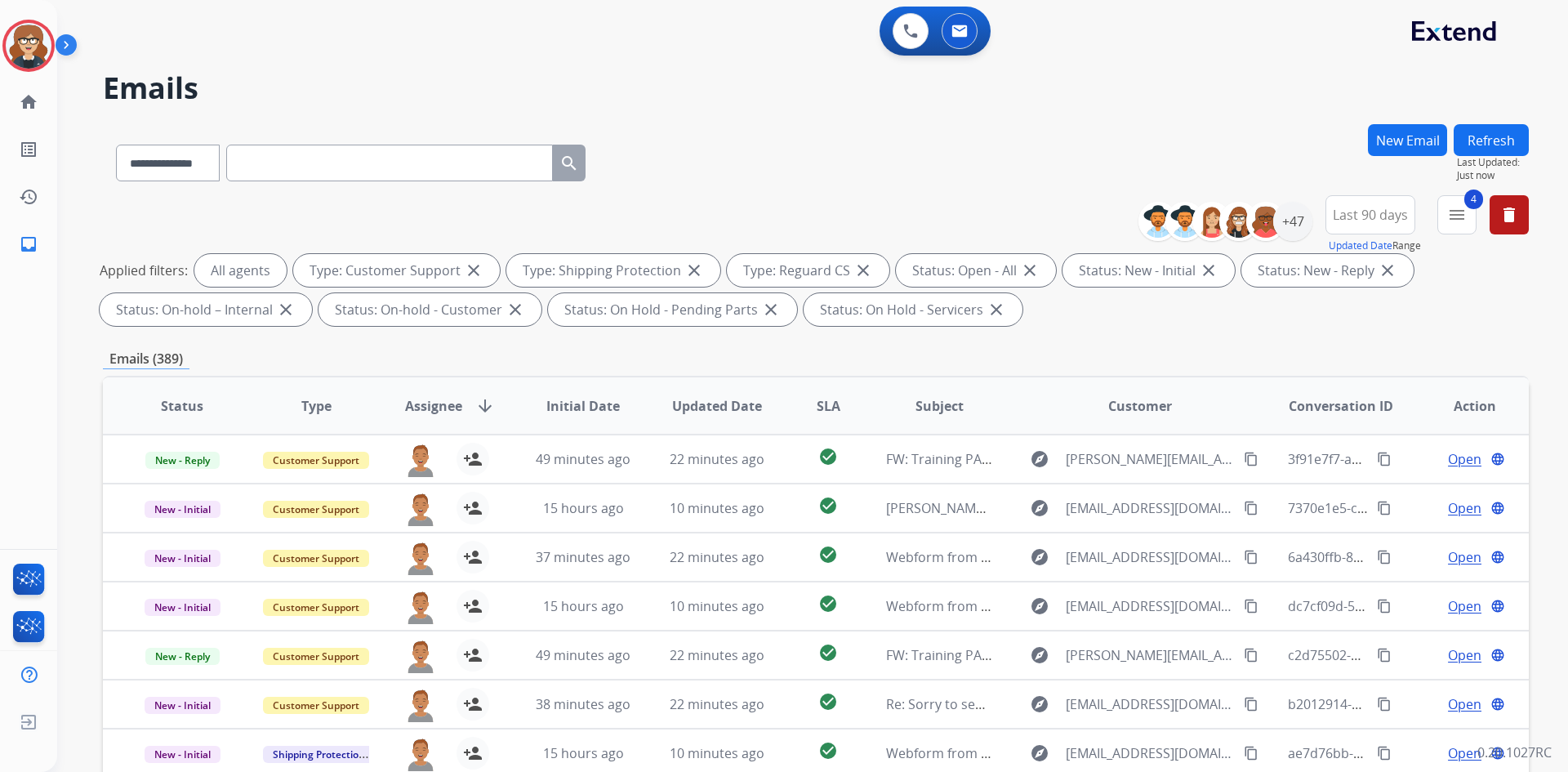
scroll to position [2, 0]
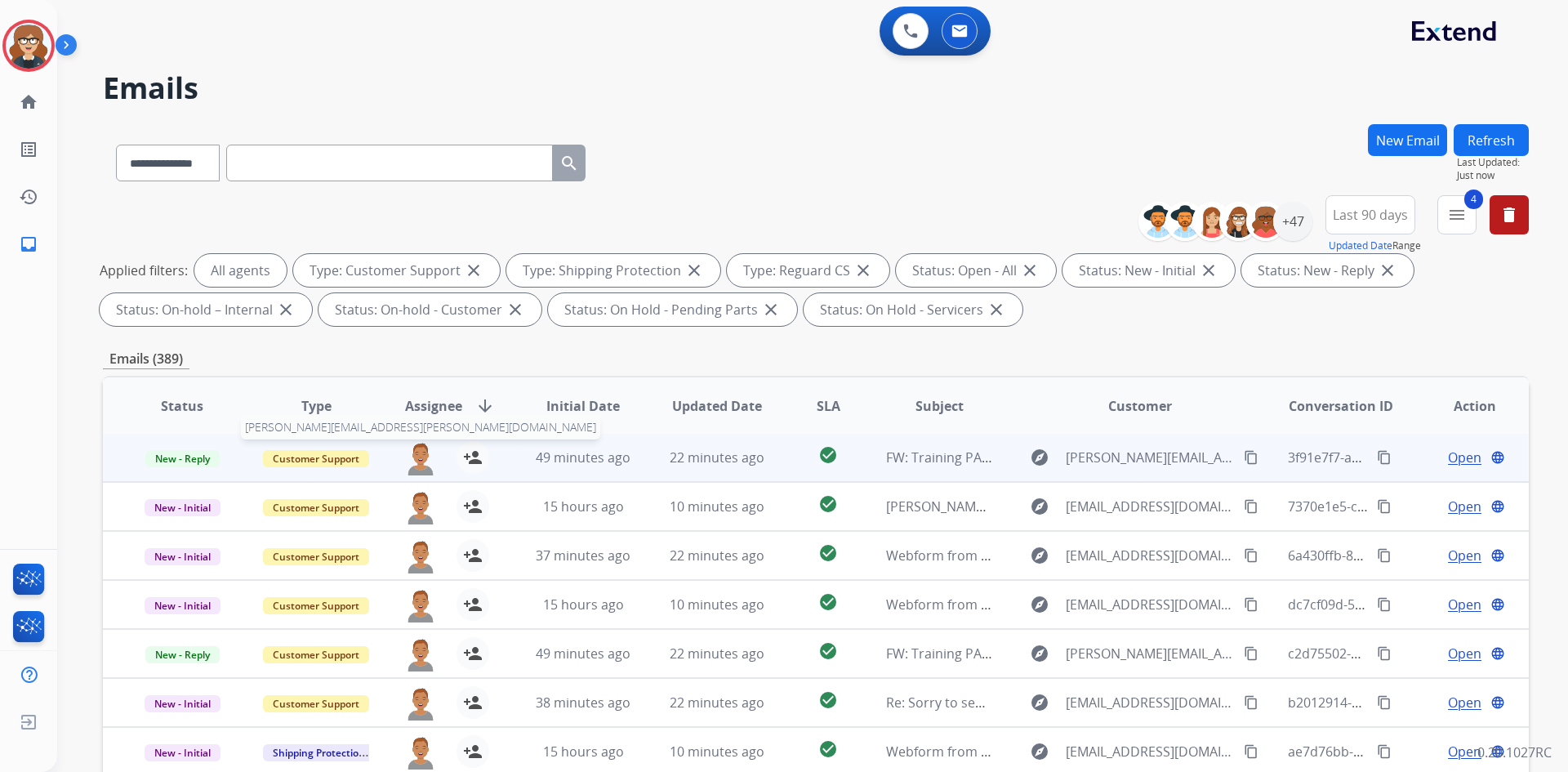
click at [420, 458] on img at bounding box center [420, 458] width 33 height 35
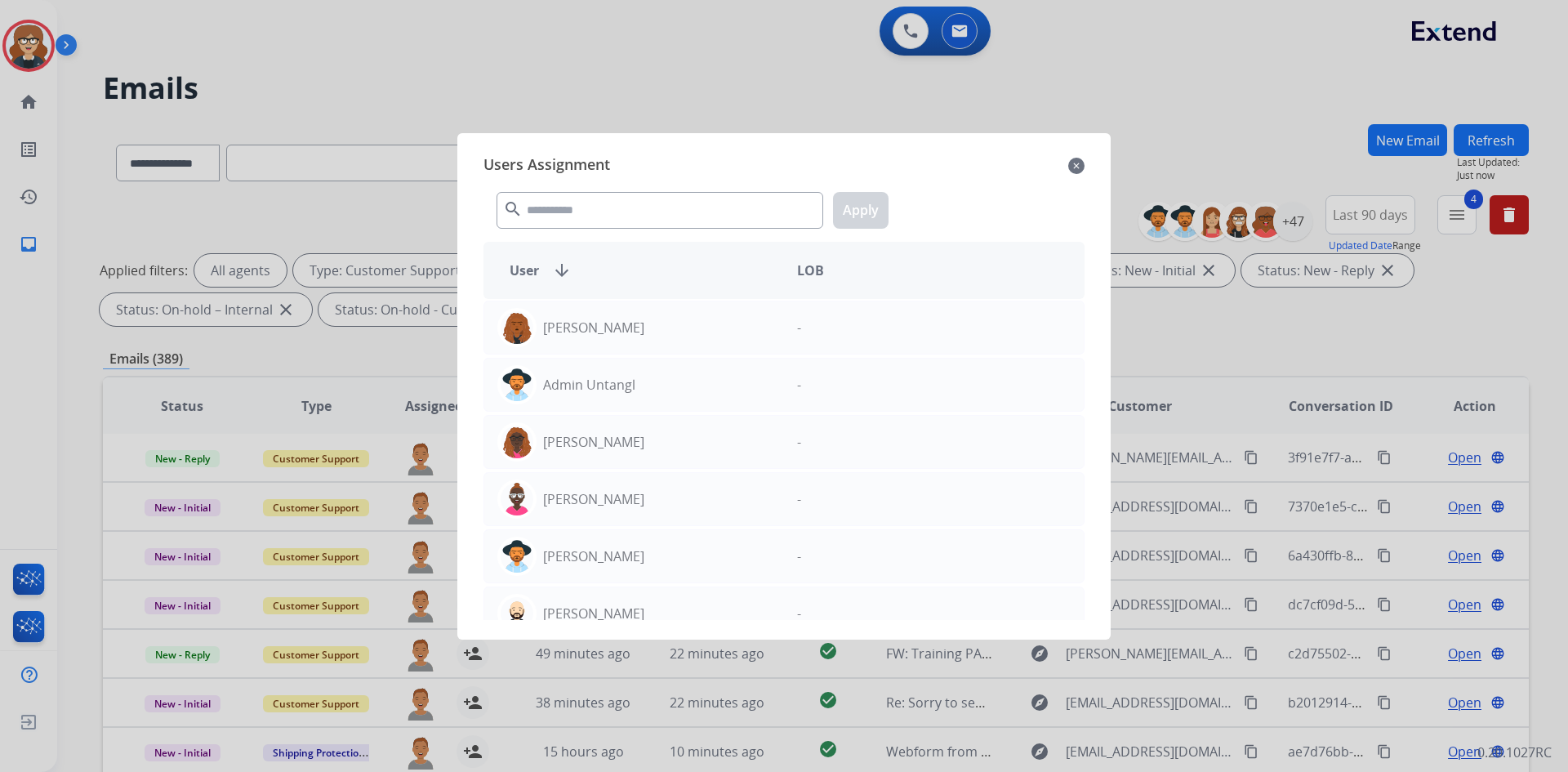
click at [1072, 165] on mat-icon "close" at bounding box center [1076, 166] width 16 height 20
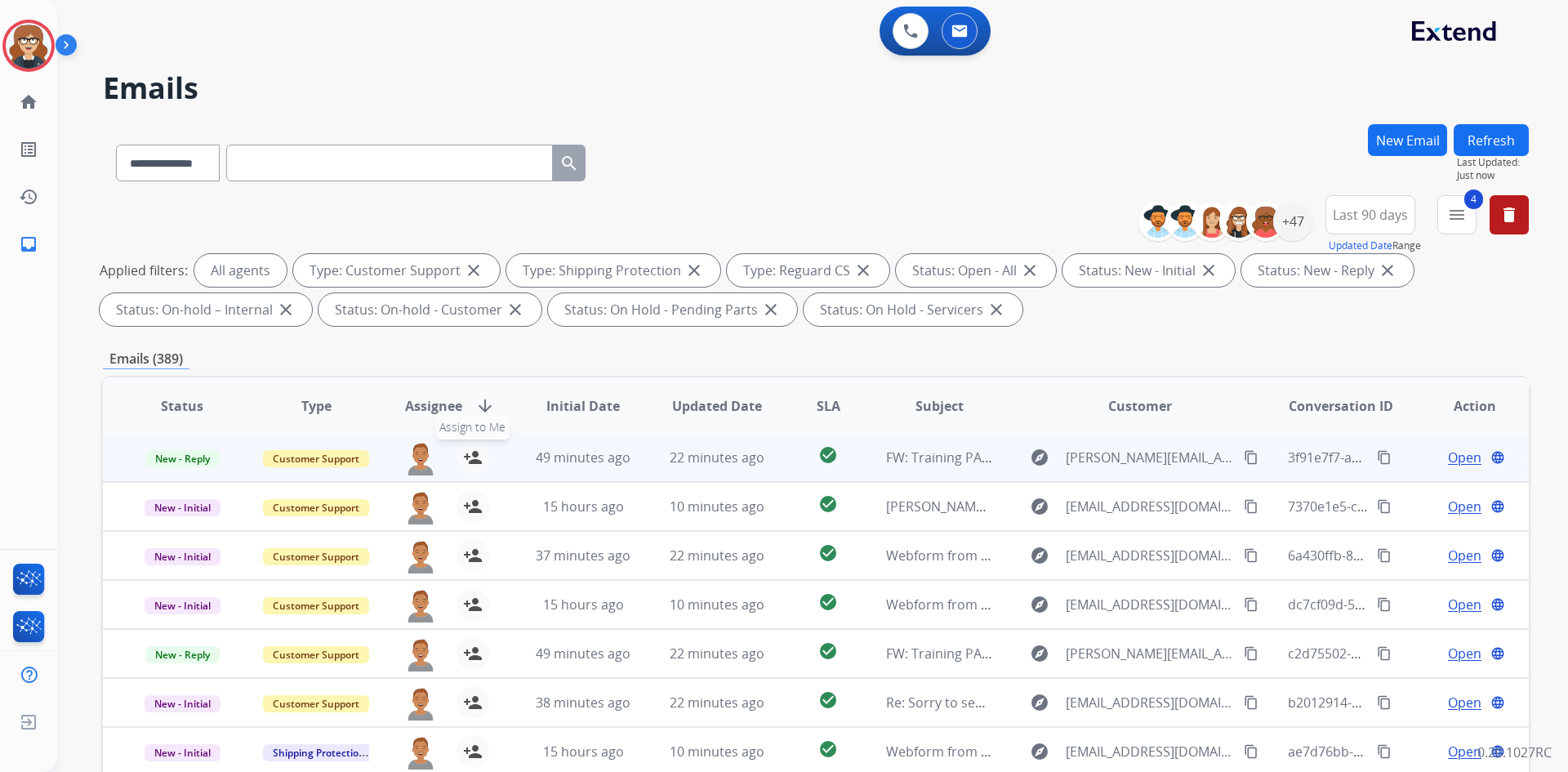
click at [464, 468] on button "person_add Assign to Me" at bounding box center [473, 457] width 33 height 33
click at [463, 463] on mat-icon "person_remove" at bounding box center [473, 458] width 20 height 20
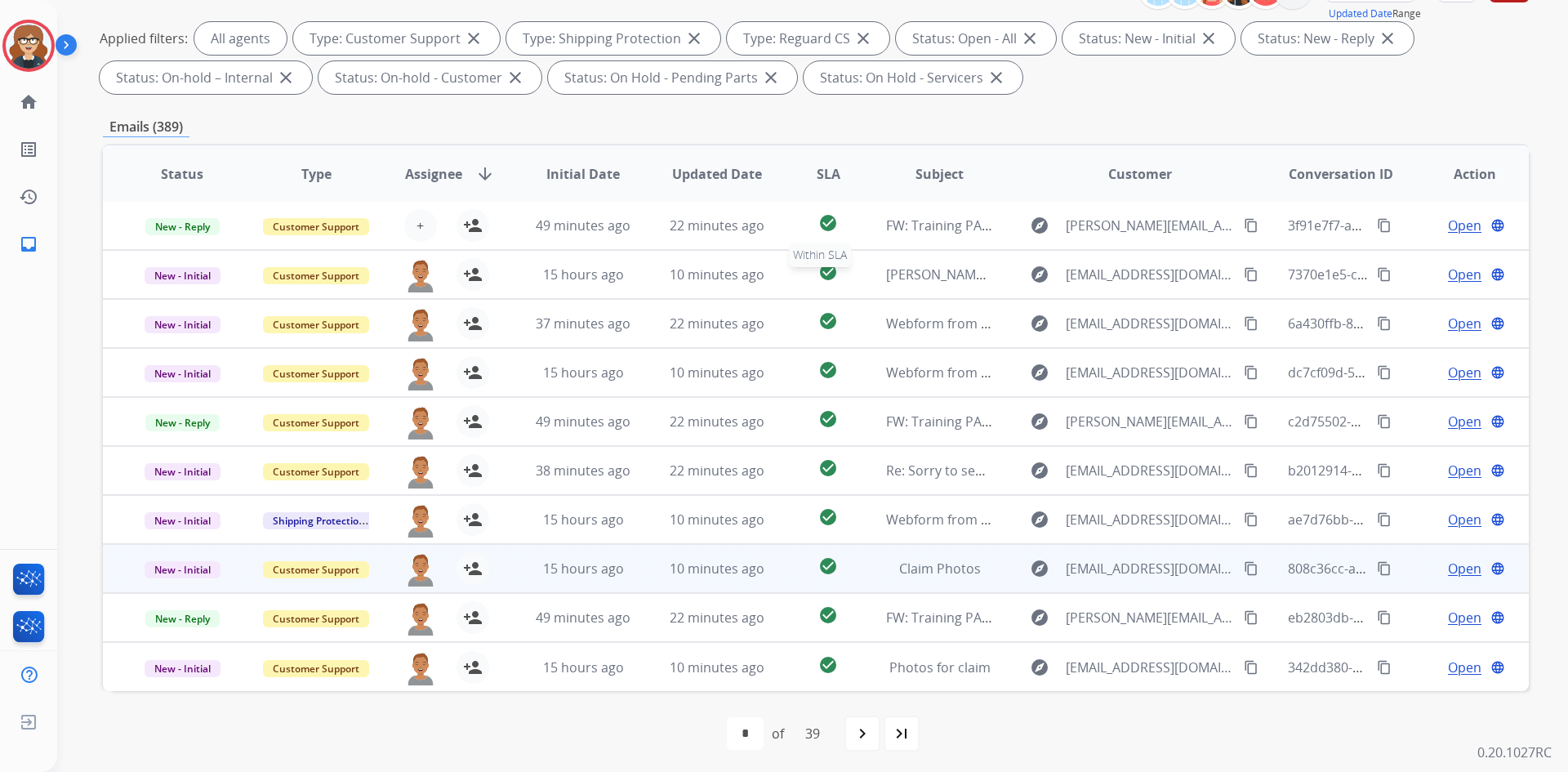
scroll to position [236, 0]
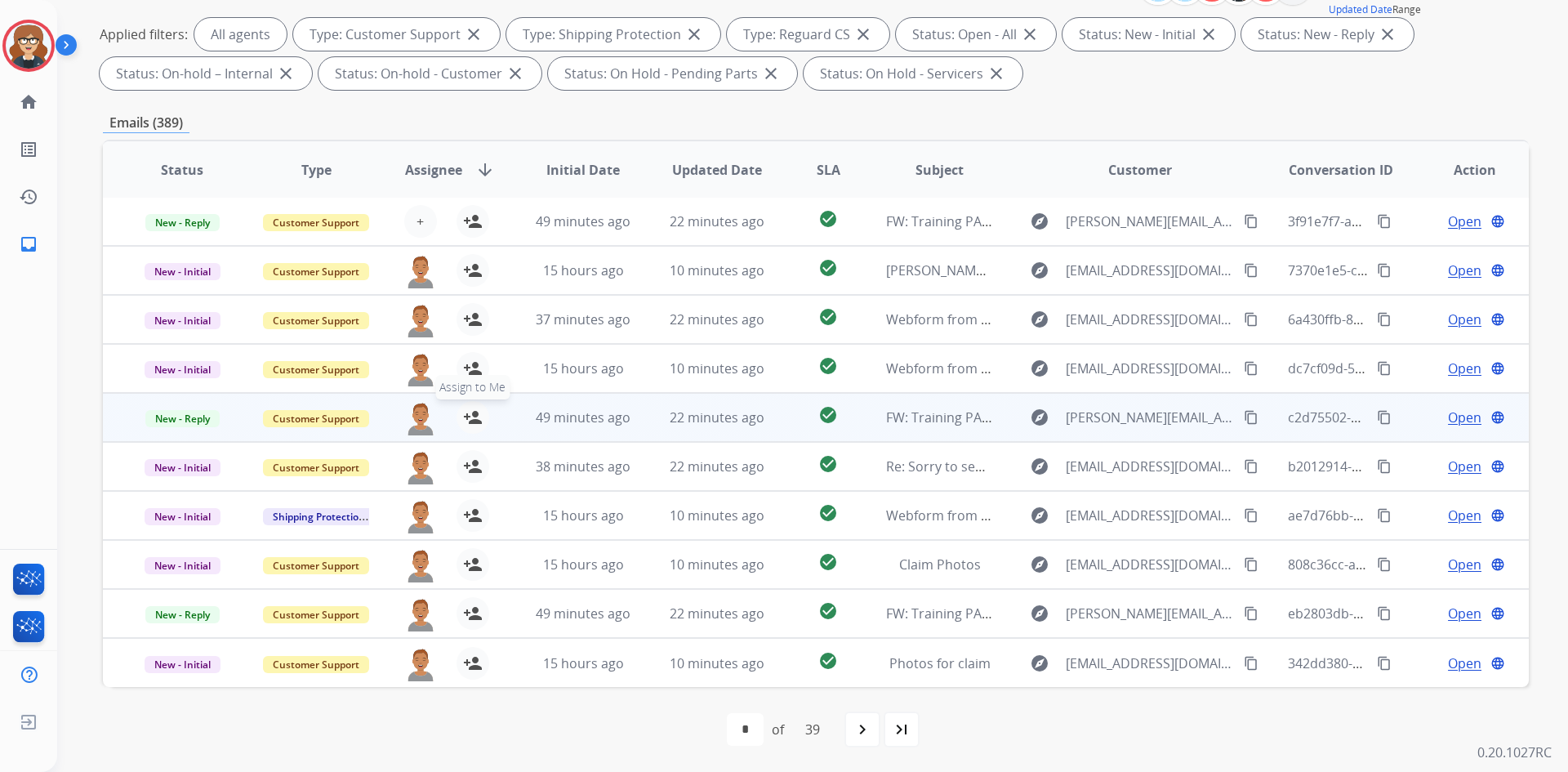
click at [467, 420] on mat-icon "person_add" at bounding box center [473, 418] width 20 height 20
click at [465, 420] on mat-icon "person_remove" at bounding box center [473, 418] width 20 height 20
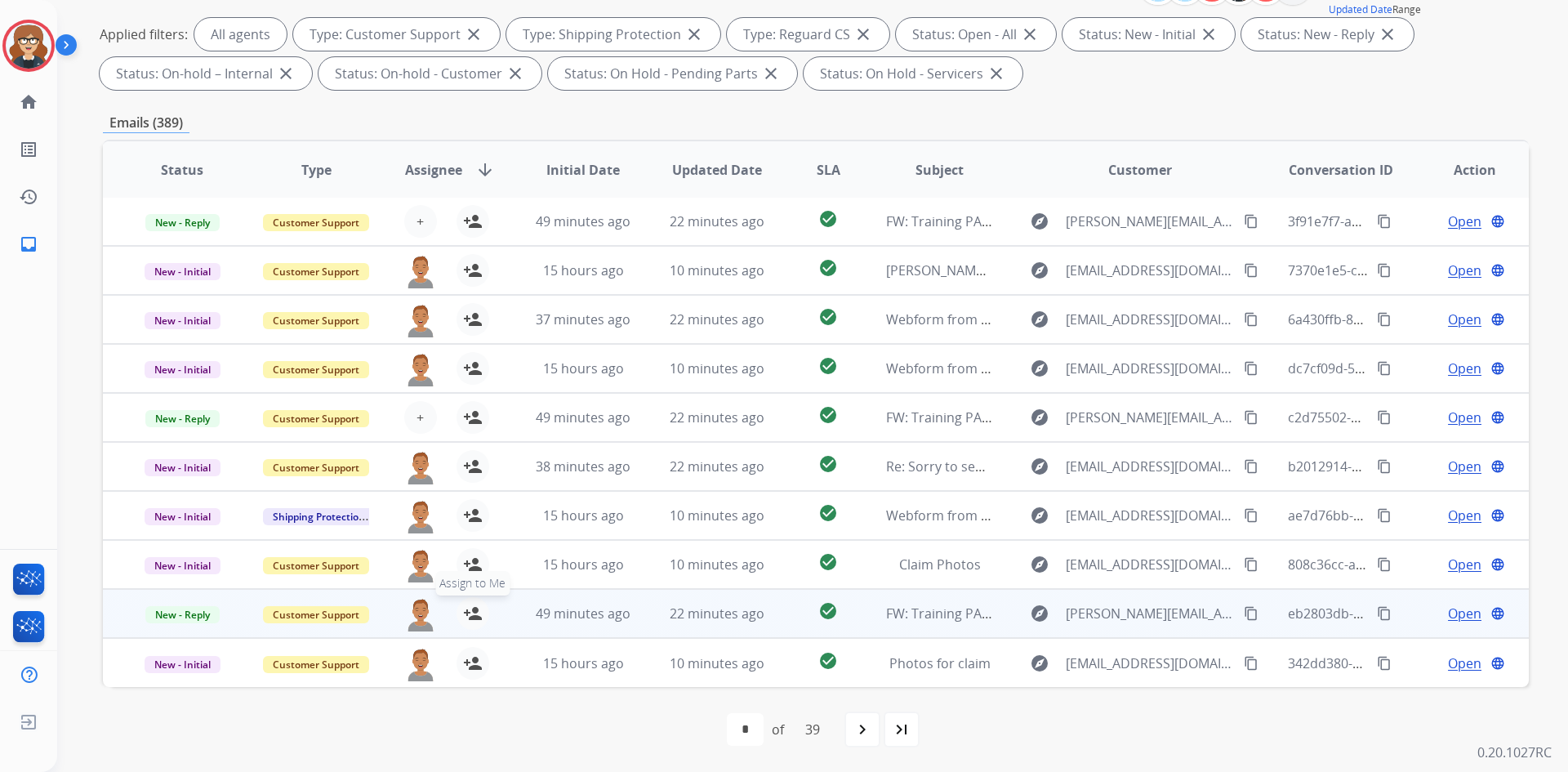
click at [473, 614] on mat-icon "person_add" at bounding box center [473, 614] width 20 height 20
click at [472, 614] on mat-icon "person_remove" at bounding box center [473, 614] width 20 height 20
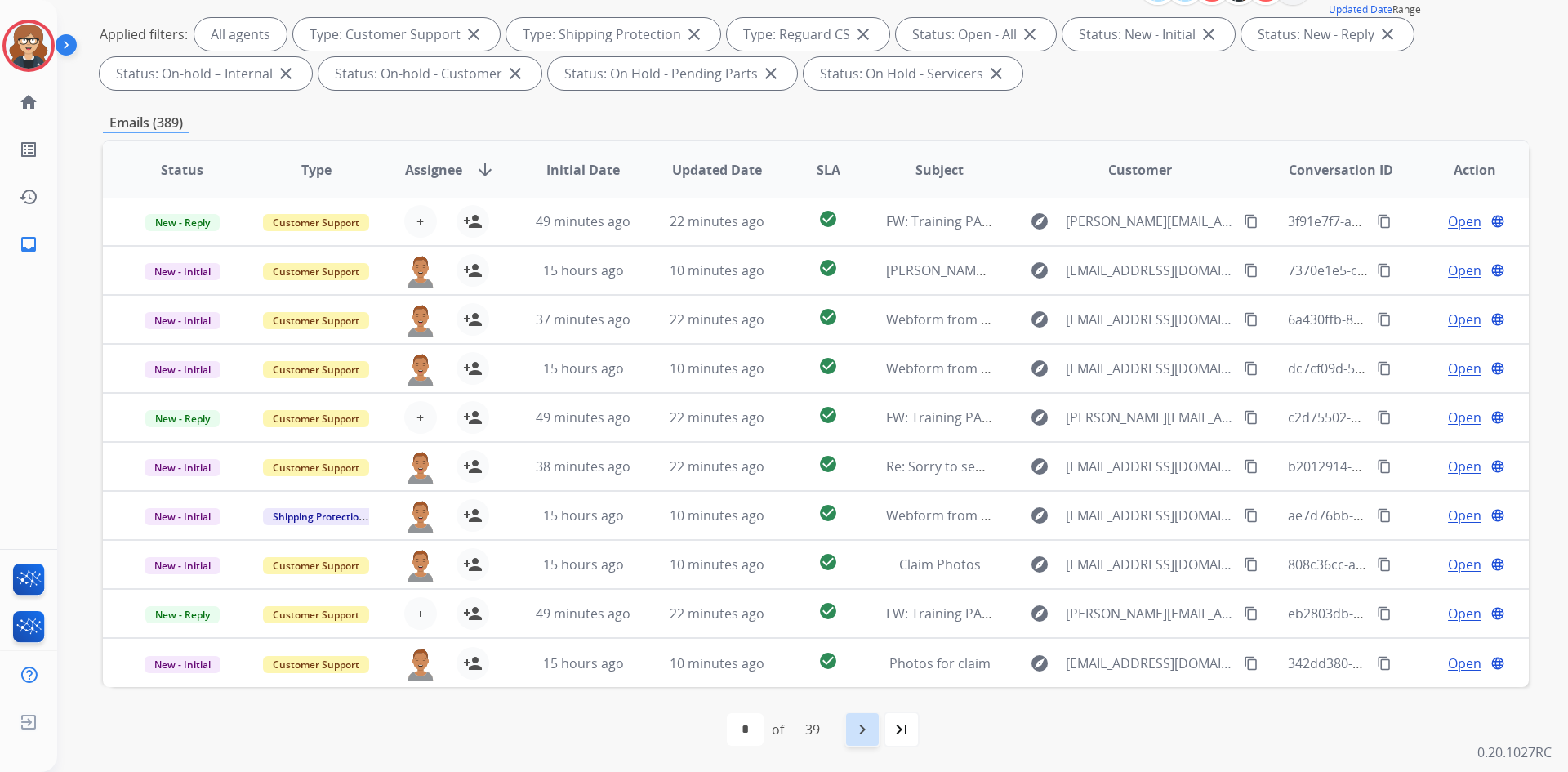
click at [858, 731] on mat-icon "navigate_next" at bounding box center [863, 729] width 20 height 20
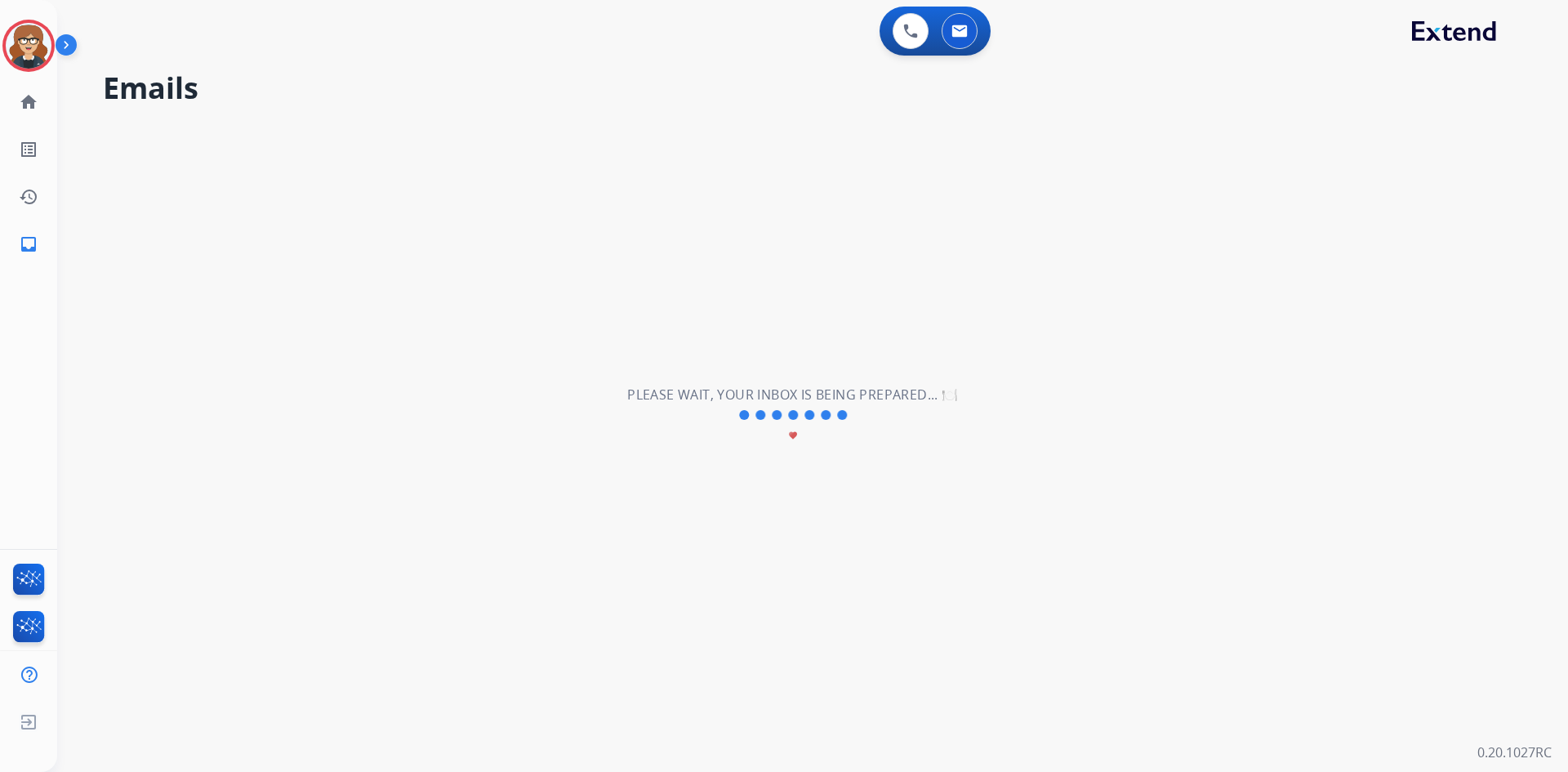
scroll to position [0, 0]
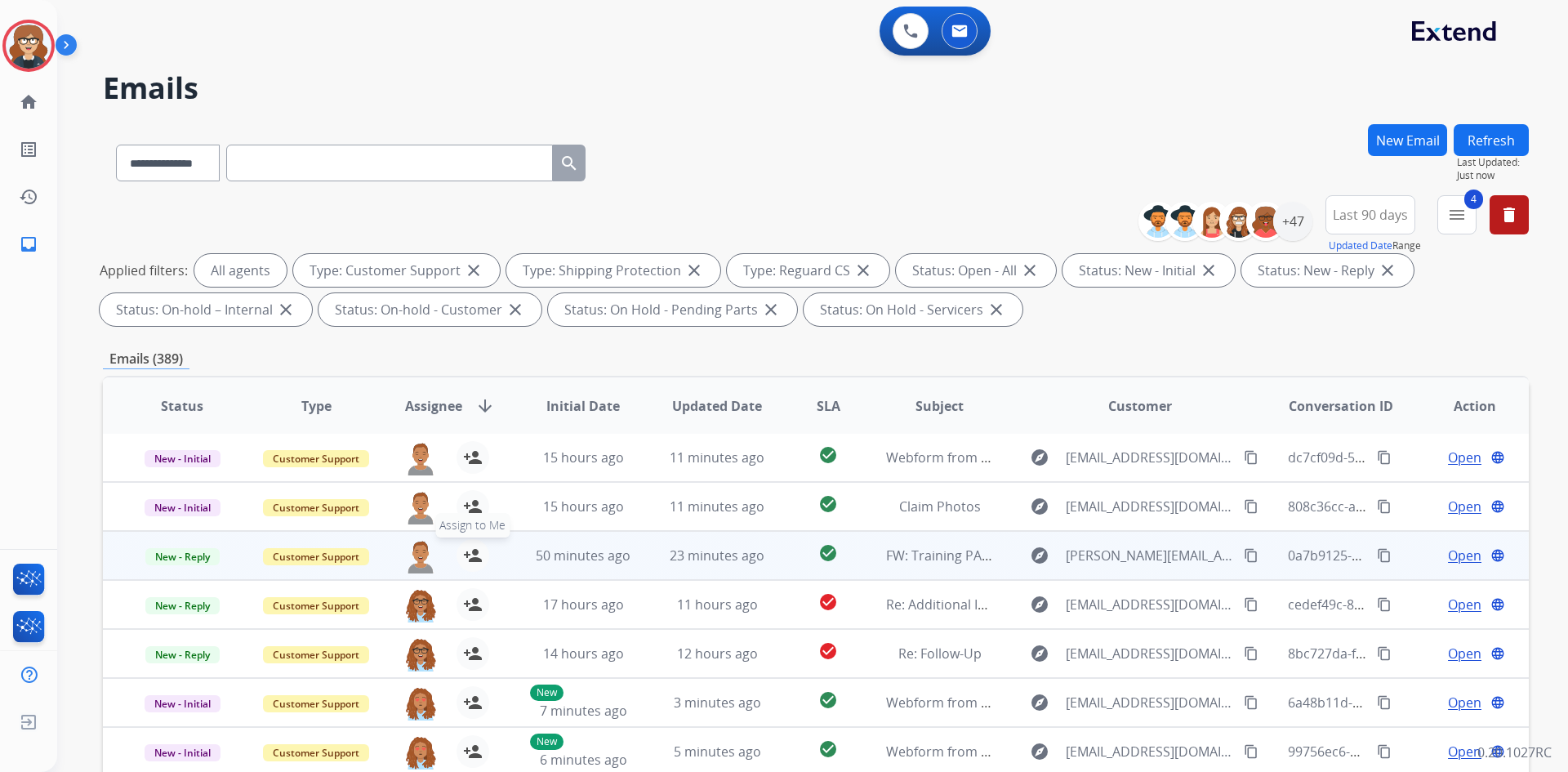
click at [467, 553] on mat-icon "person_add" at bounding box center [473, 556] width 20 height 20
click at [466, 553] on mat-icon "person_remove" at bounding box center [473, 556] width 20 height 20
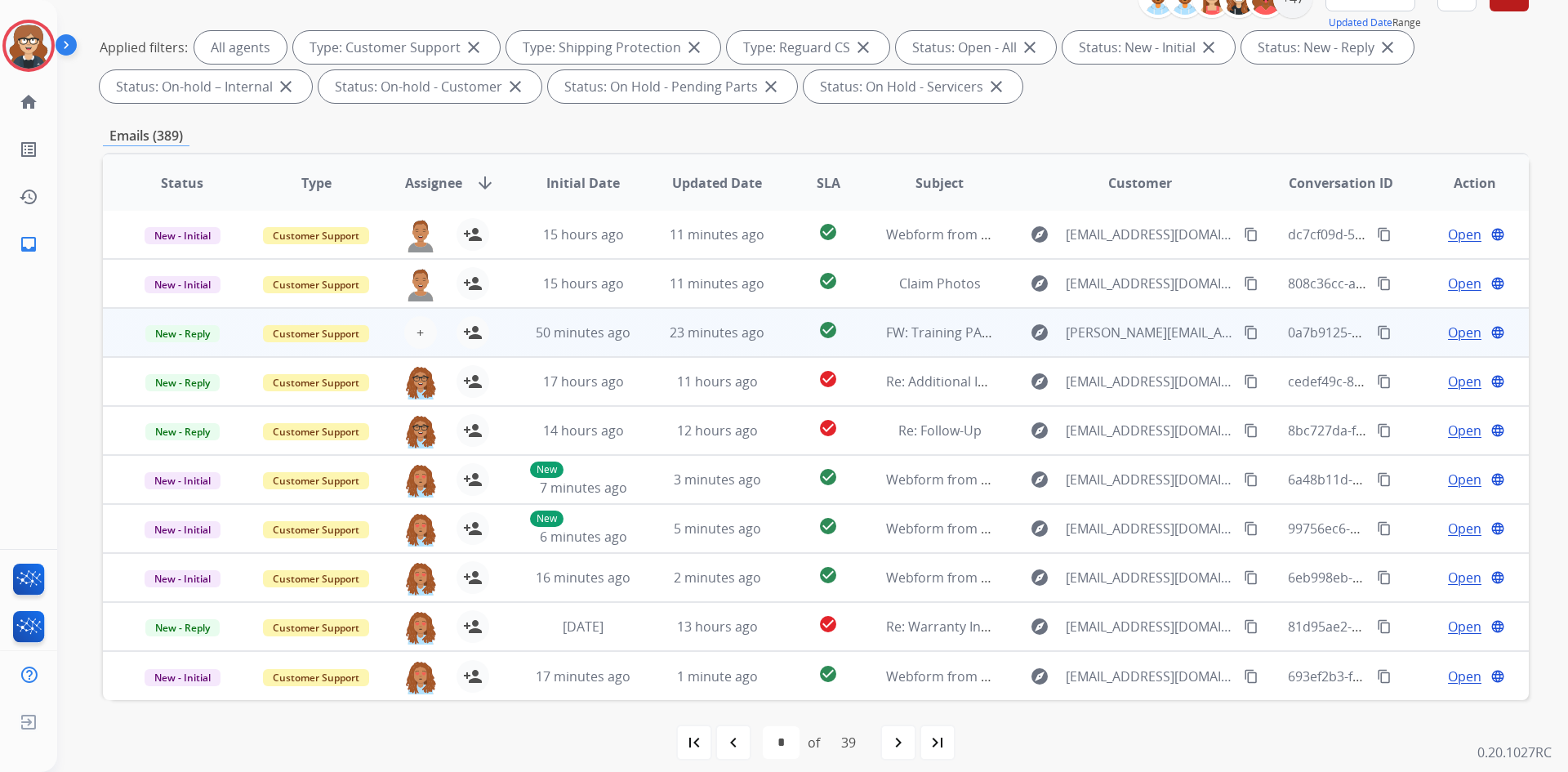
scroll to position [236, 0]
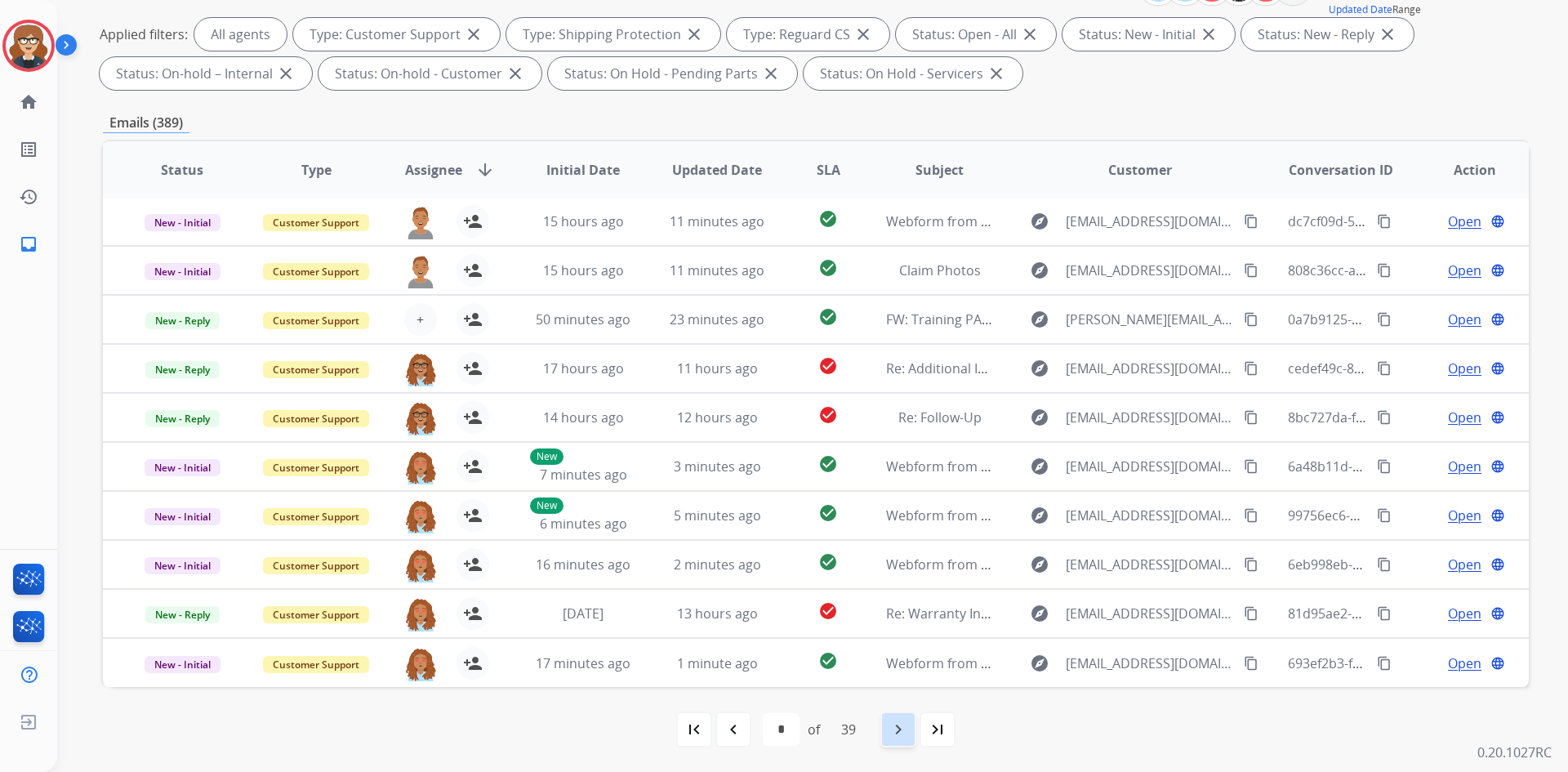
click at [893, 731] on mat-icon "navigate_next" at bounding box center [898, 729] width 20 height 20
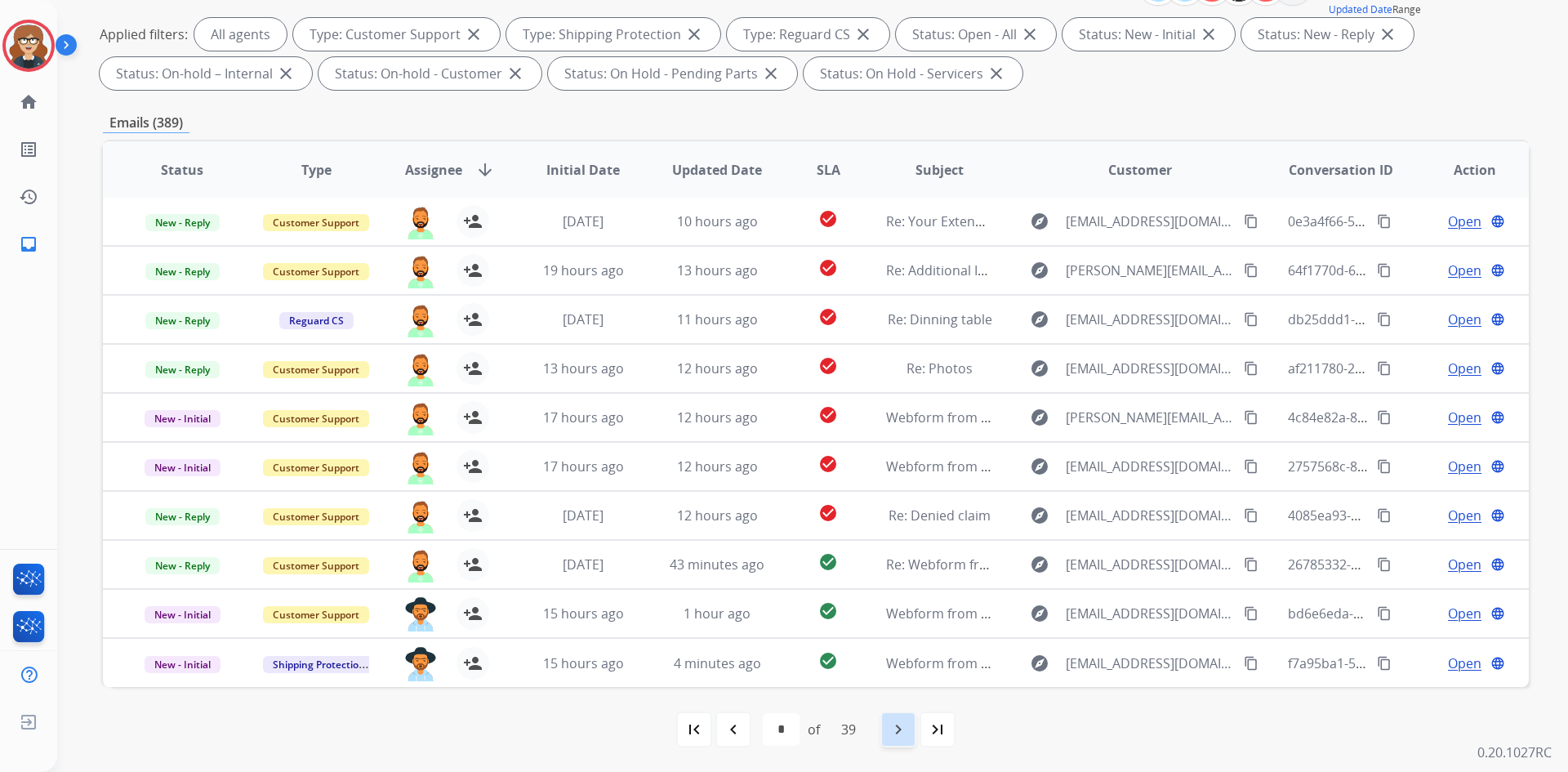
click at [894, 727] on mat-icon "navigate_next" at bounding box center [898, 729] width 20 height 20
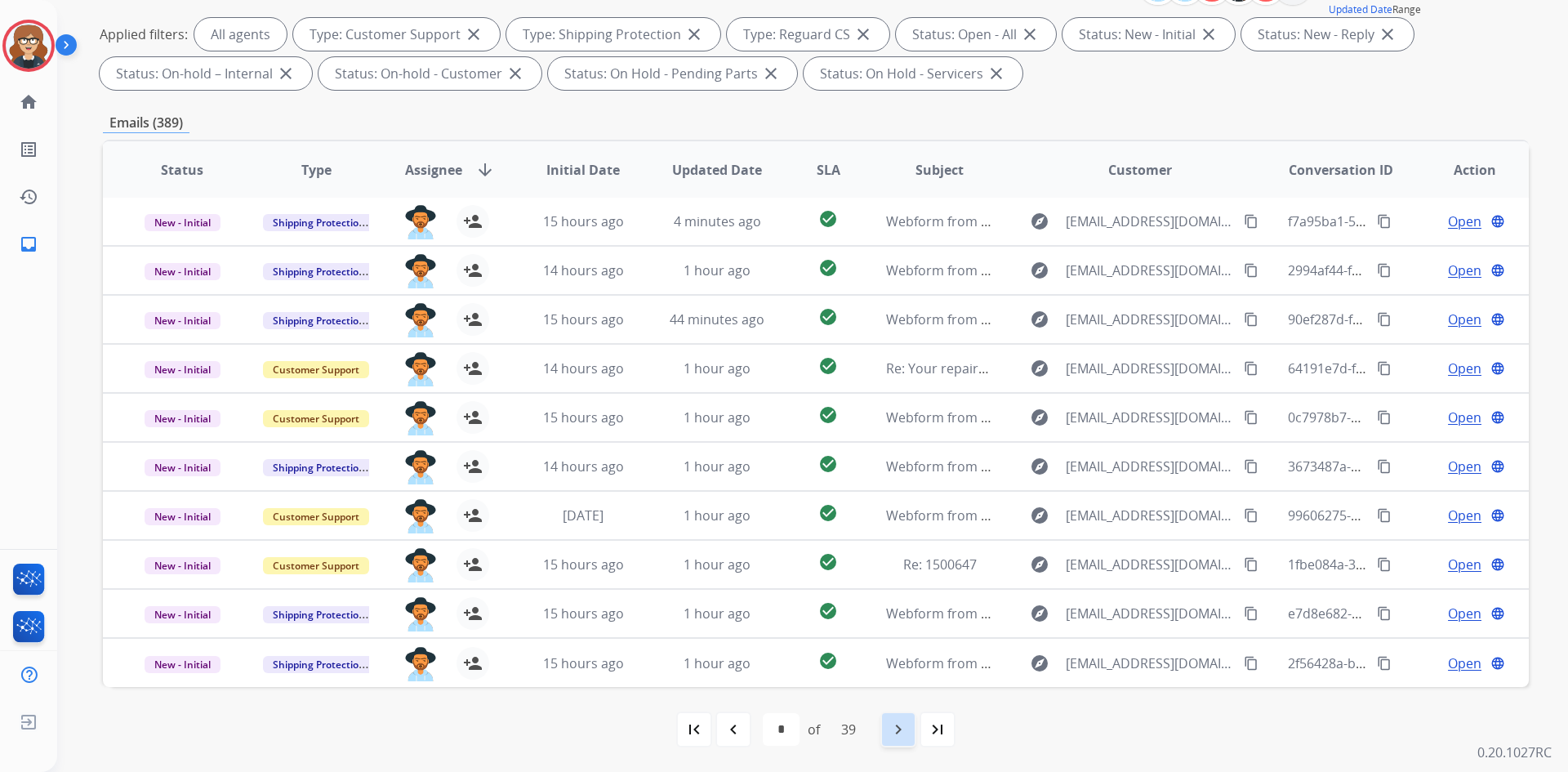
click at [890, 732] on div "navigate_next" at bounding box center [898, 729] width 36 height 36
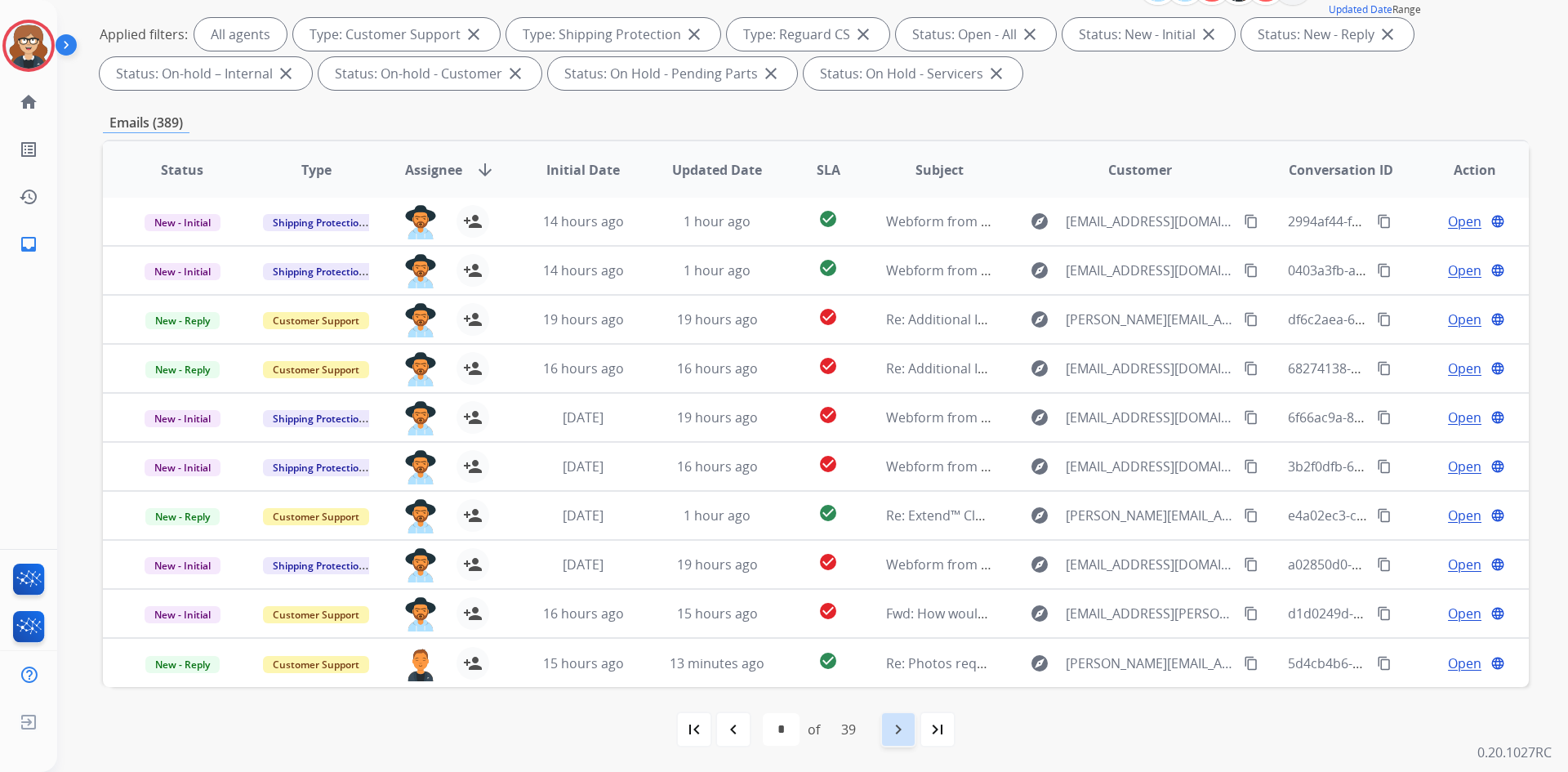
click at [895, 734] on mat-icon "navigate_next" at bounding box center [898, 729] width 20 height 20
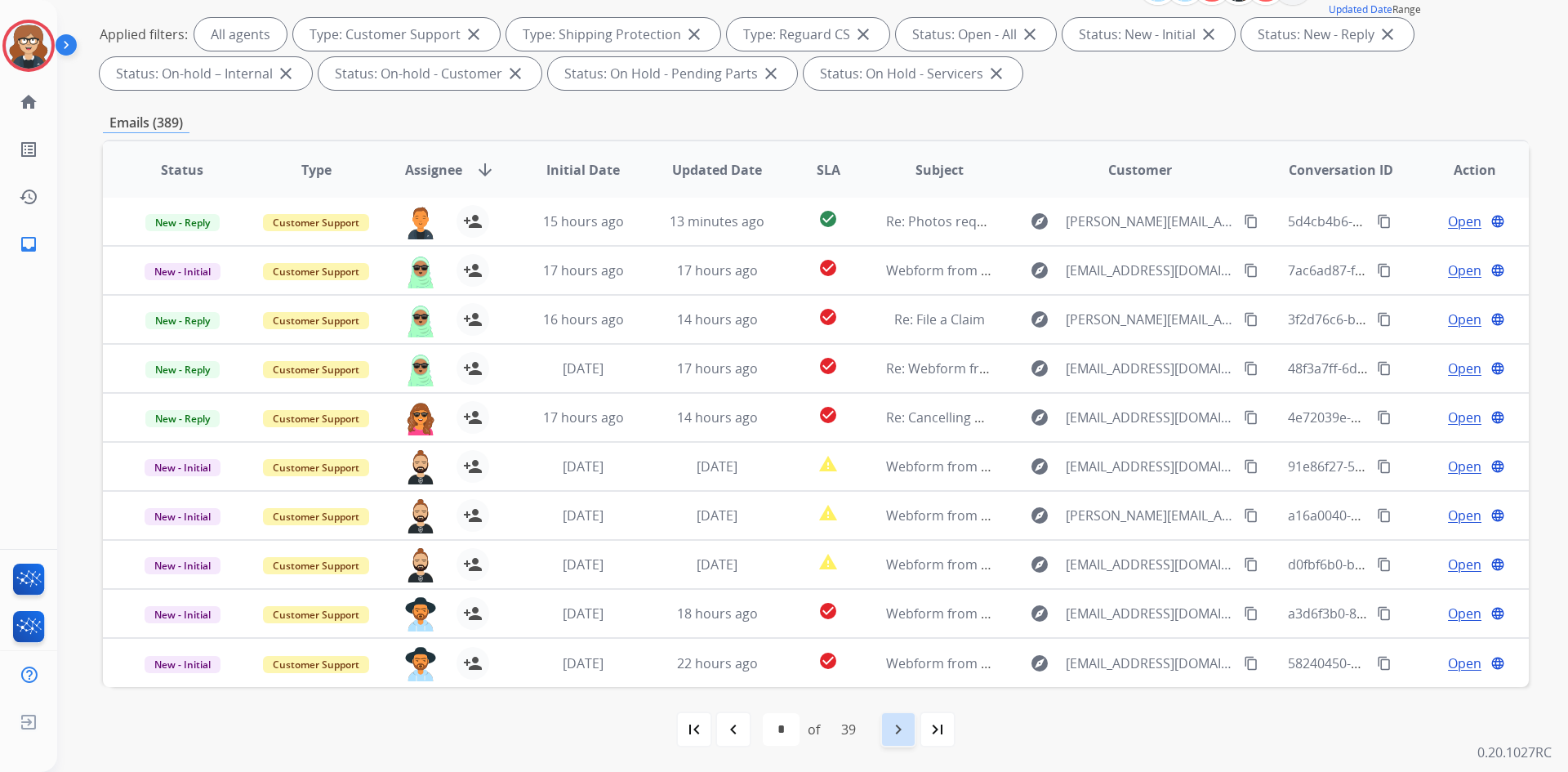
click at [905, 733] on mat-icon "navigate_next" at bounding box center [898, 729] width 20 height 20
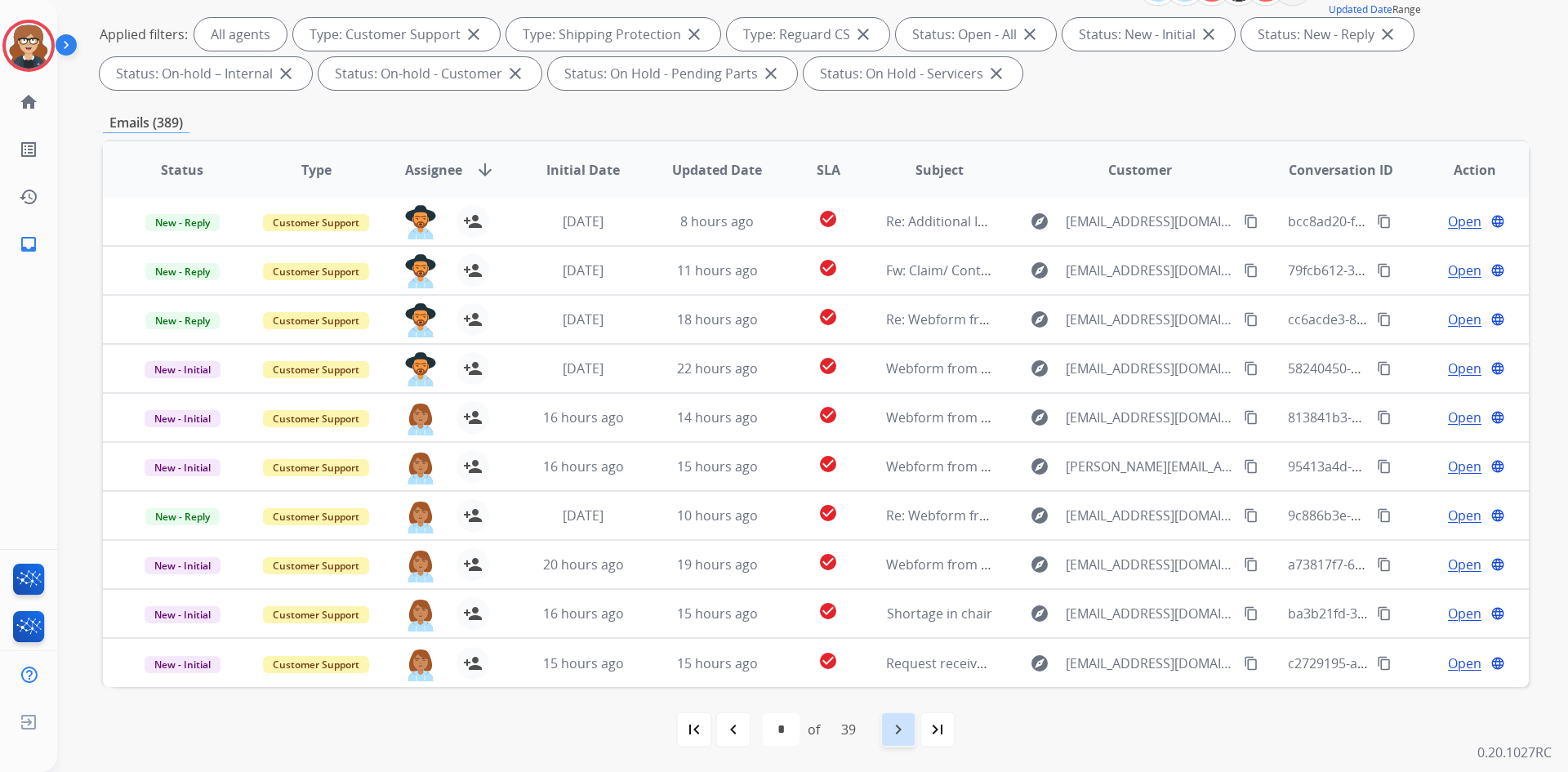
click at [903, 727] on mat-icon "navigate_next" at bounding box center [898, 729] width 20 height 20
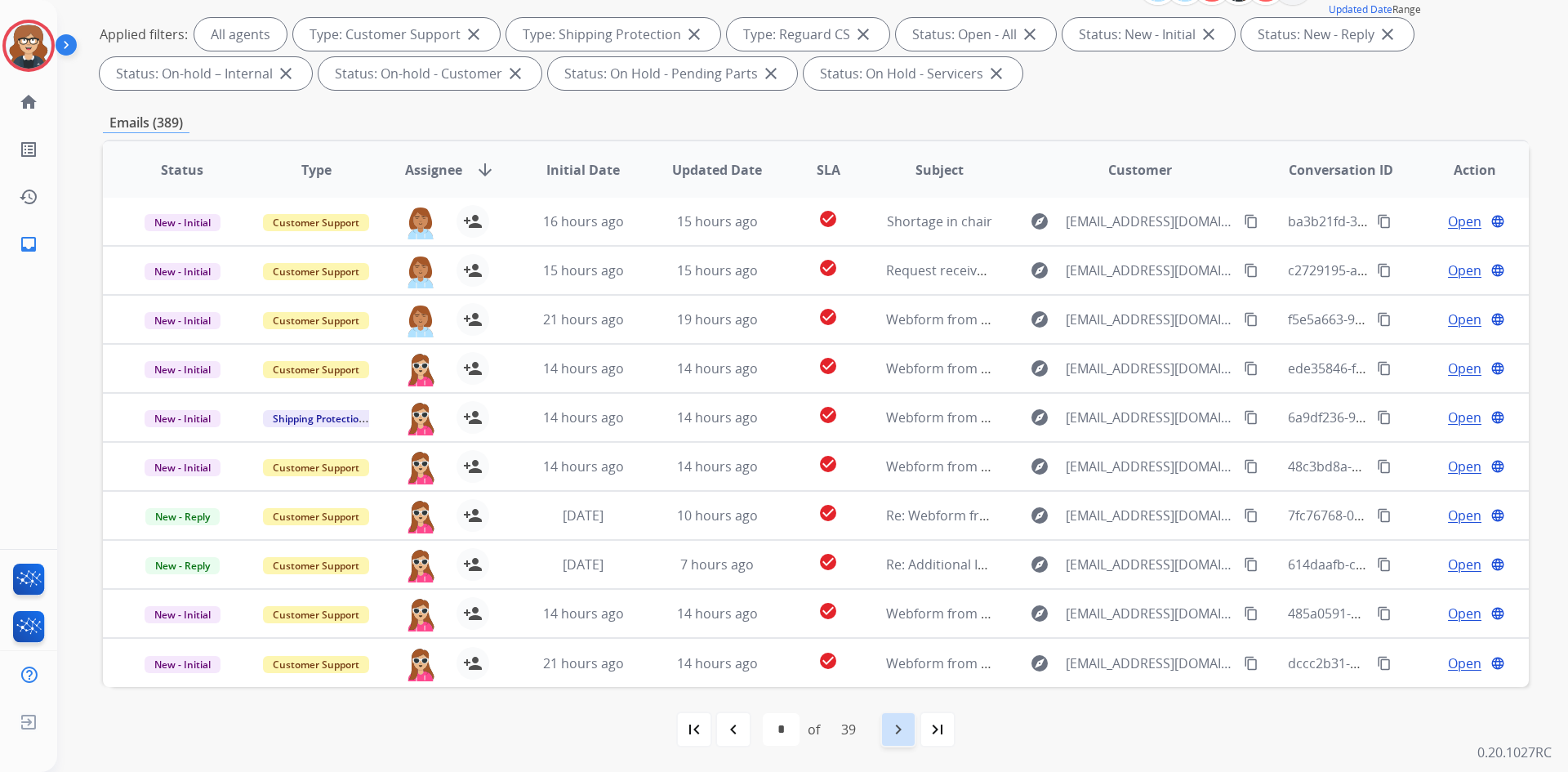
click at [894, 729] on mat-icon "navigate_next" at bounding box center [898, 729] width 20 height 20
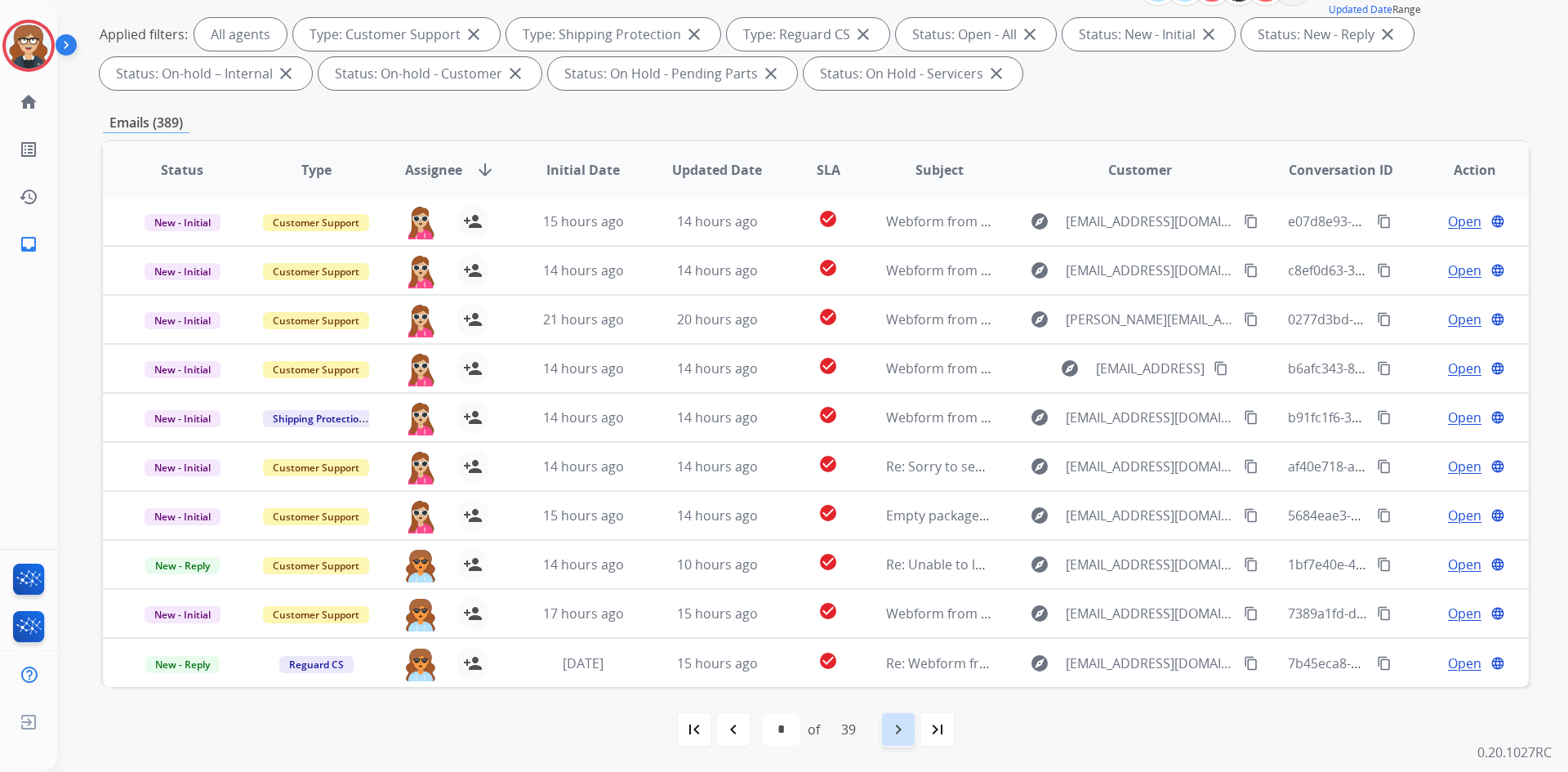
click at [903, 732] on mat-icon "navigate_next" at bounding box center [898, 729] width 20 height 20
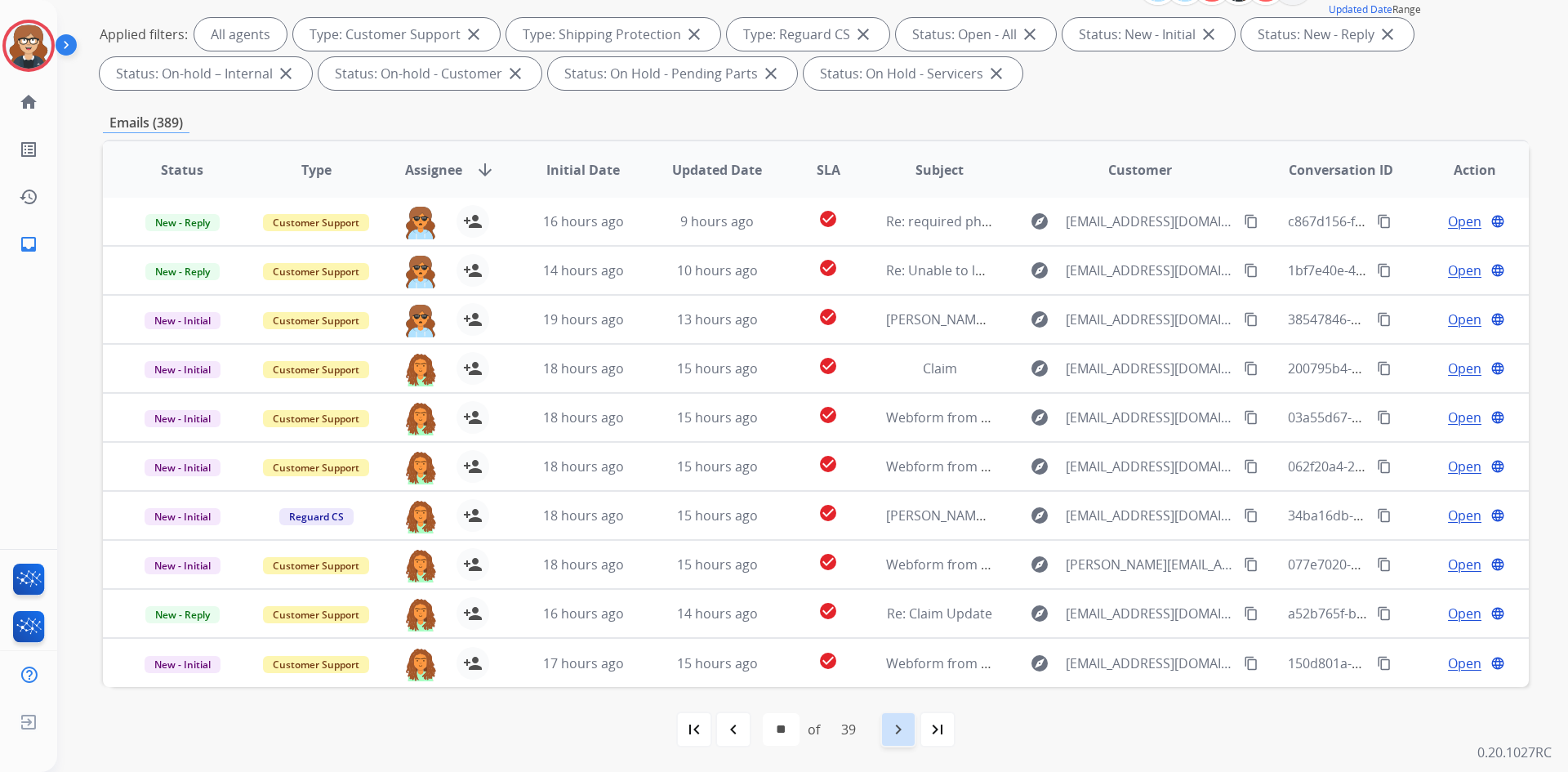
click at [894, 727] on mat-icon "navigate_next" at bounding box center [898, 729] width 20 height 20
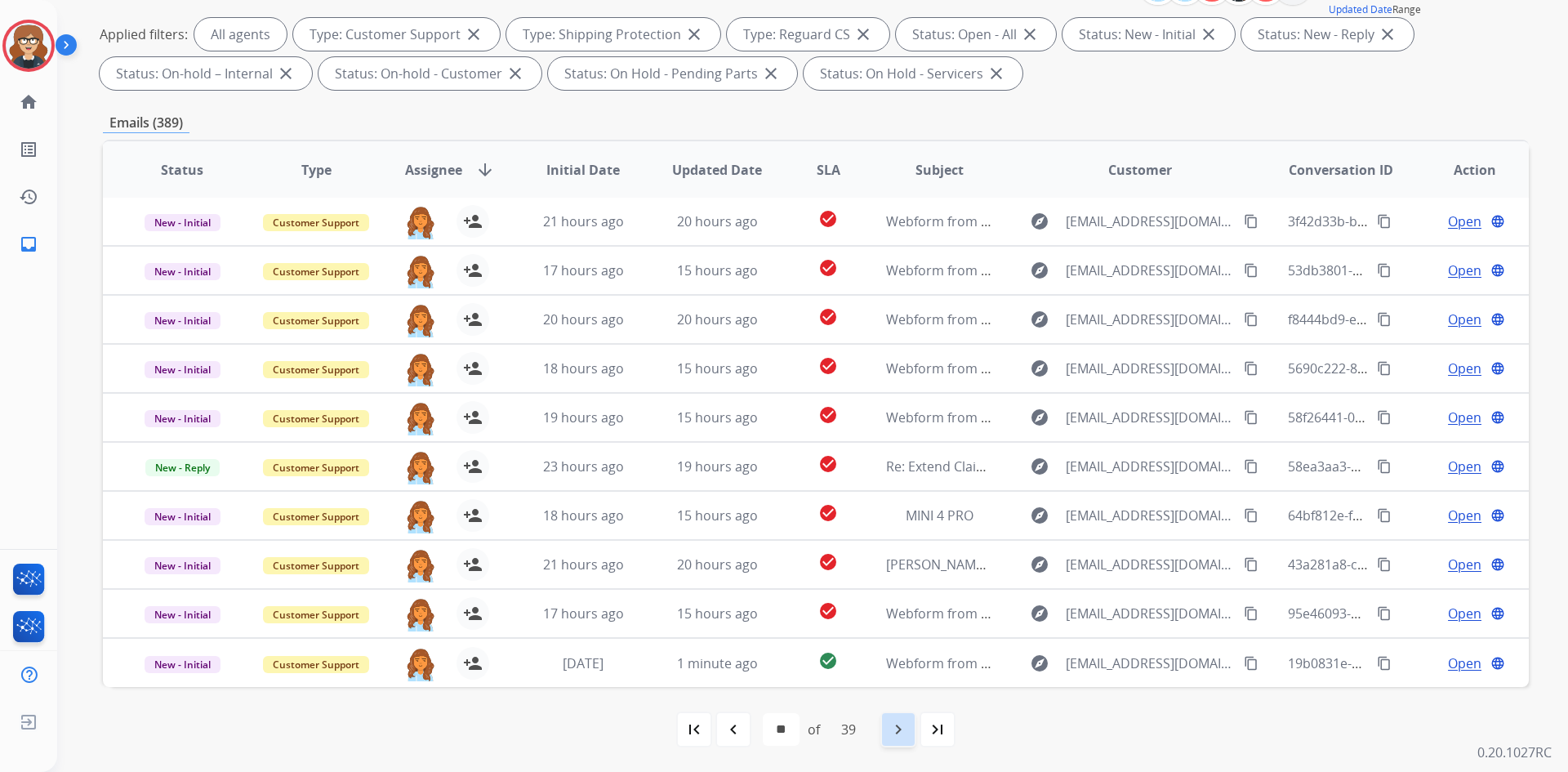
click at [899, 736] on mat-icon "navigate_next" at bounding box center [898, 729] width 20 height 20
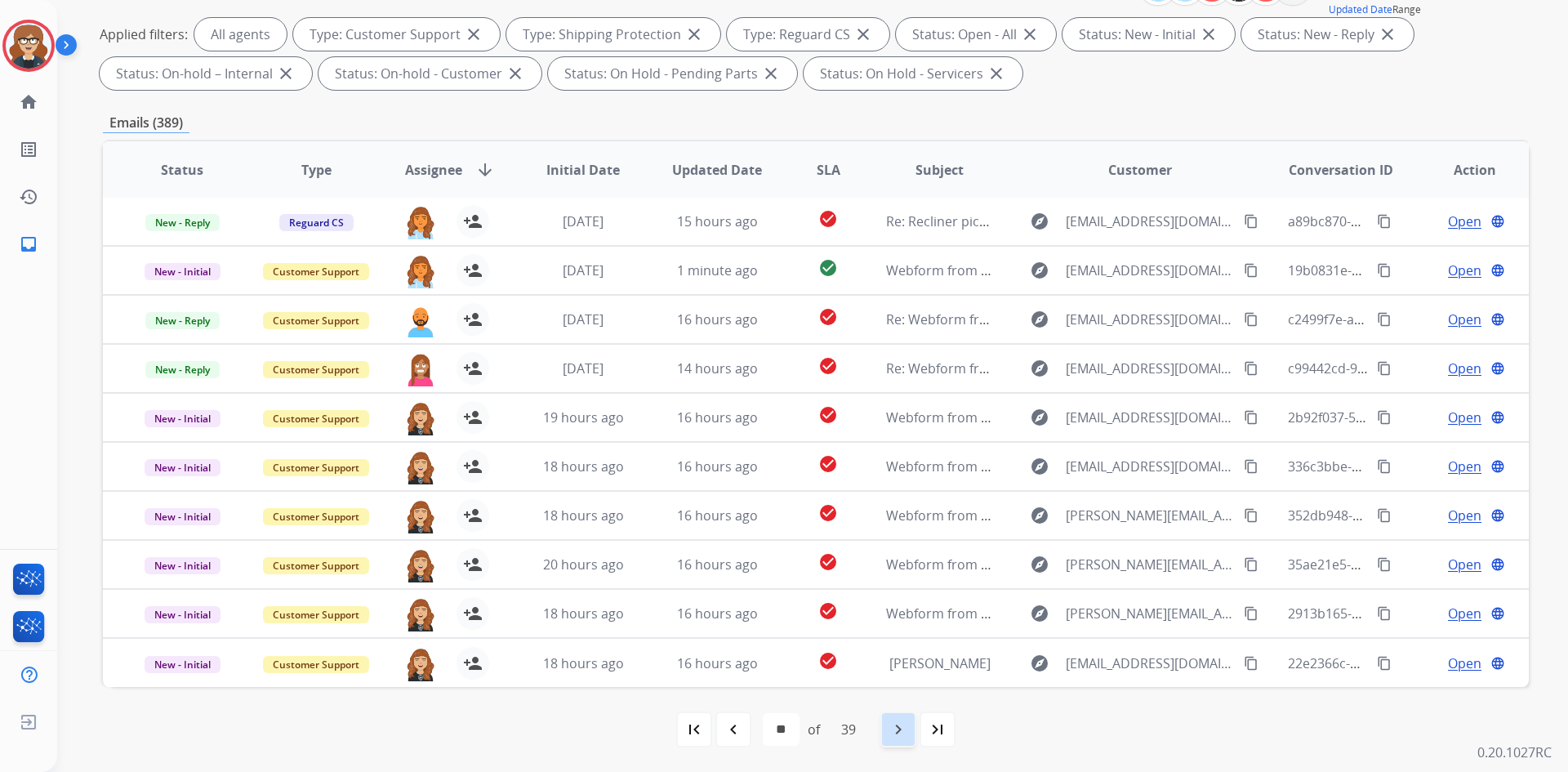
click at [906, 724] on mat-icon "navigate_next" at bounding box center [898, 729] width 20 height 20
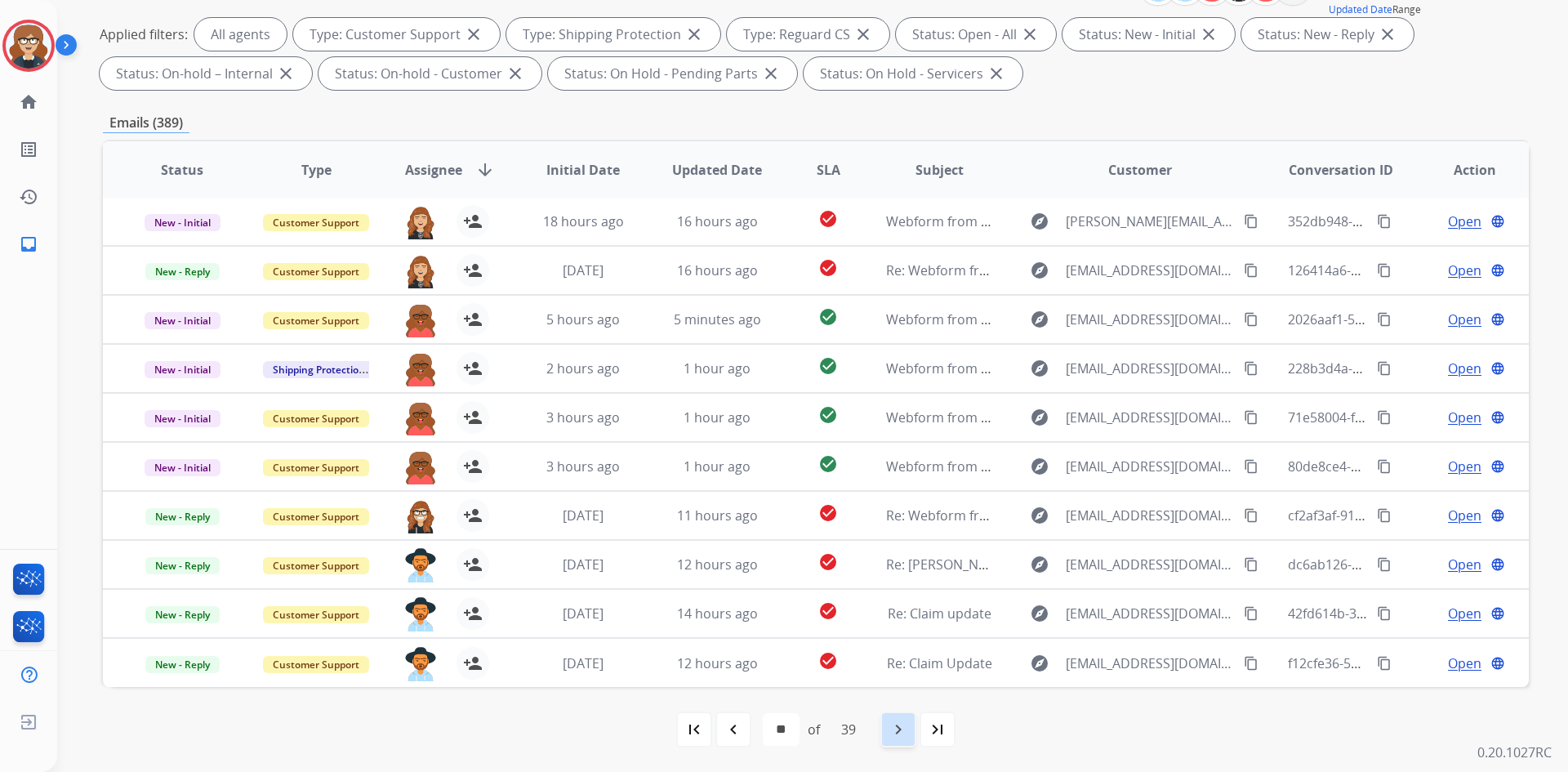
click at [908, 729] on mat-icon "navigate_next" at bounding box center [898, 729] width 20 height 20
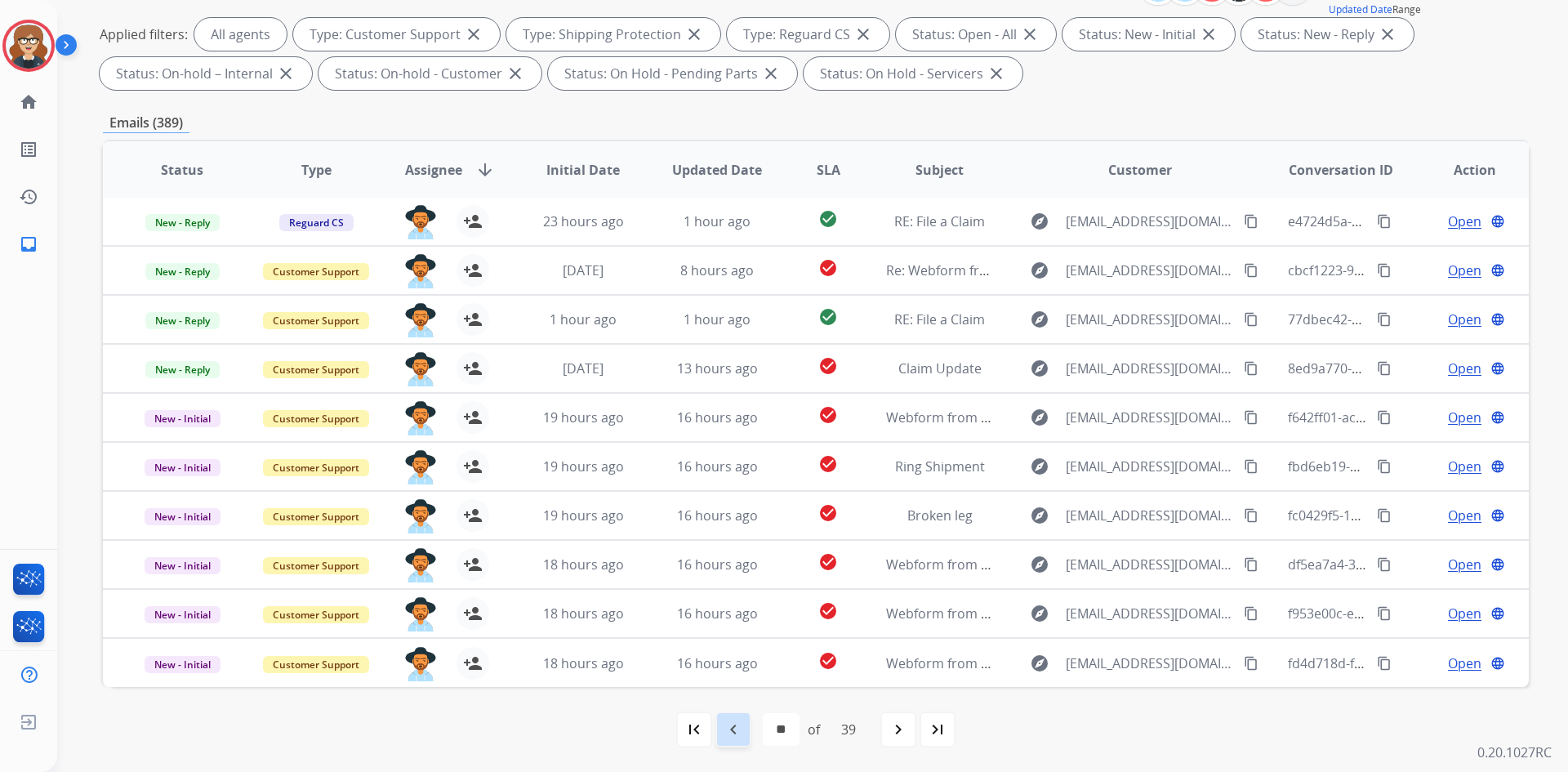
click at [735, 728] on mat-icon "navigate_before" at bounding box center [734, 729] width 20 height 20
select select "**"
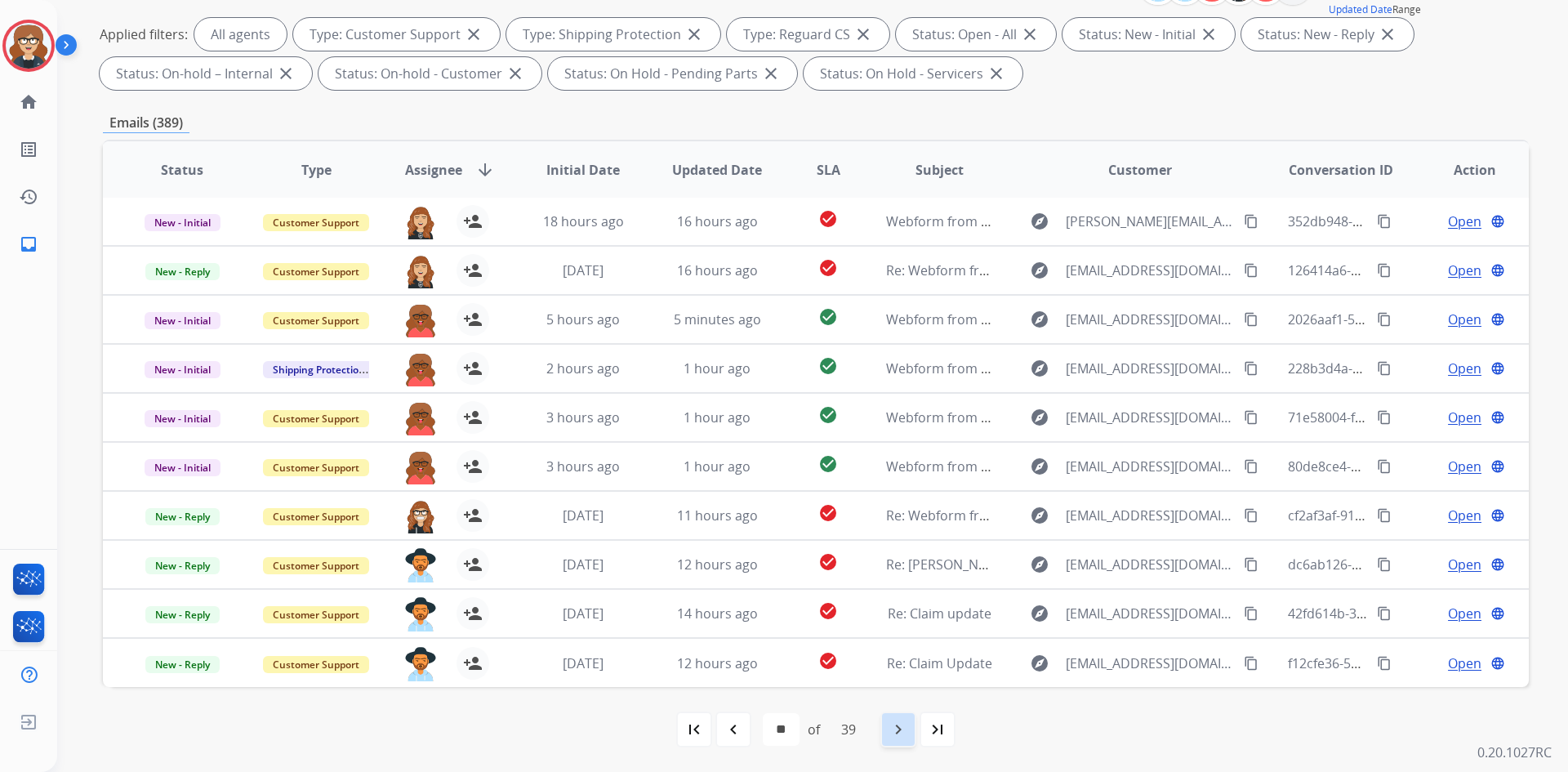
click at [900, 732] on mat-icon "navigate_next" at bounding box center [898, 729] width 20 height 20
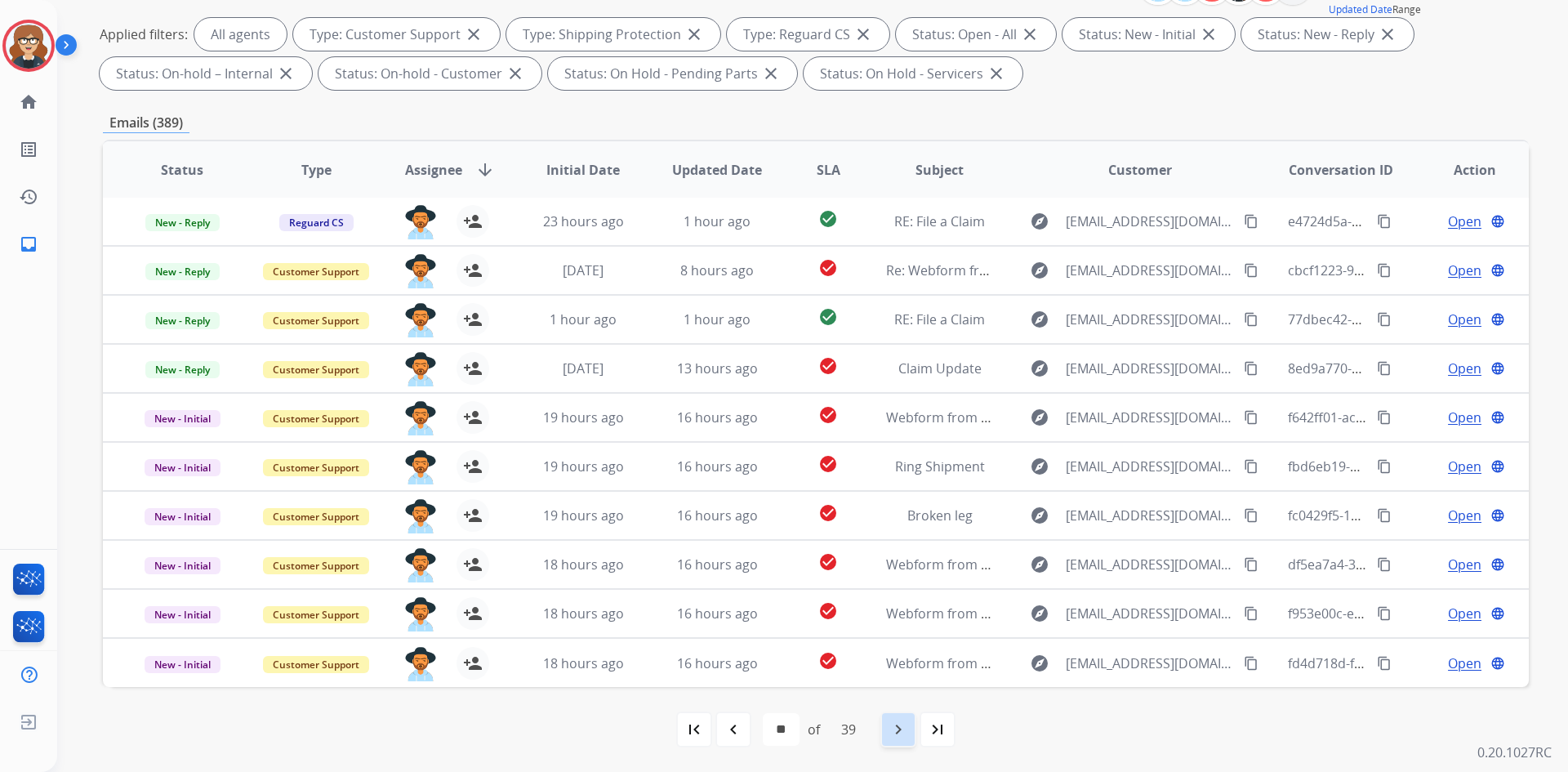
click at [904, 731] on mat-icon "navigate_next" at bounding box center [898, 729] width 20 height 20
